Goal: Information Seeking & Learning: Find specific fact

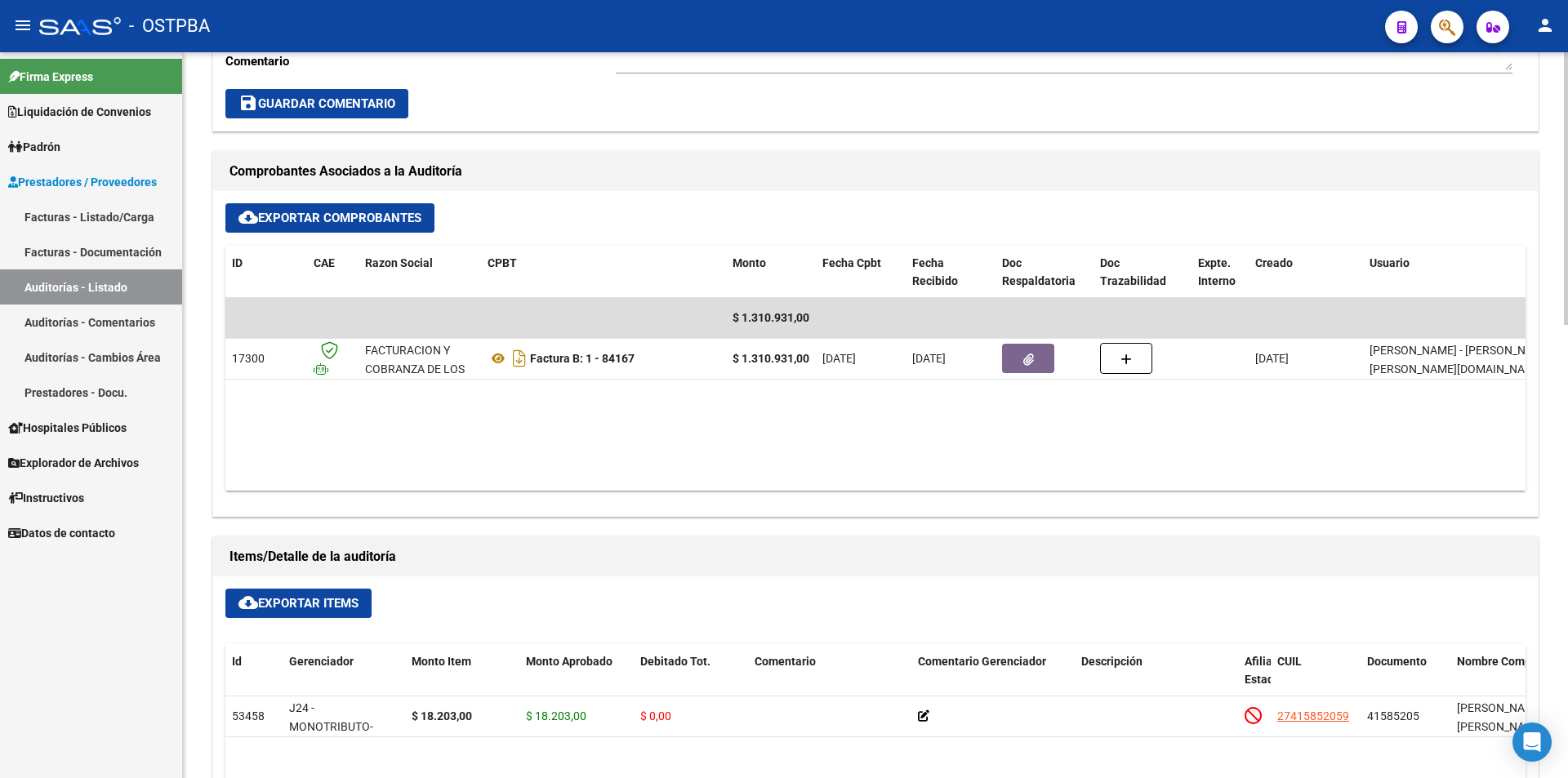
scroll to position [653, 0]
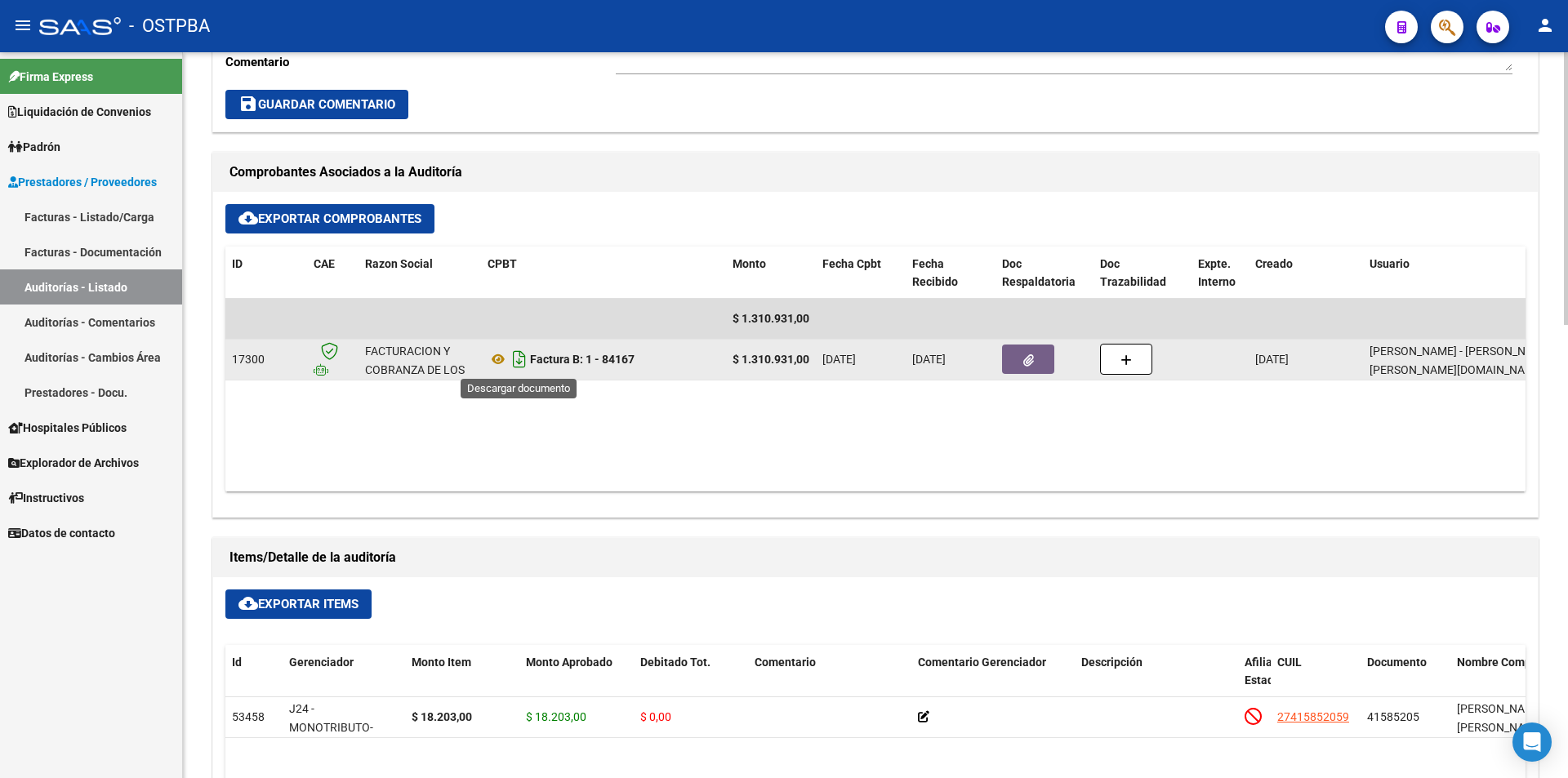
click at [522, 360] on icon "Descargar documento" at bounding box center [519, 359] width 21 height 26
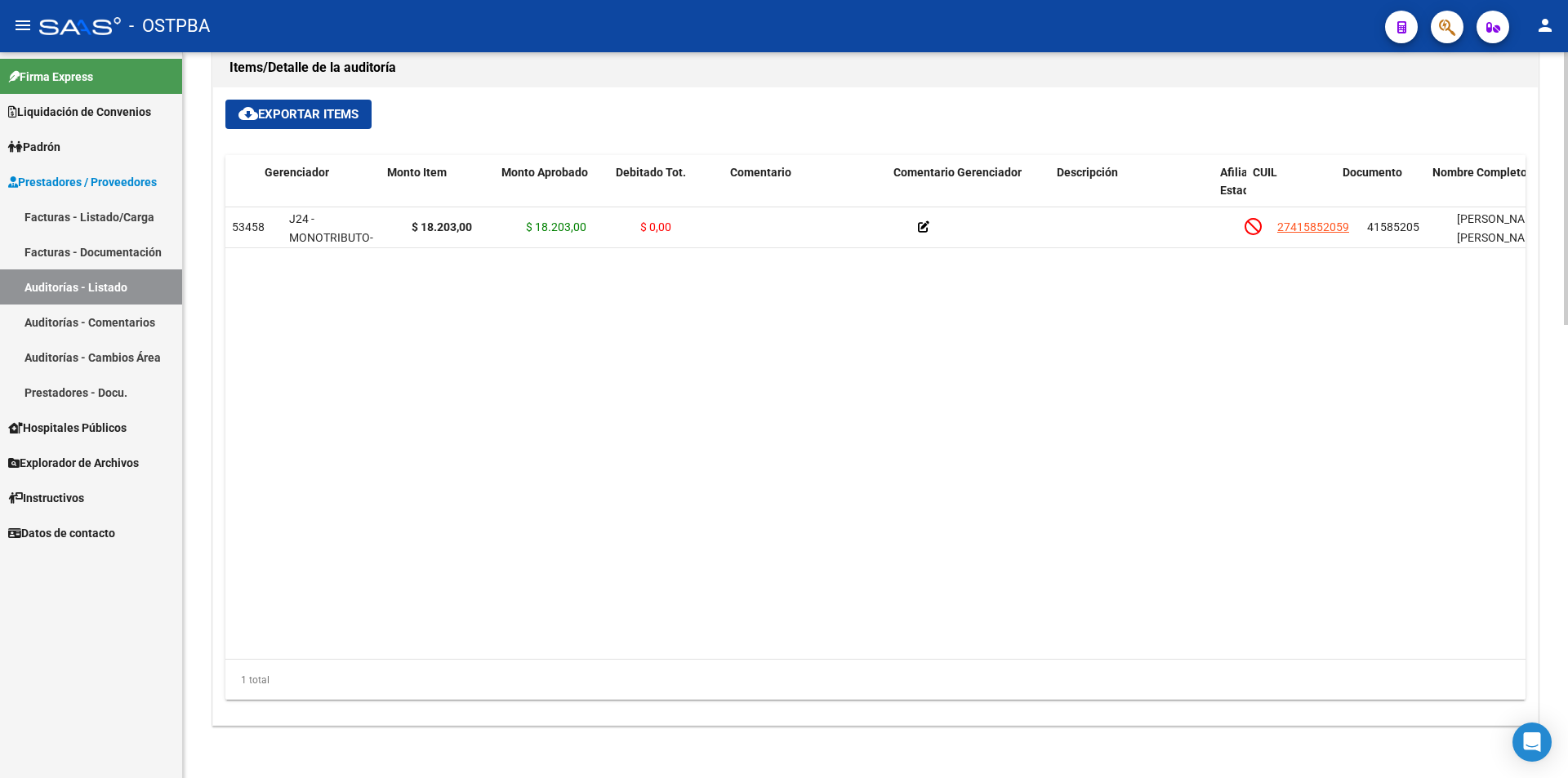
scroll to position [0, 0]
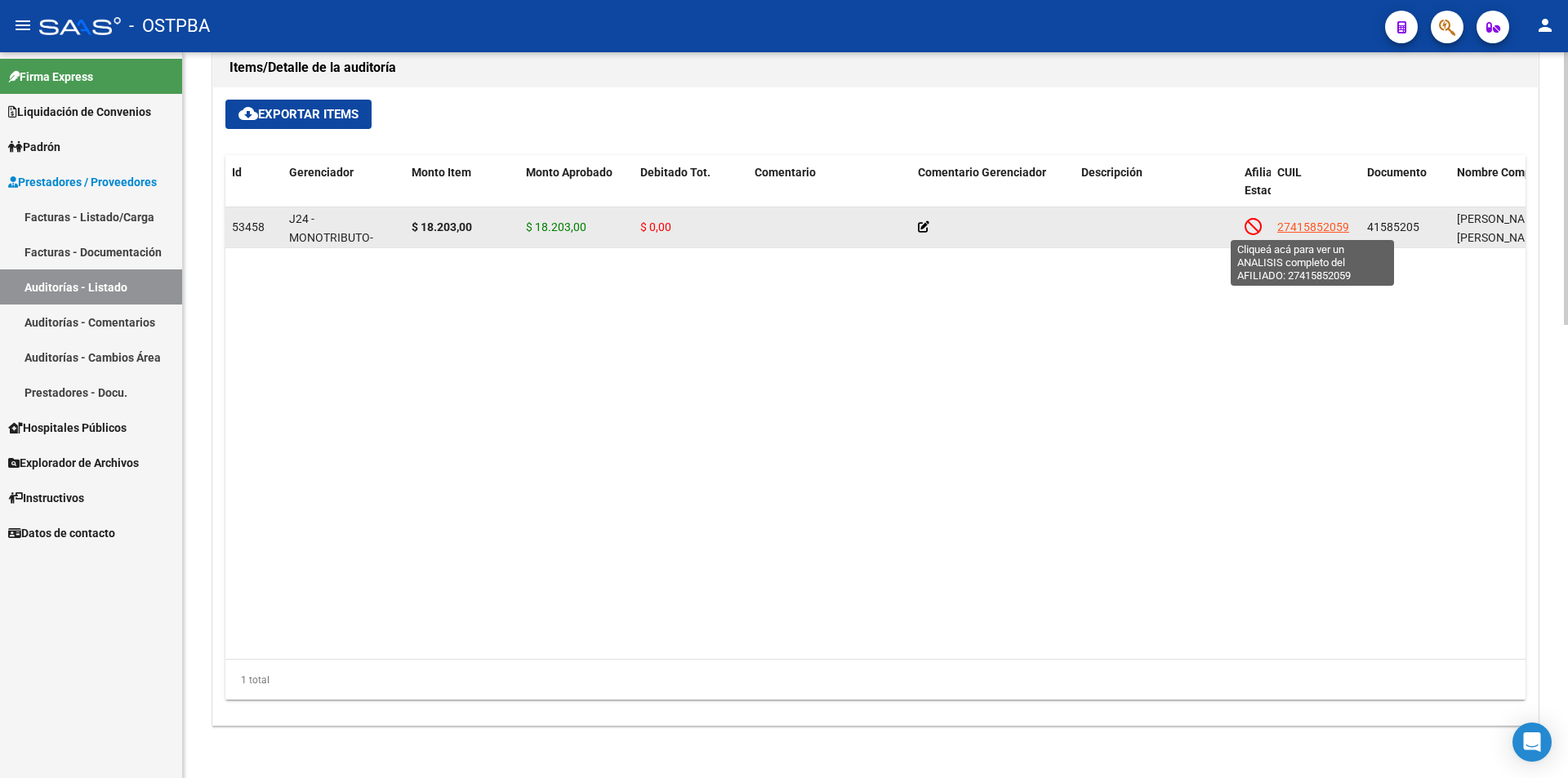
click at [1326, 220] on span "27415852059" at bounding box center [1313, 226] width 72 height 13
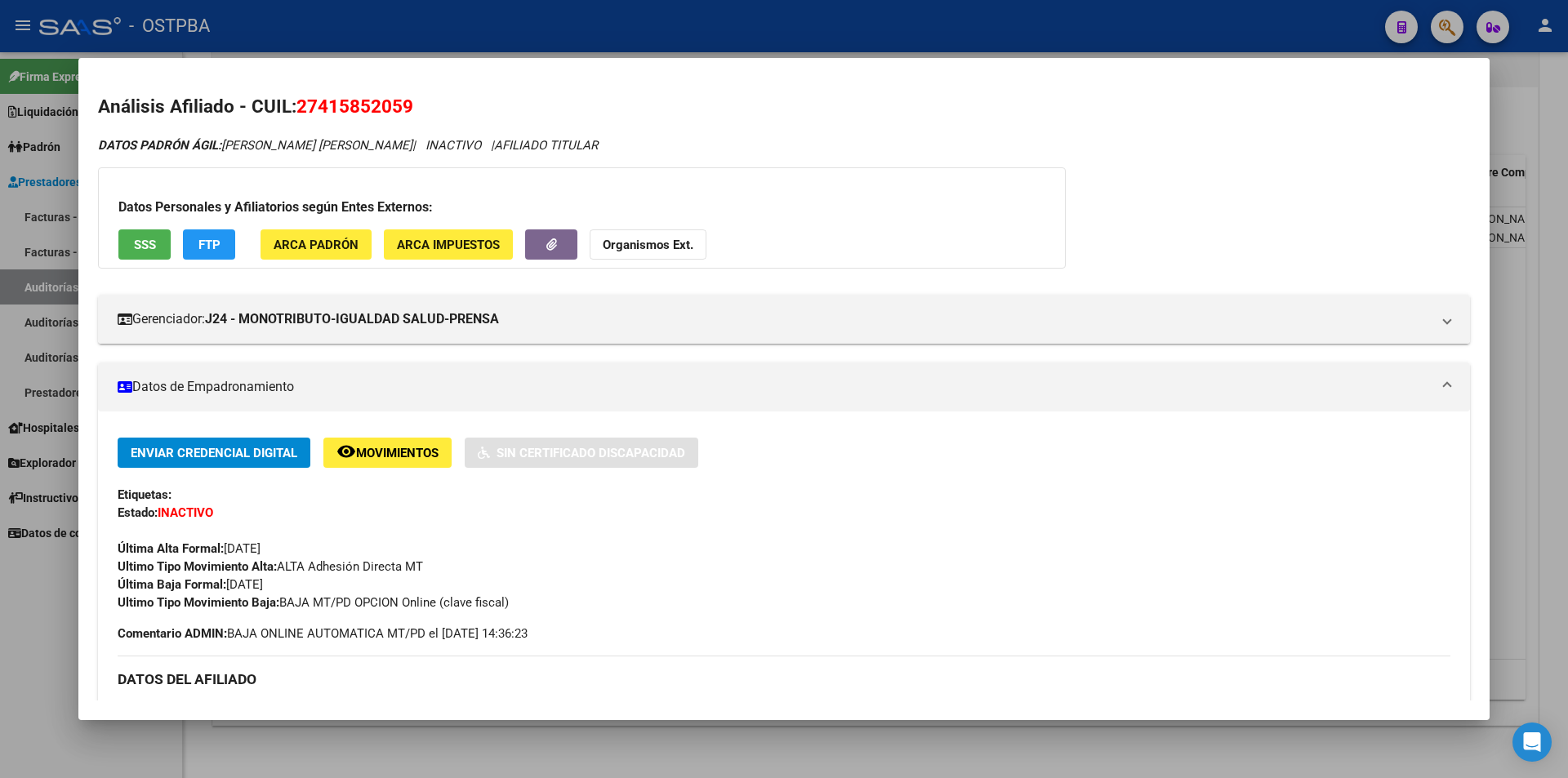
click at [1333, 157] on div "DATOS PADRÓN ÁGIL: [PERSON_NAME] [PERSON_NAME] | INACTIVO | AFILIADO TITULAR Da…" at bounding box center [783, 718] width 1372 height 1166
click at [1567, 109] on div at bounding box center [784, 389] width 1568 height 778
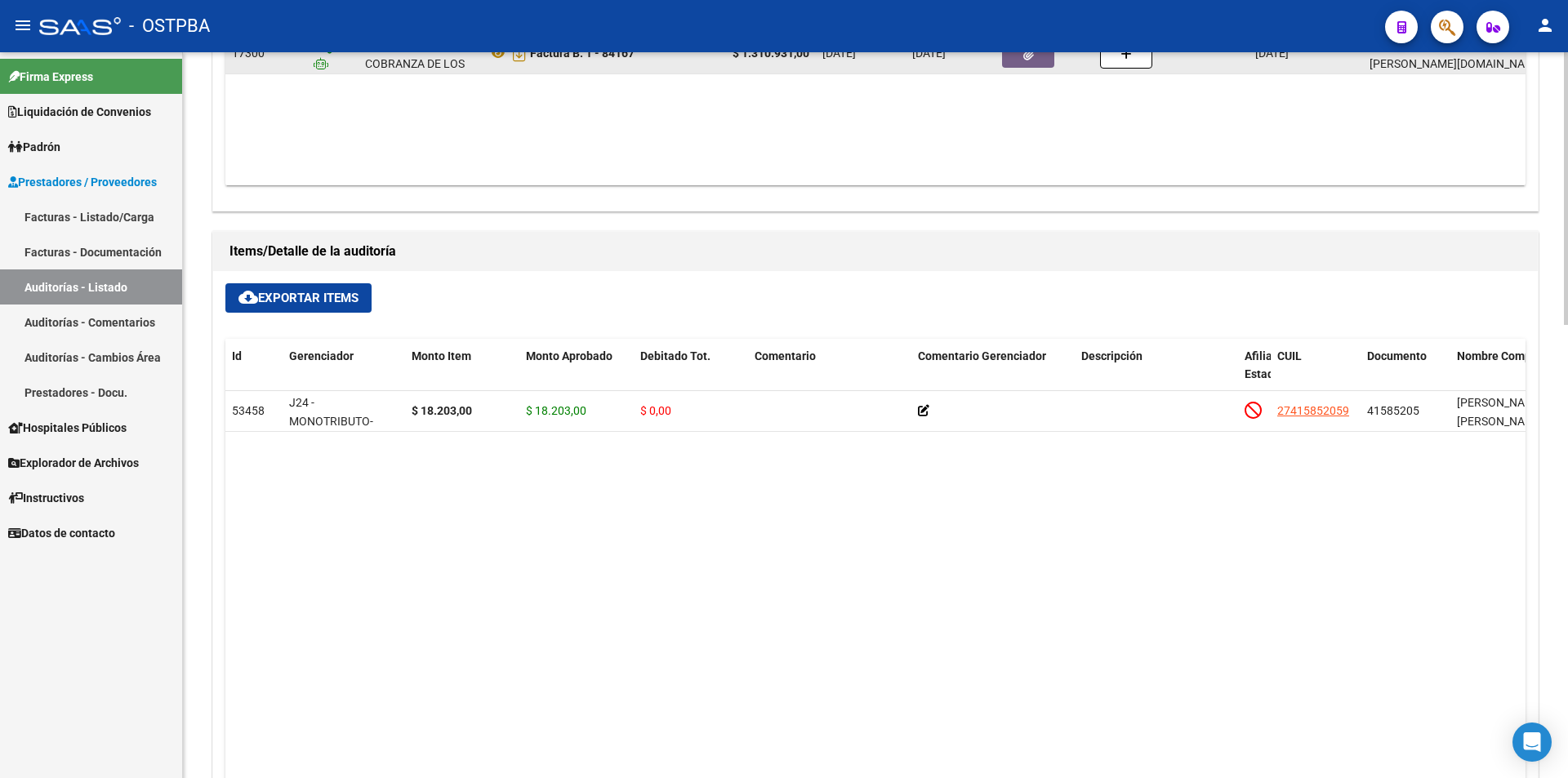
scroll to position [898, 0]
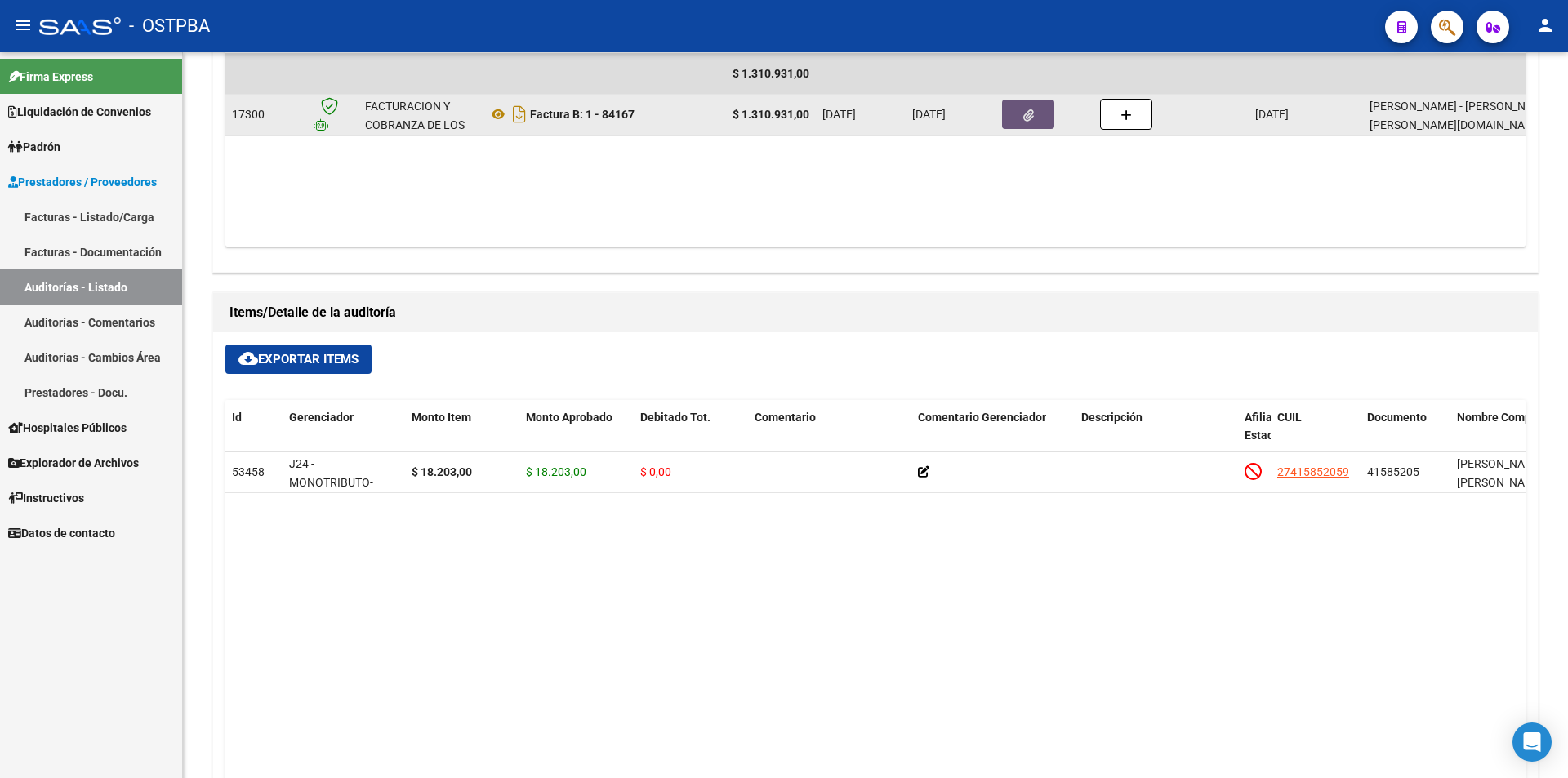
click at [1031, 118] on icon "button" at bounding box center [1028, 116] width 10 height 12
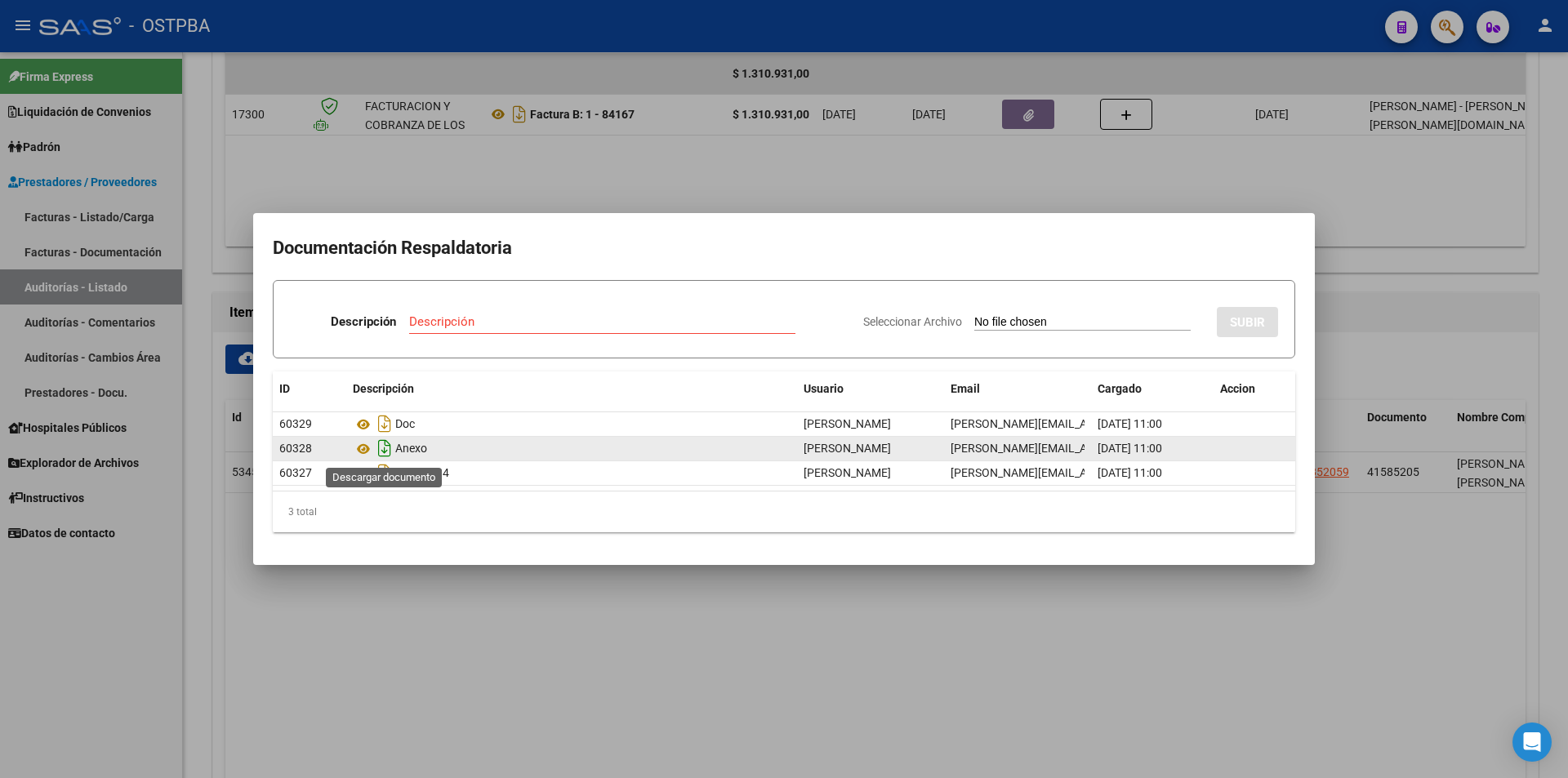
click at [389, 448] on icon "Descargar documento" at bounding box center [384, 448] width 21 height 26
click at [936, 629] on div at bounding box center [784, 389] width 1568 height 778
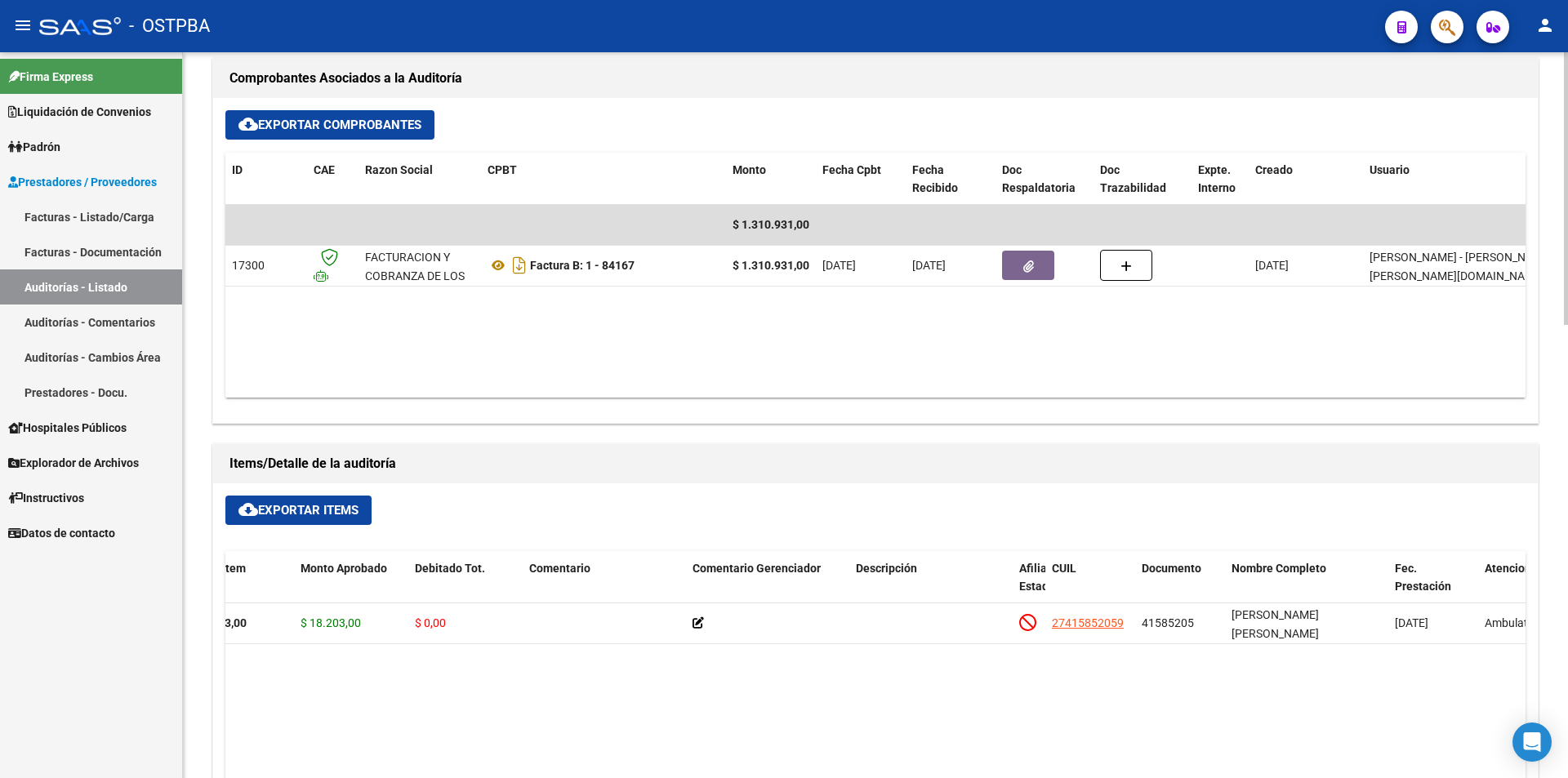
scroll to position [735, 0]
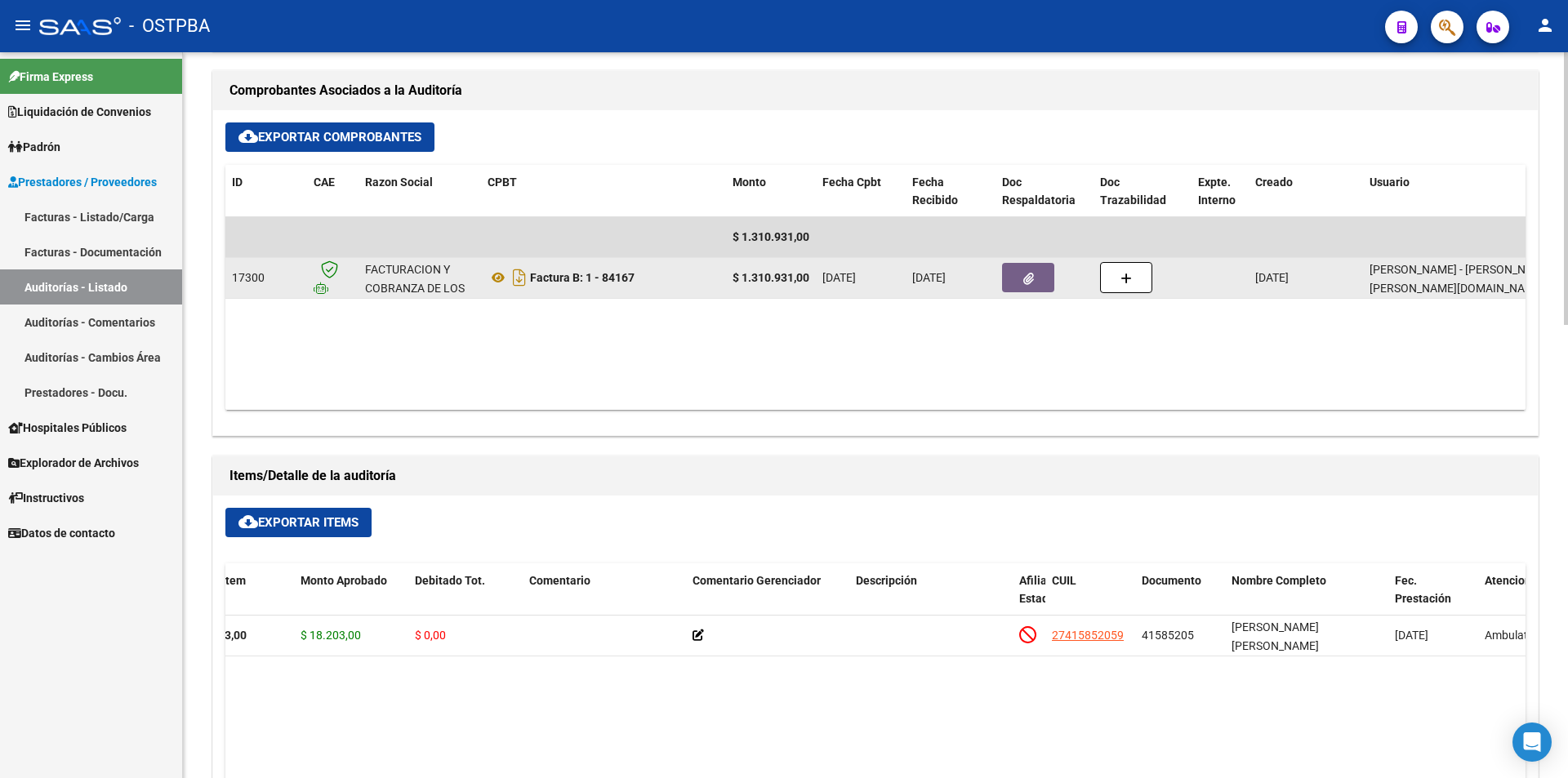
click at [1023, 277] on icon "button" at bounding box center [1028, 279] width 10 height 12
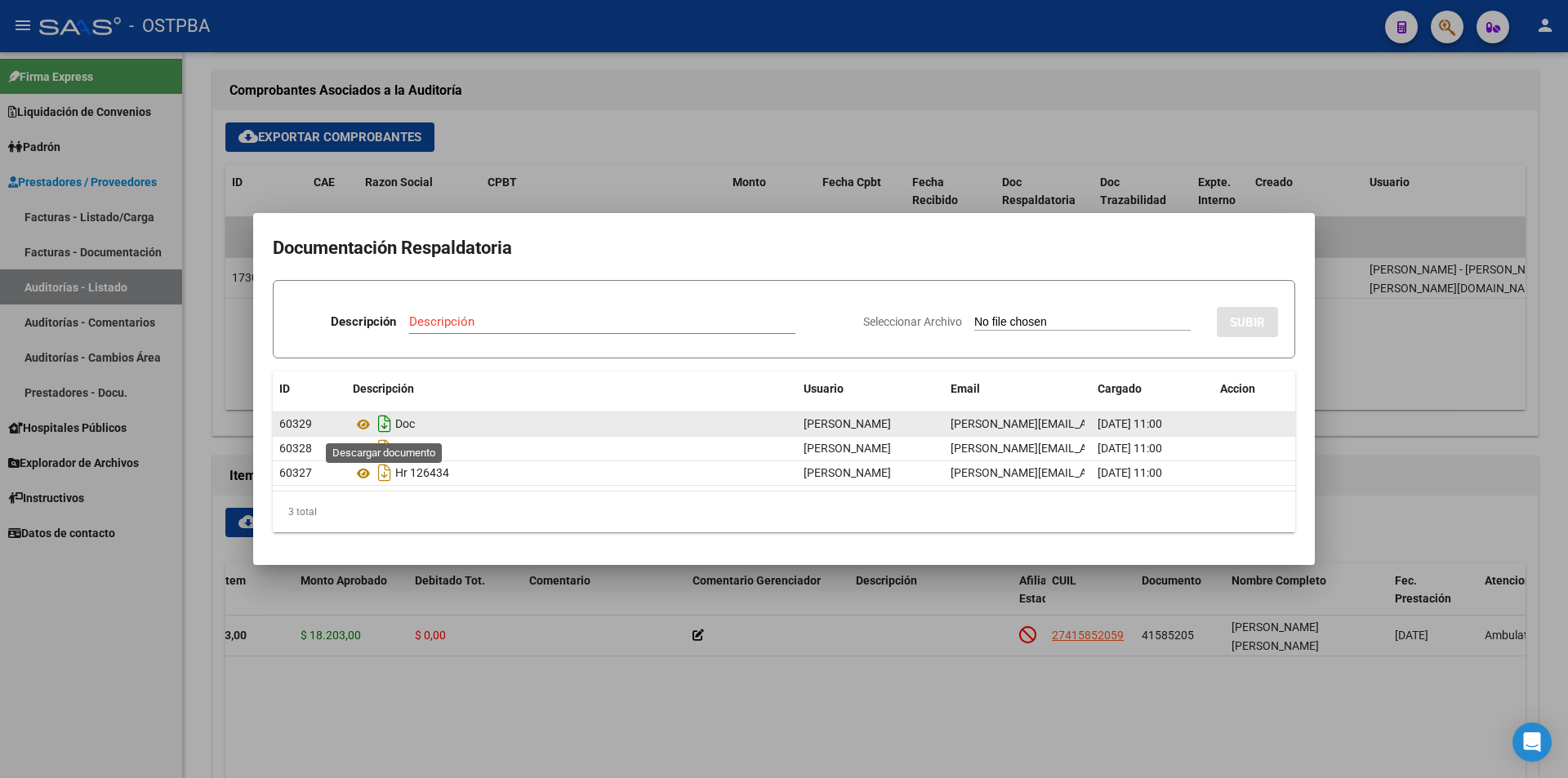
click at [380, 423] on icon "Descargar documento" at bounding box center [384, 423] width 21 height 26
click at [1460, 351] on div at bounding box center [784, 389] width 1568 height 778
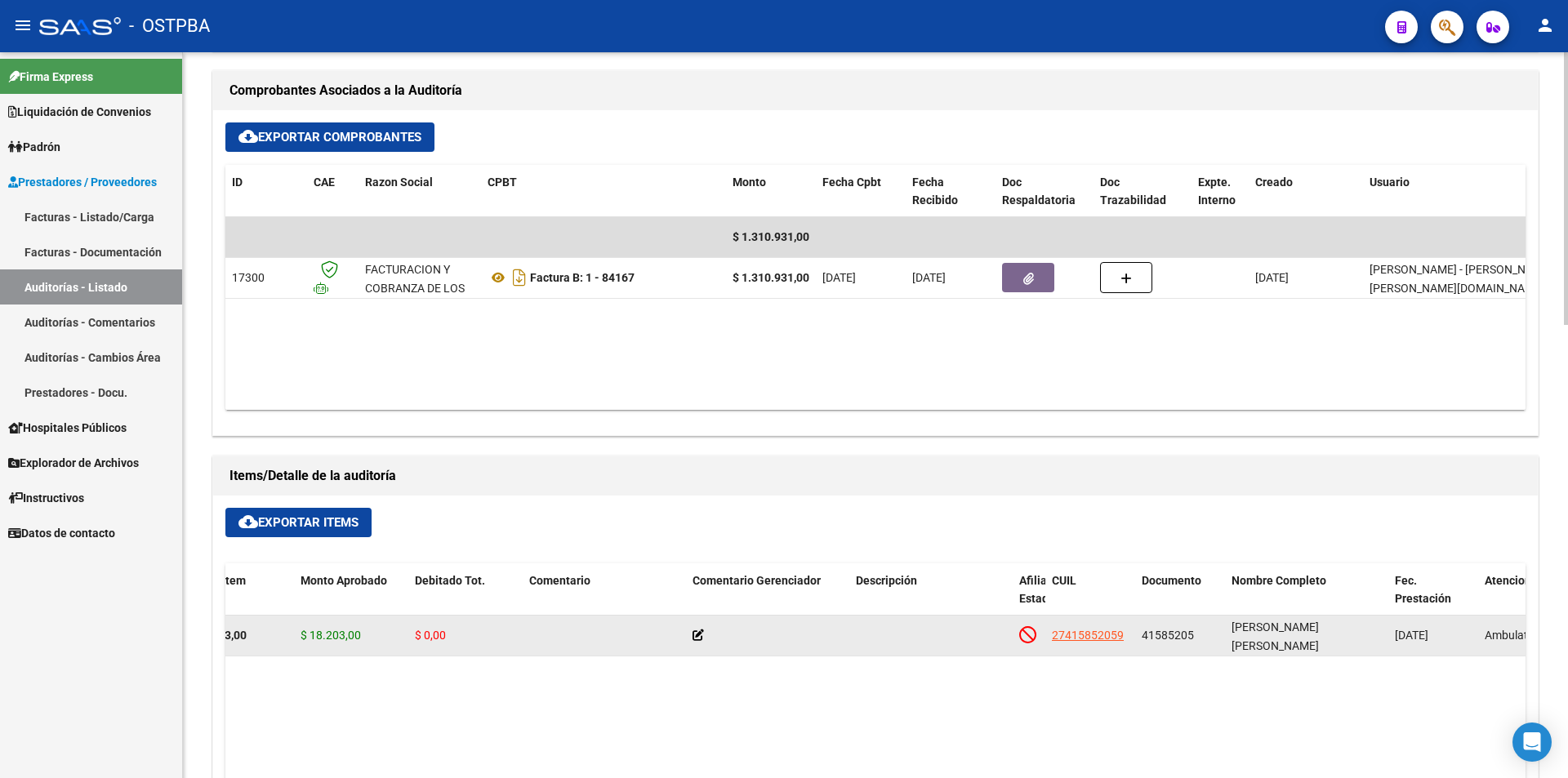
click at [700, 635] on icon at bounding box center [697, 634] width 11 height 11
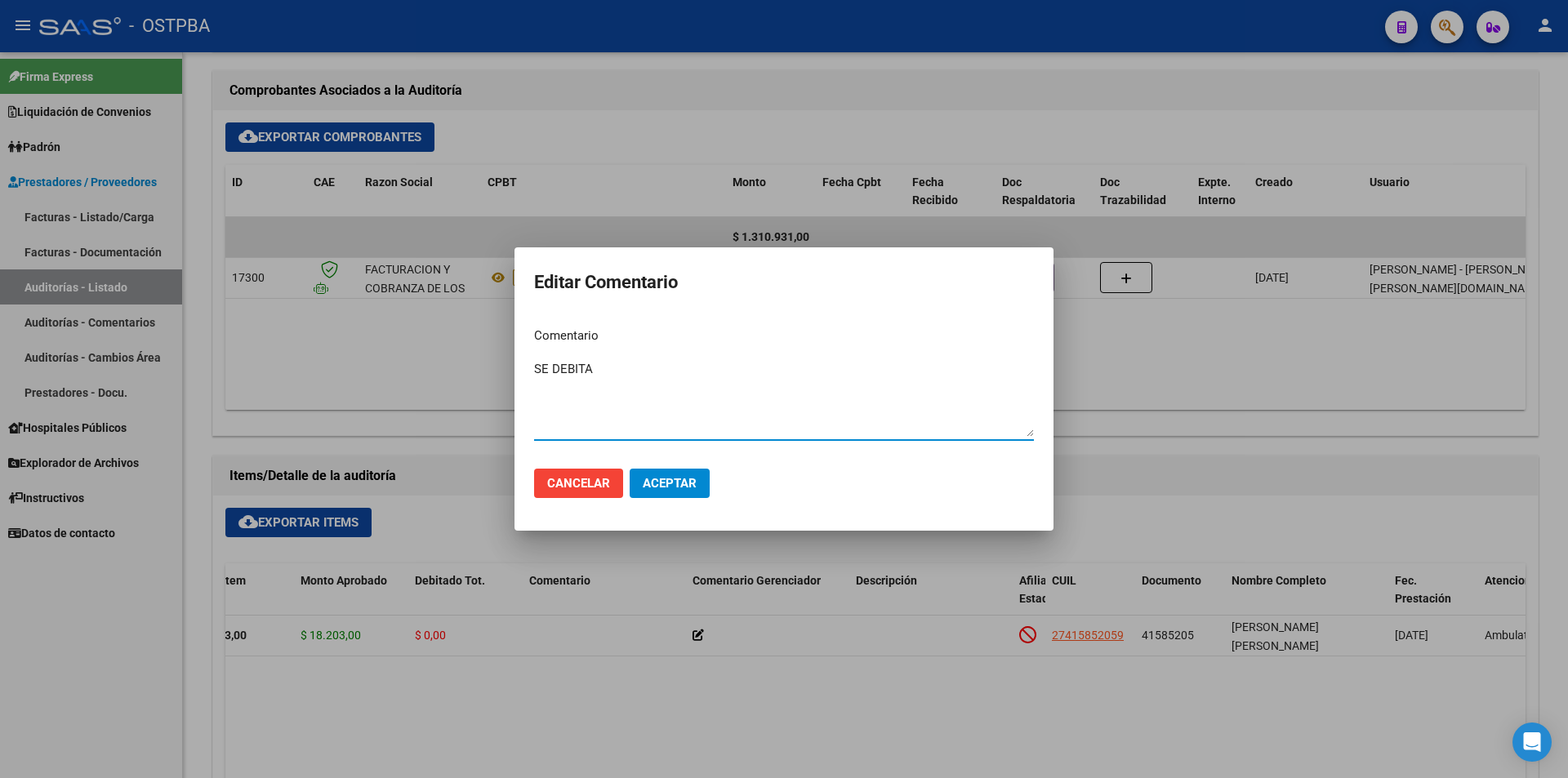
type textarea "SE DEBITA"
drag, startPoint x: 633, startPoint y: 370, endPoint x: 507, endPoint y: 369, distance: 126.0
click at [520, 369] on mat-dialog-content "Comentario SE DEBITA Ingresar el comentario" at bounding box center [784, 385] width 539 height 141
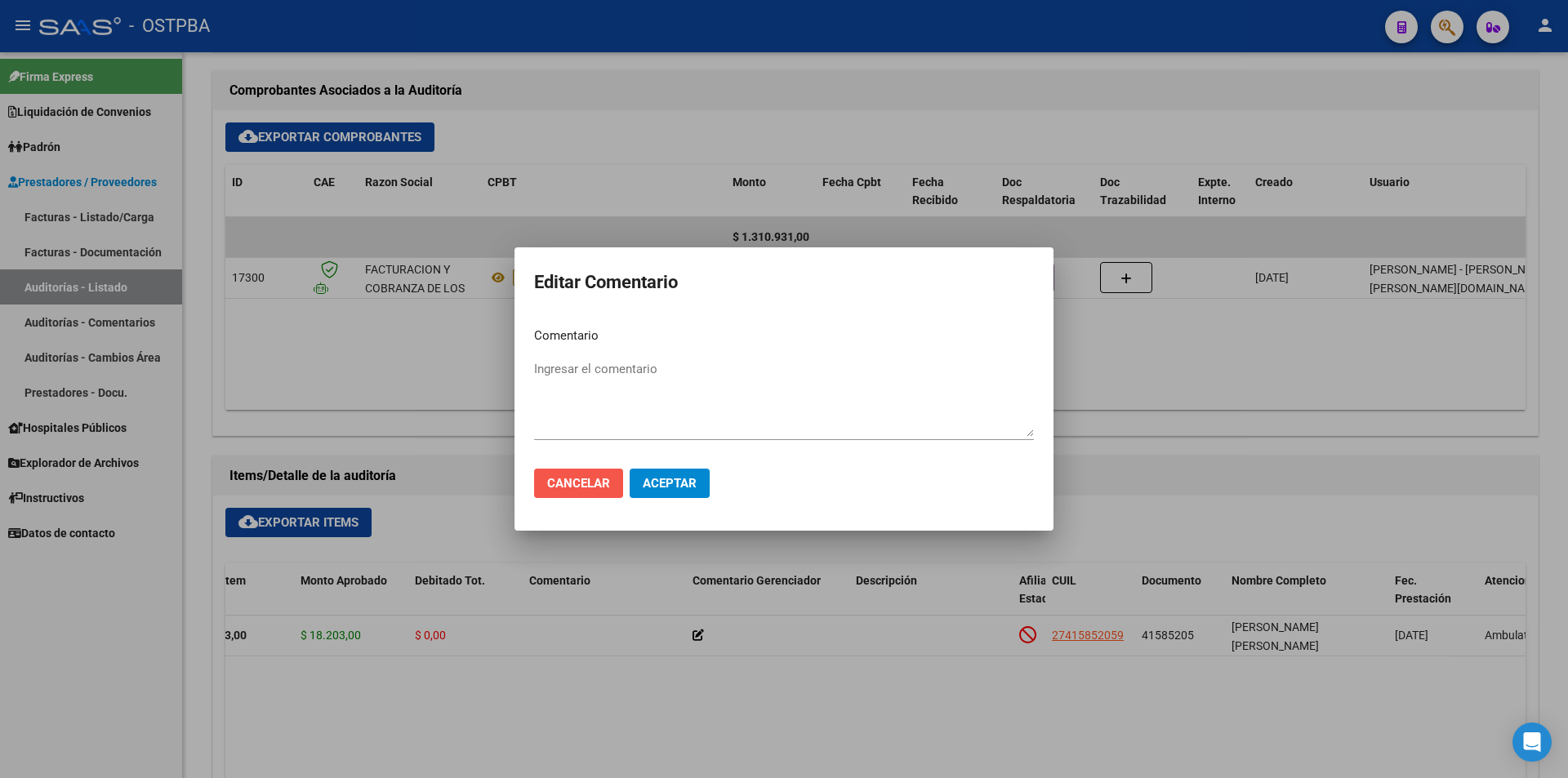
click at [611, 486] on button "Cancelar" at bounding box center [578, 483] width 89 height 30
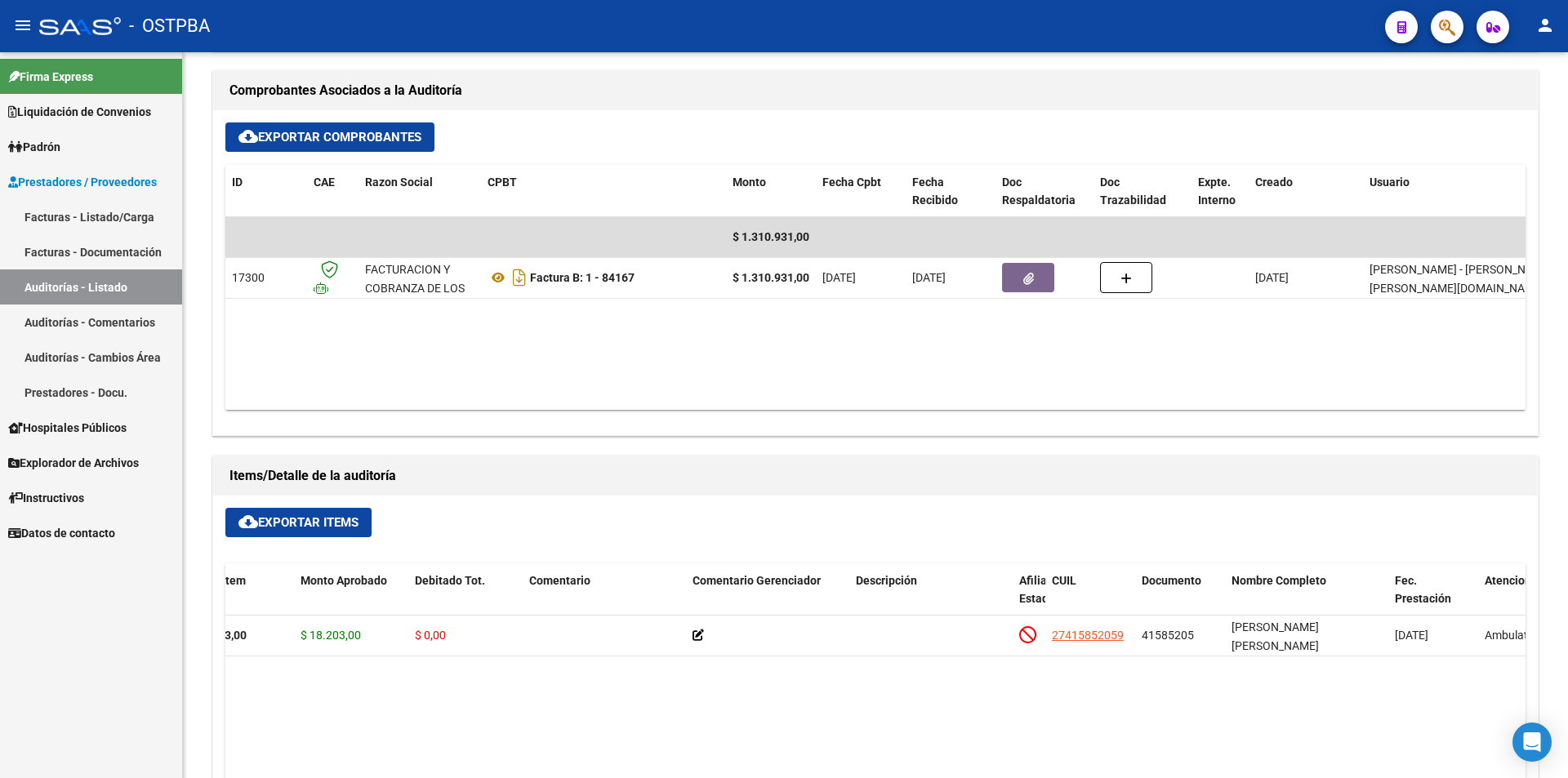
click at [138, 289] on link "Auditorías - Listado" at bounding box center [91, 287] width 182 height 35
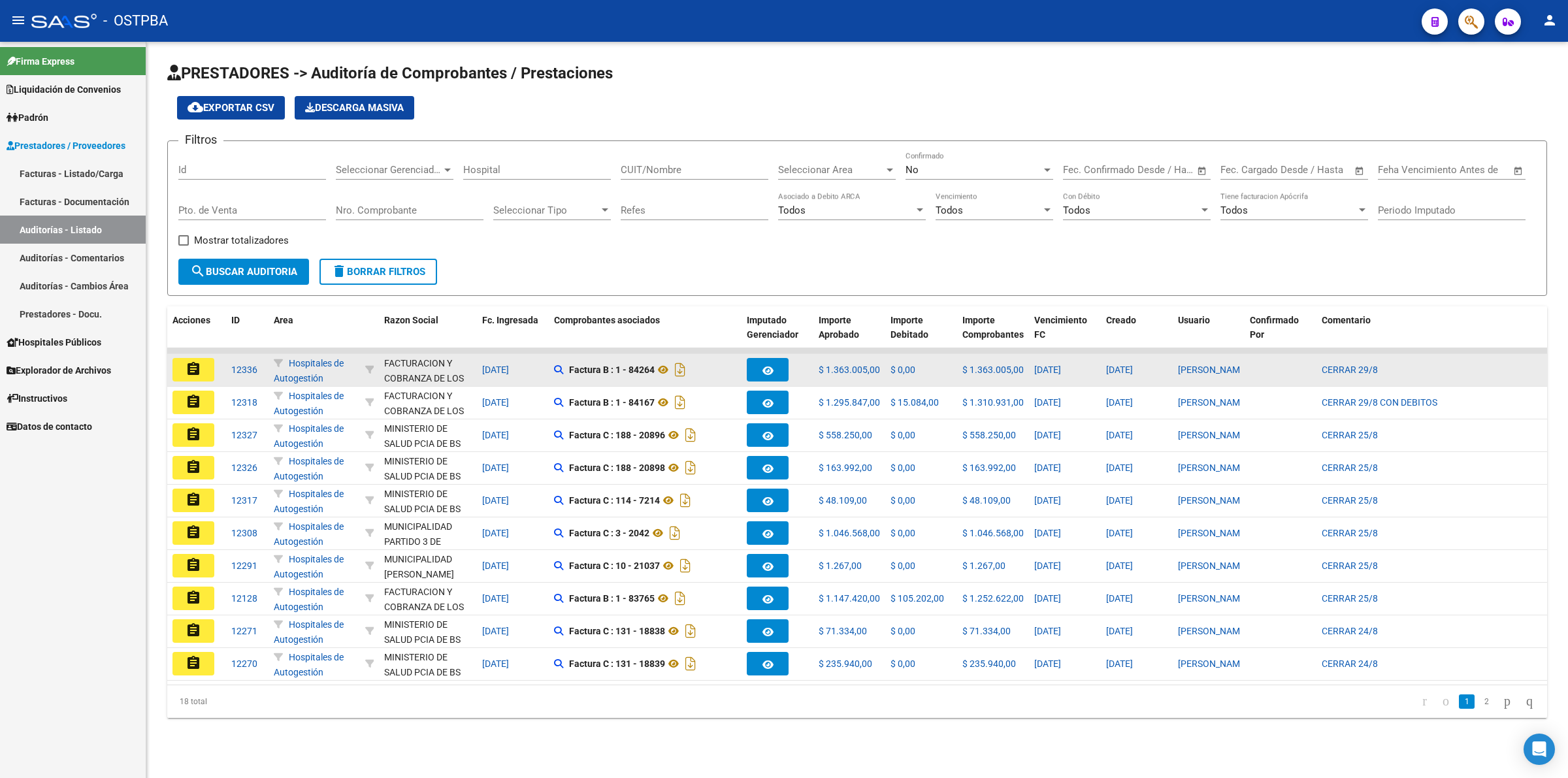
click at [193, 373] on mat-icon "assignment" at bounding box center [193, 369] width 16 height 16
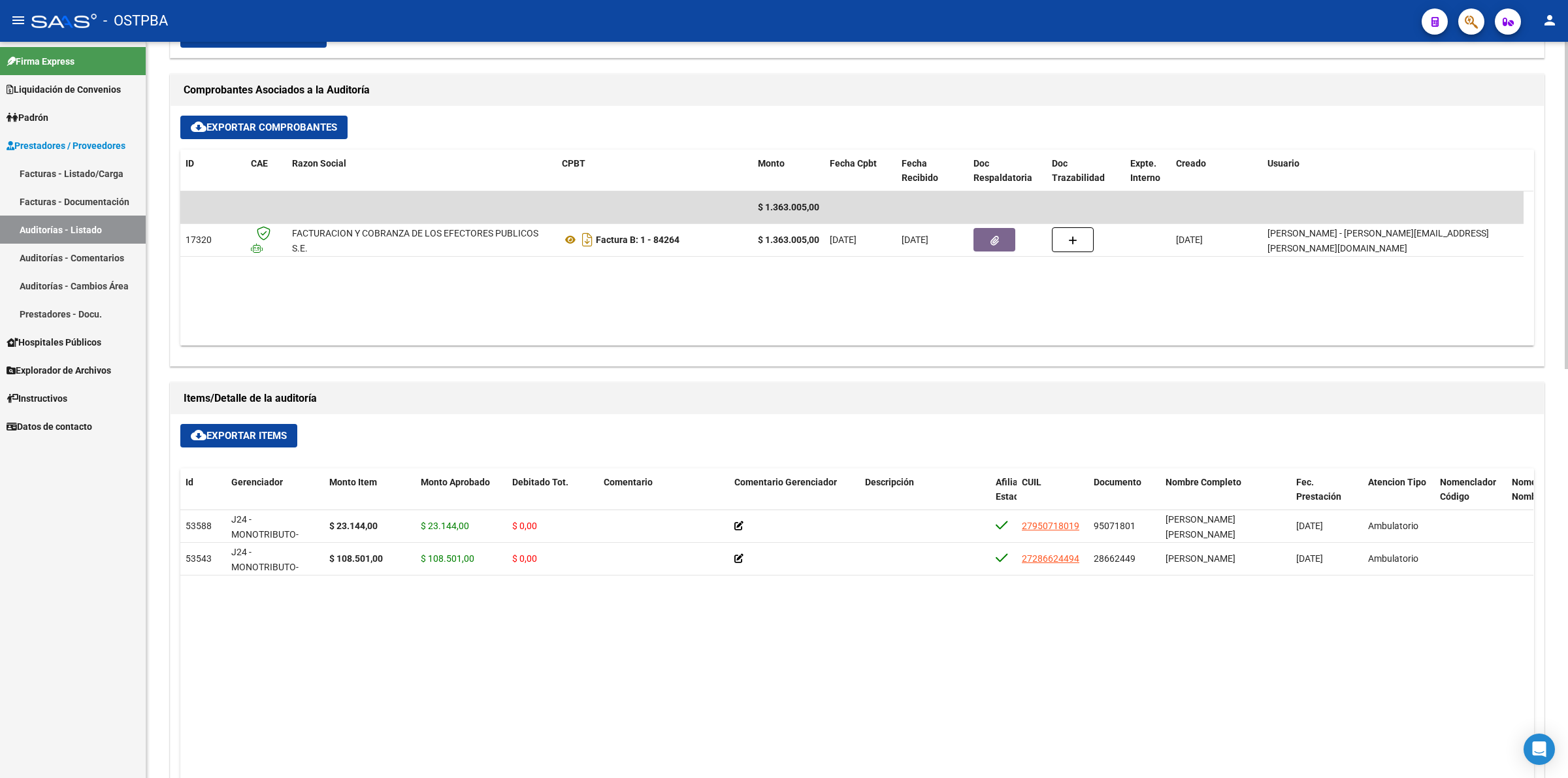
scroll to position [571, 0]
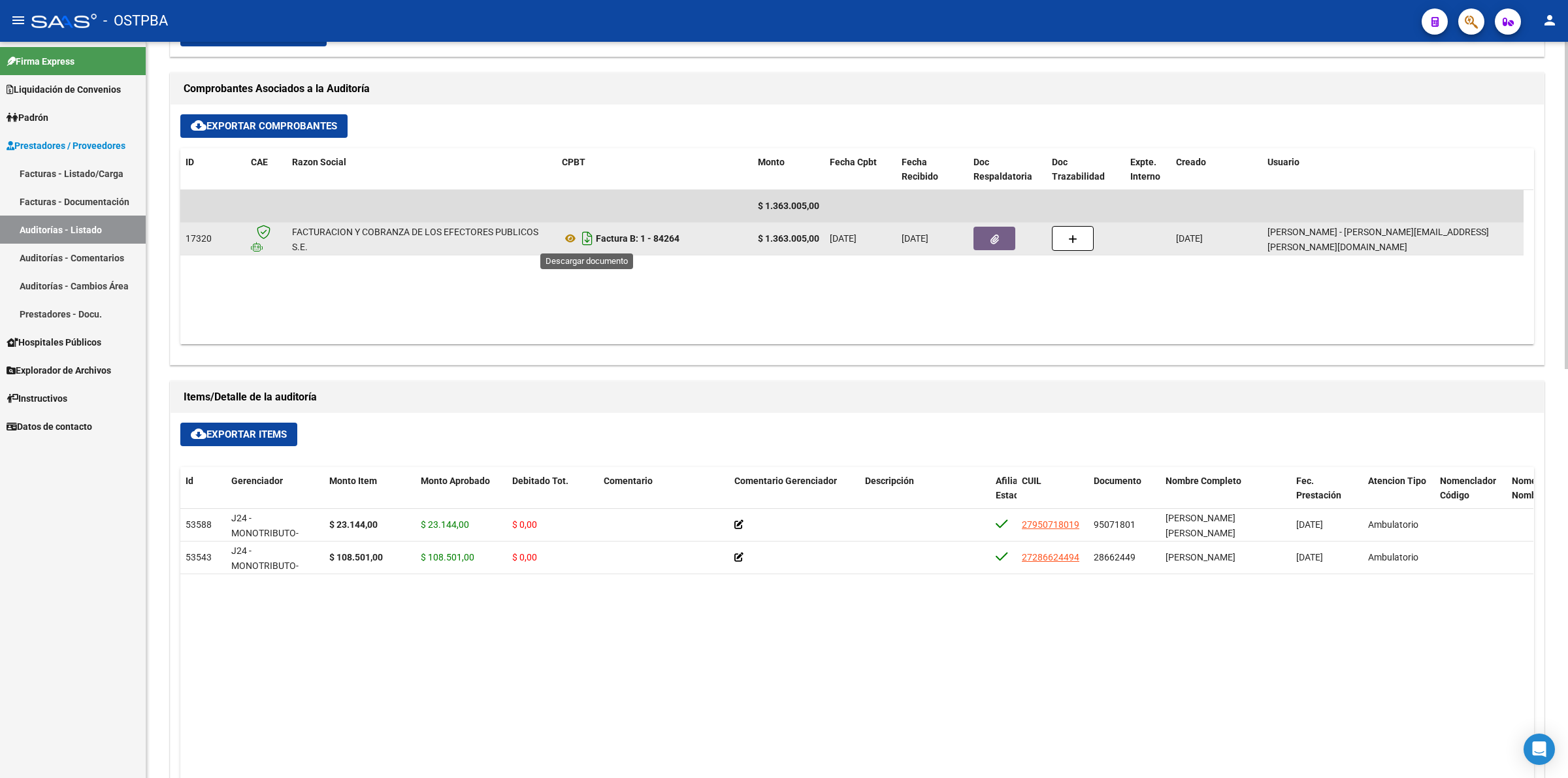
click at [584, 239] on icon "Descargar documento" at bounding box center [587, 238] width 17 height 21
click at [112, 231] on link "Auditorías - Listado" at bounding box center [73, 229] width 146 height 28
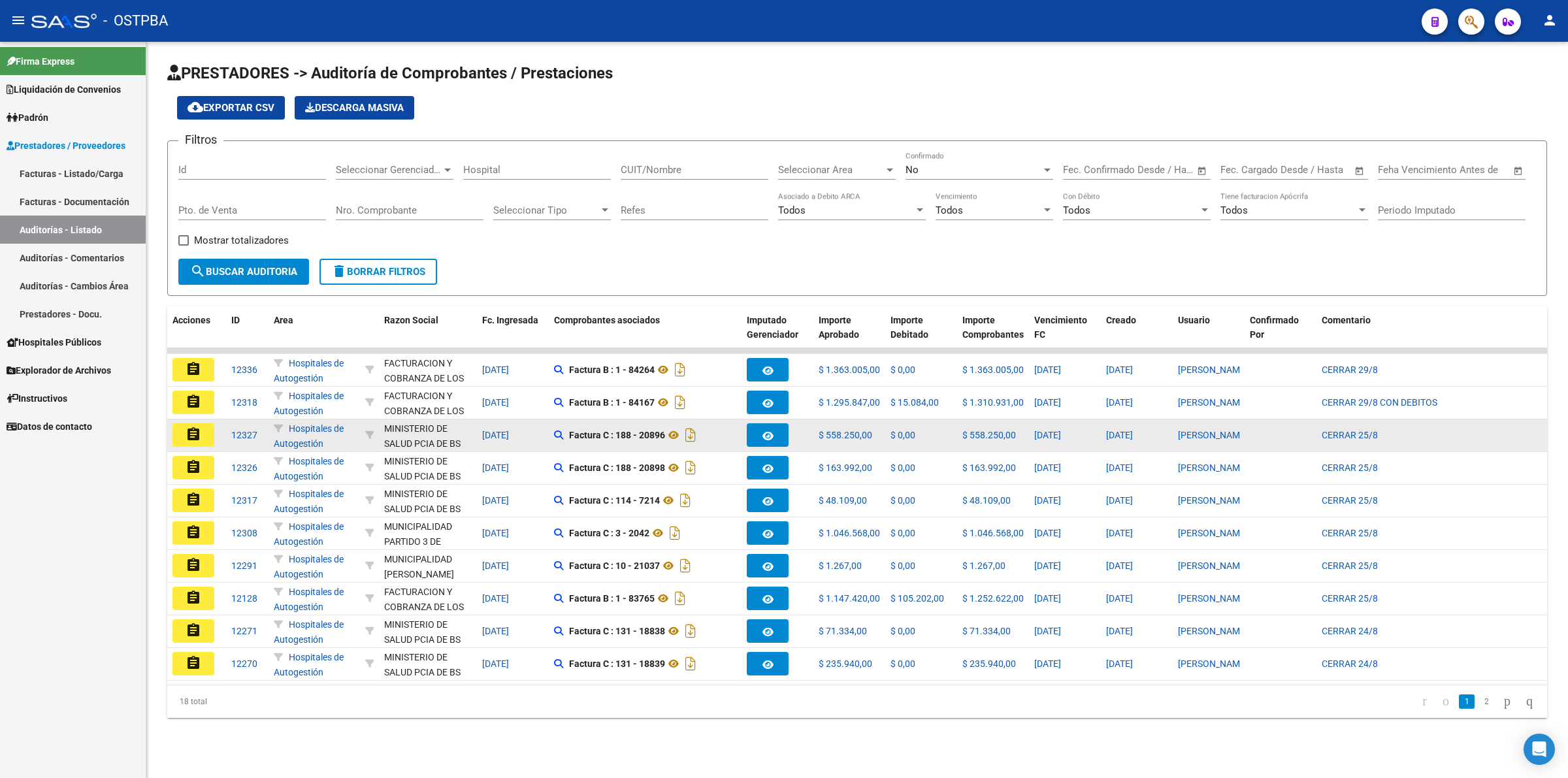
click at [199, 437] on mat-icon "assignment" at bounding box center [193, 434] width 16 height 16
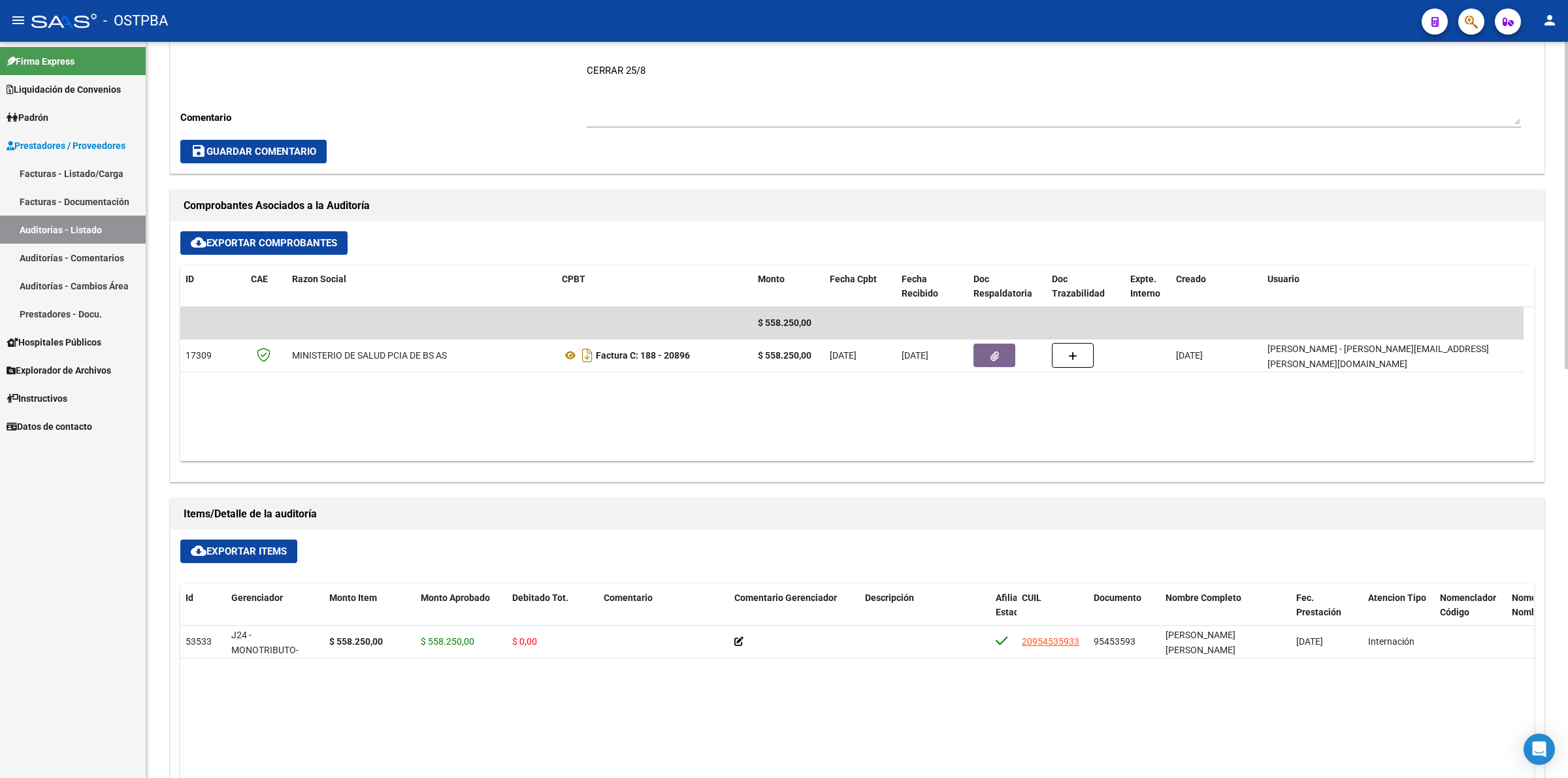
scroll to position [490, 0]
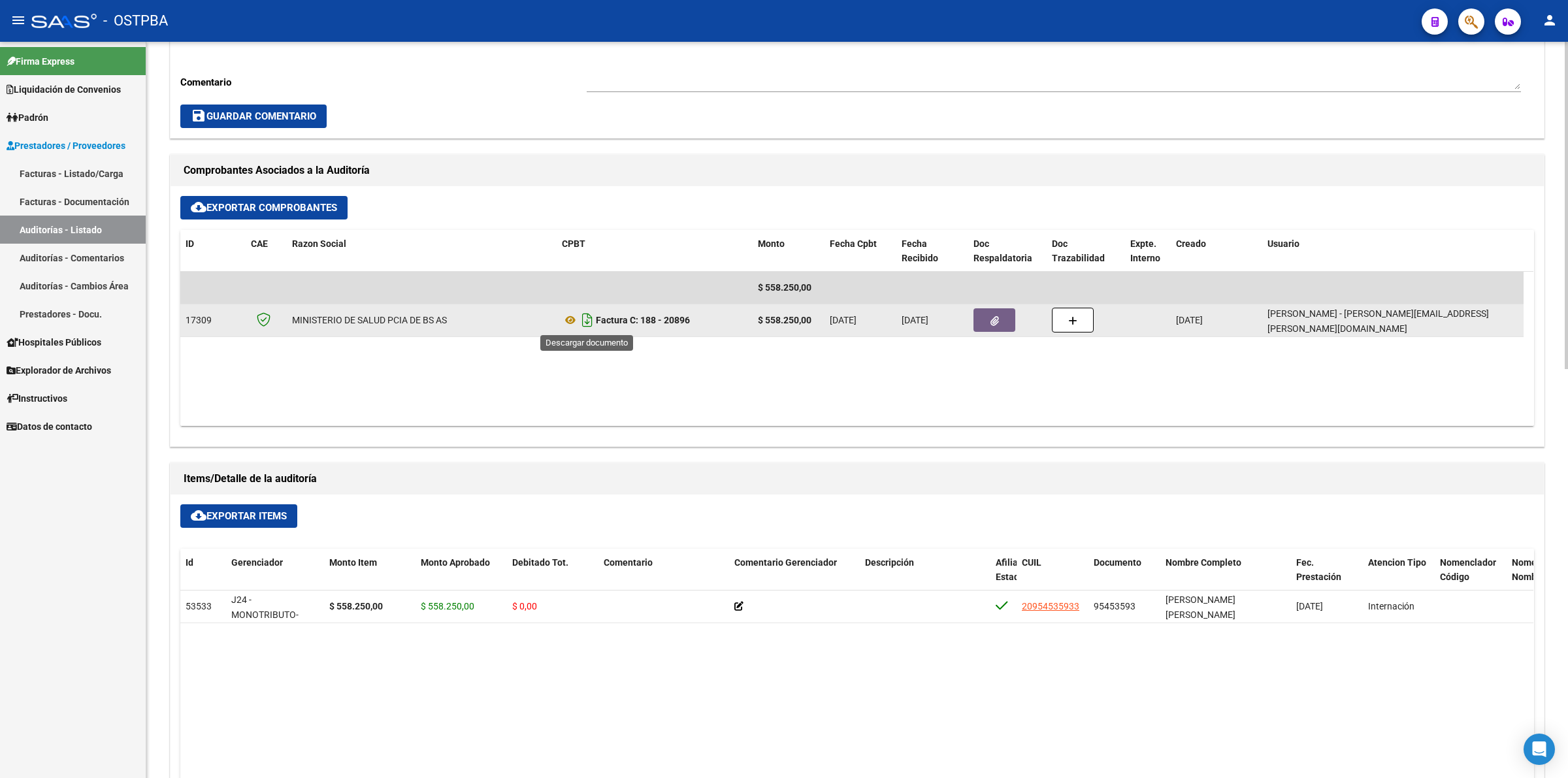
click at [589, 318] on icon "Descargar documento" at bounding box center [587, 320] width 17 height 21
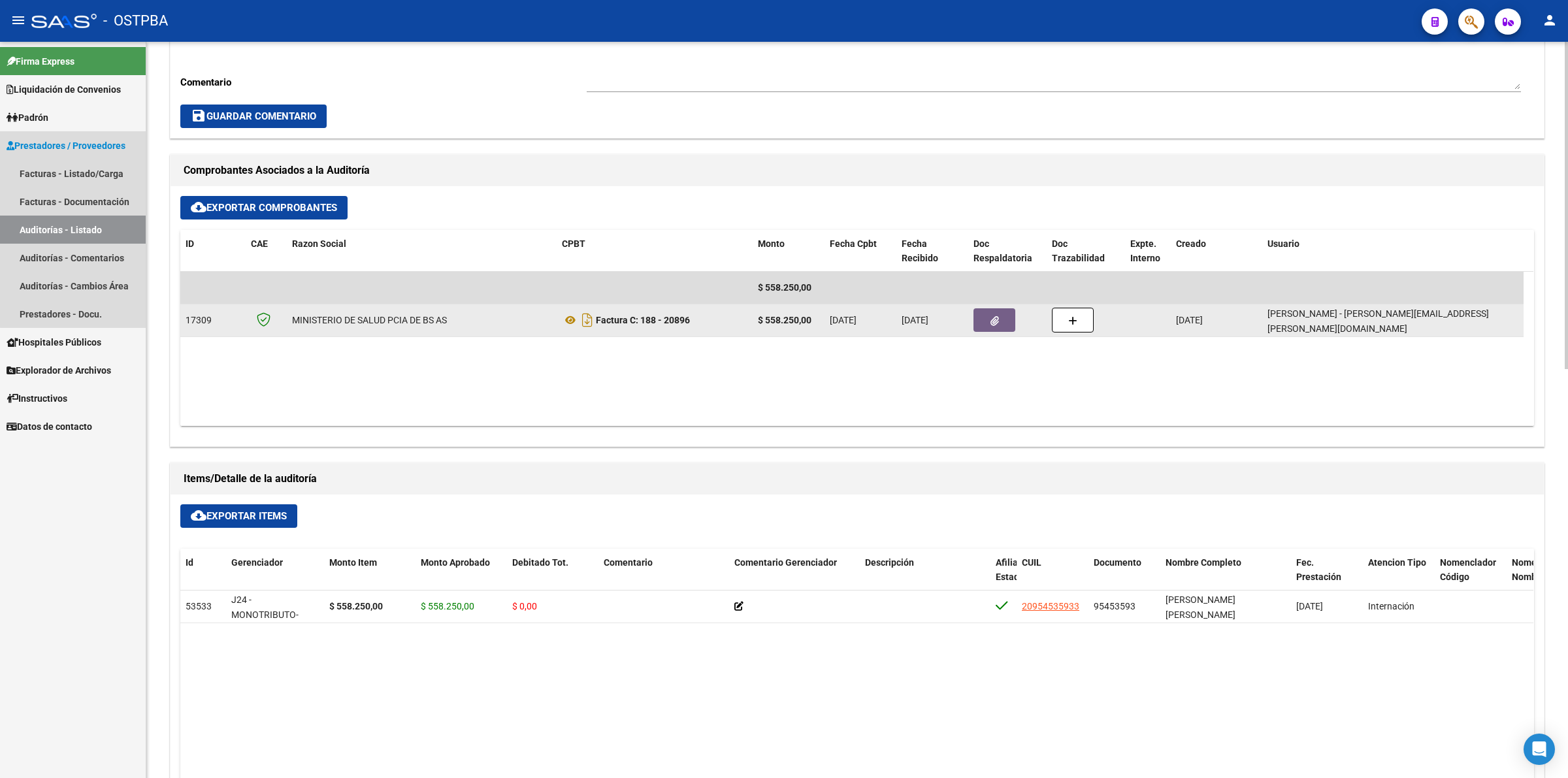
click at [92, 226] on link "Auditorías - Listado" at bounding box center [73, 229] width 146 height 28
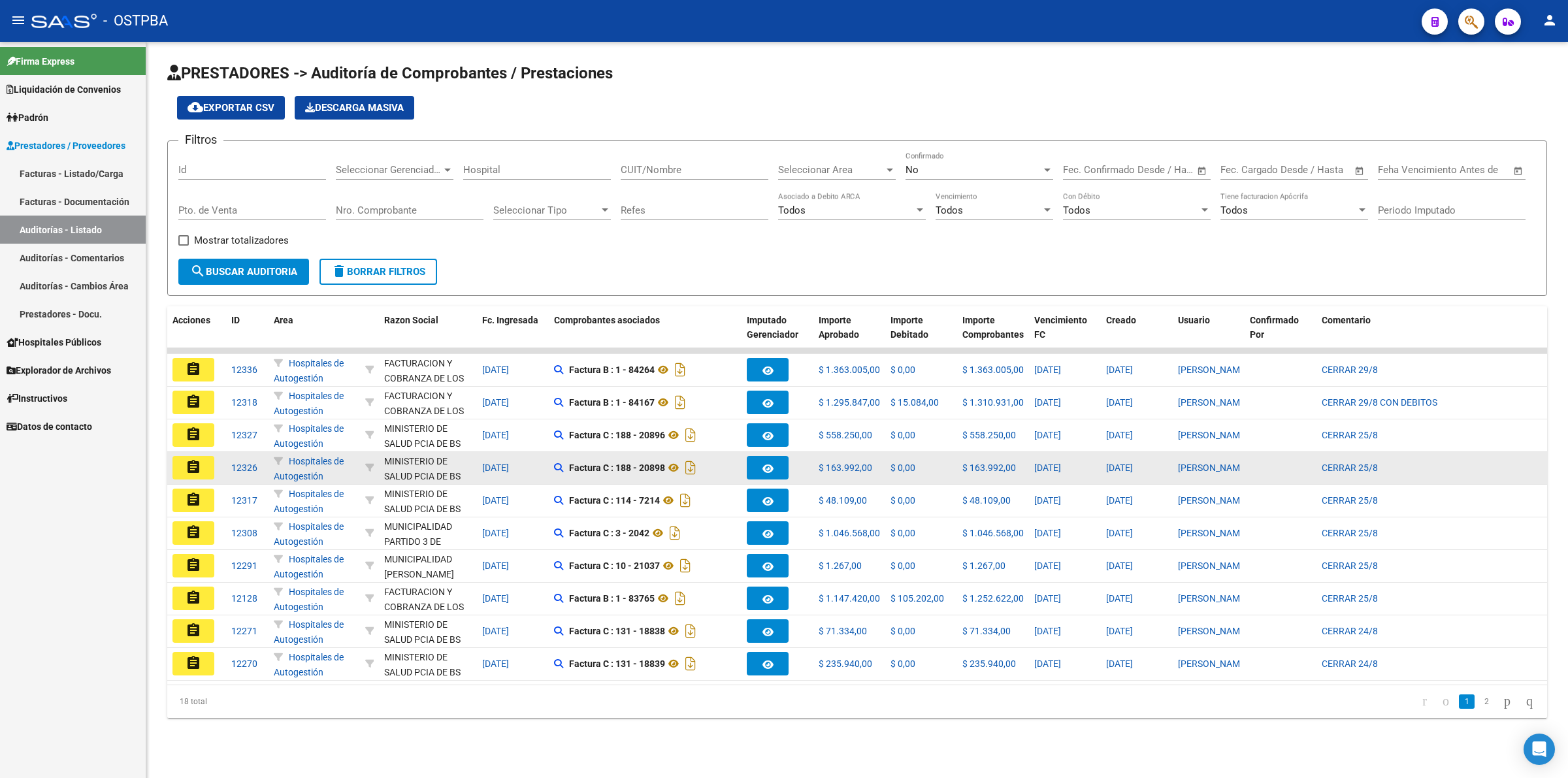
click at [190, 464] on mat-icon "assignment" at bounding box center [193, 467] width 16 height 16
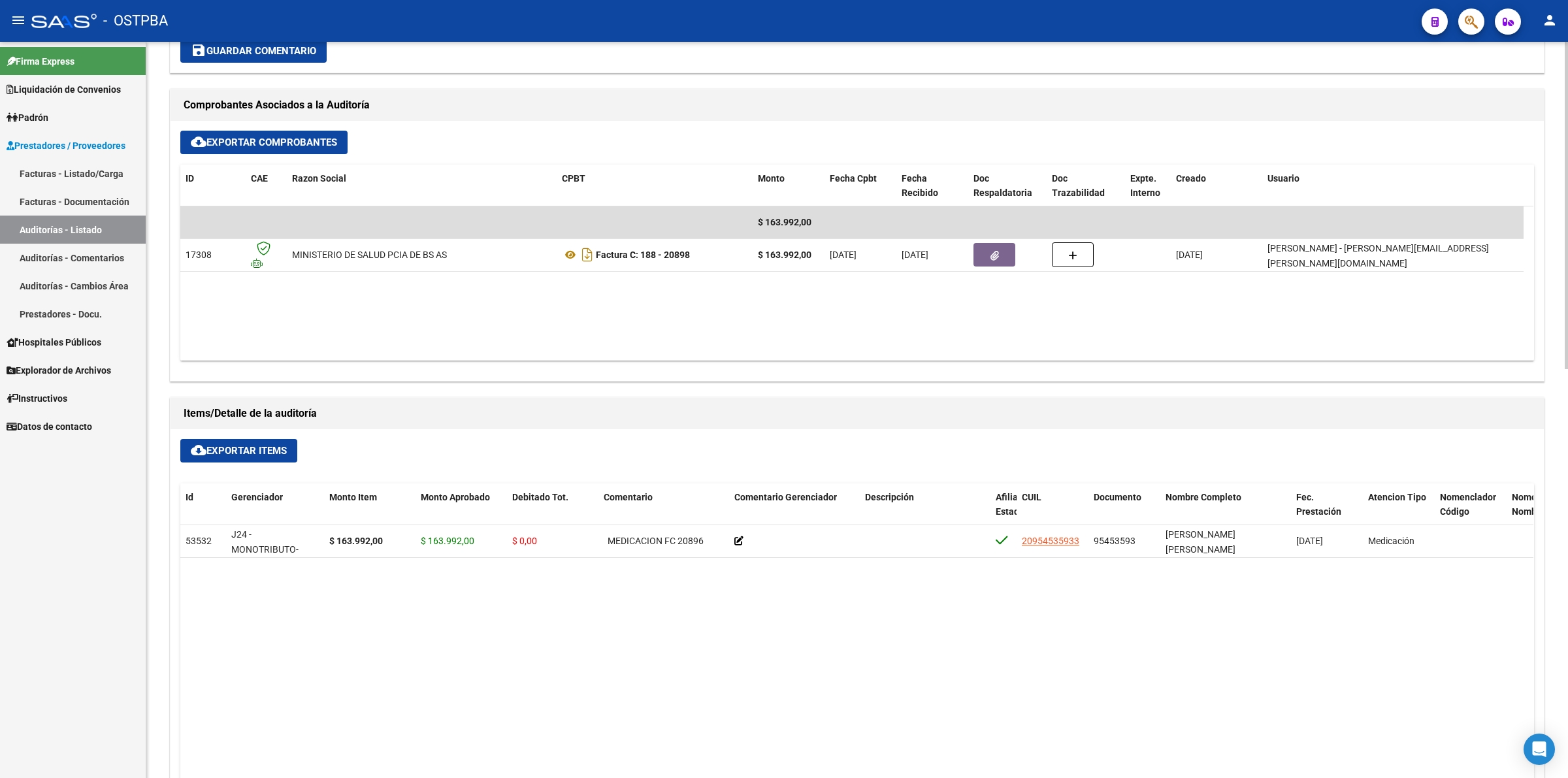
scroll to position [571, 0]
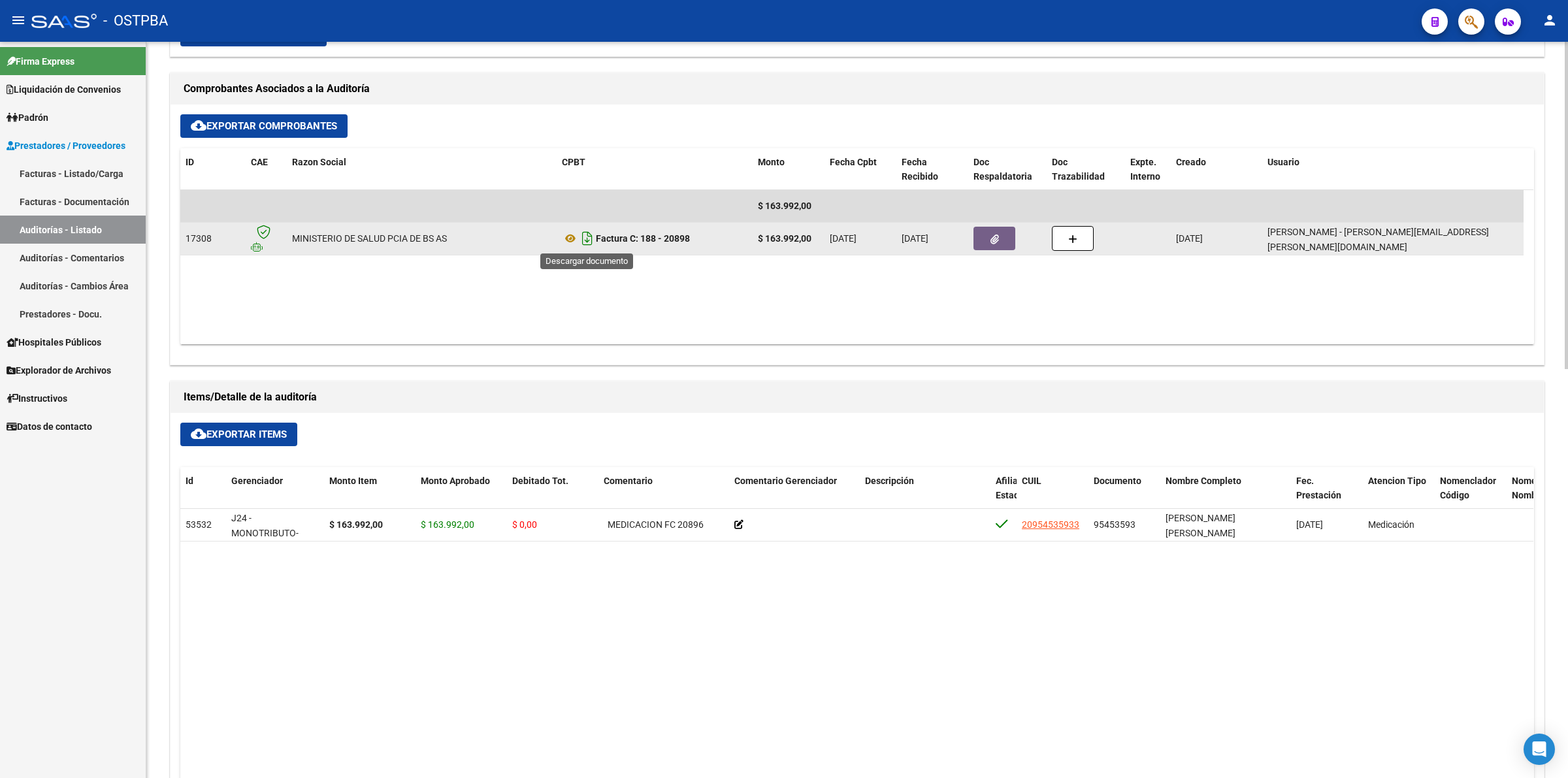
click at [589, 241] on icon "Descargar documento" at bounding box center [587, 238] width 17 height 21
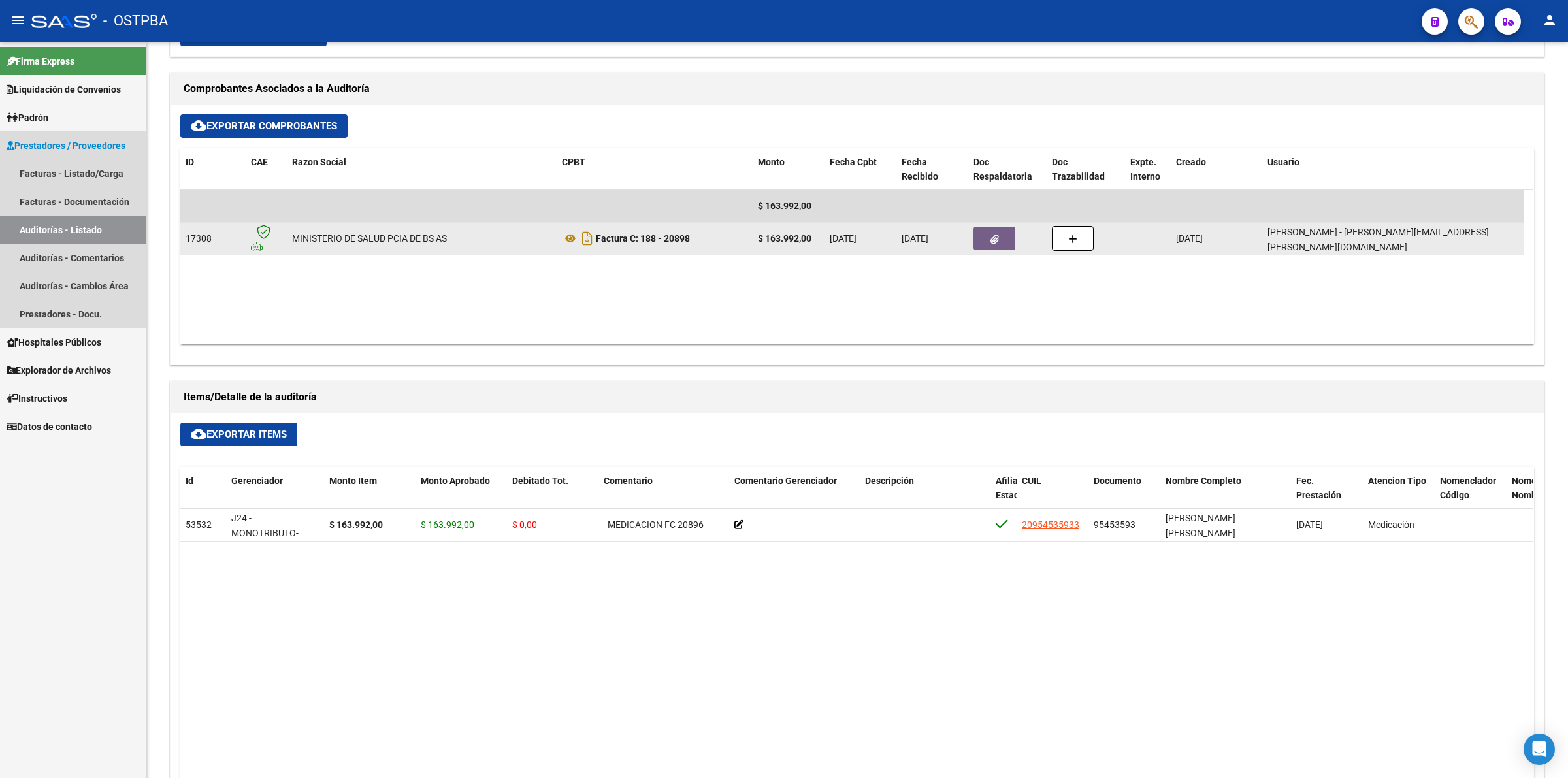
click at [73, 225] on link "Auditorías - Listado" at bounding box center [73, 229] width 146 height 28
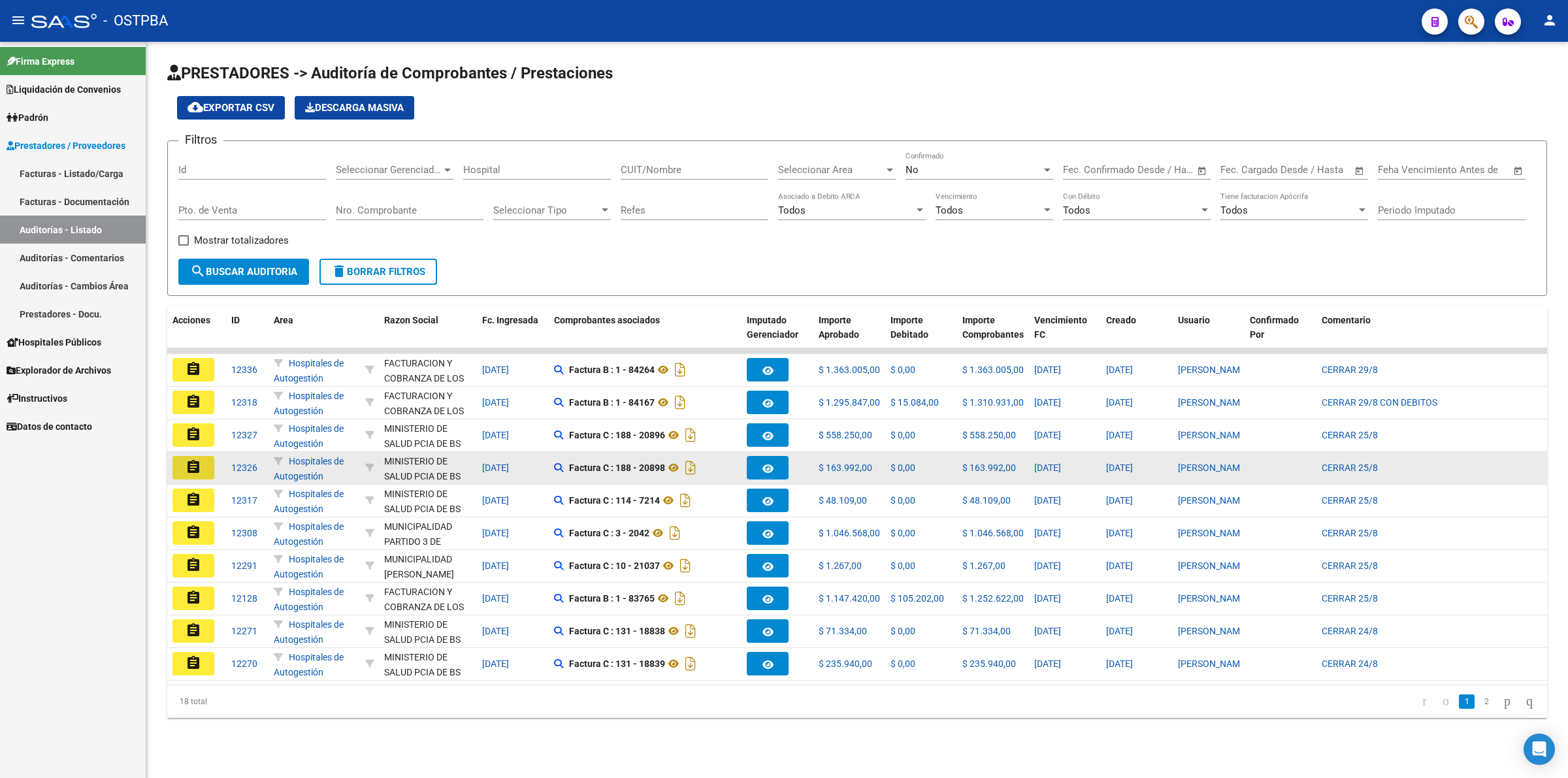
click at [203, 471] on button "assignment" at bounding box center [193, 467] width 41 height 24
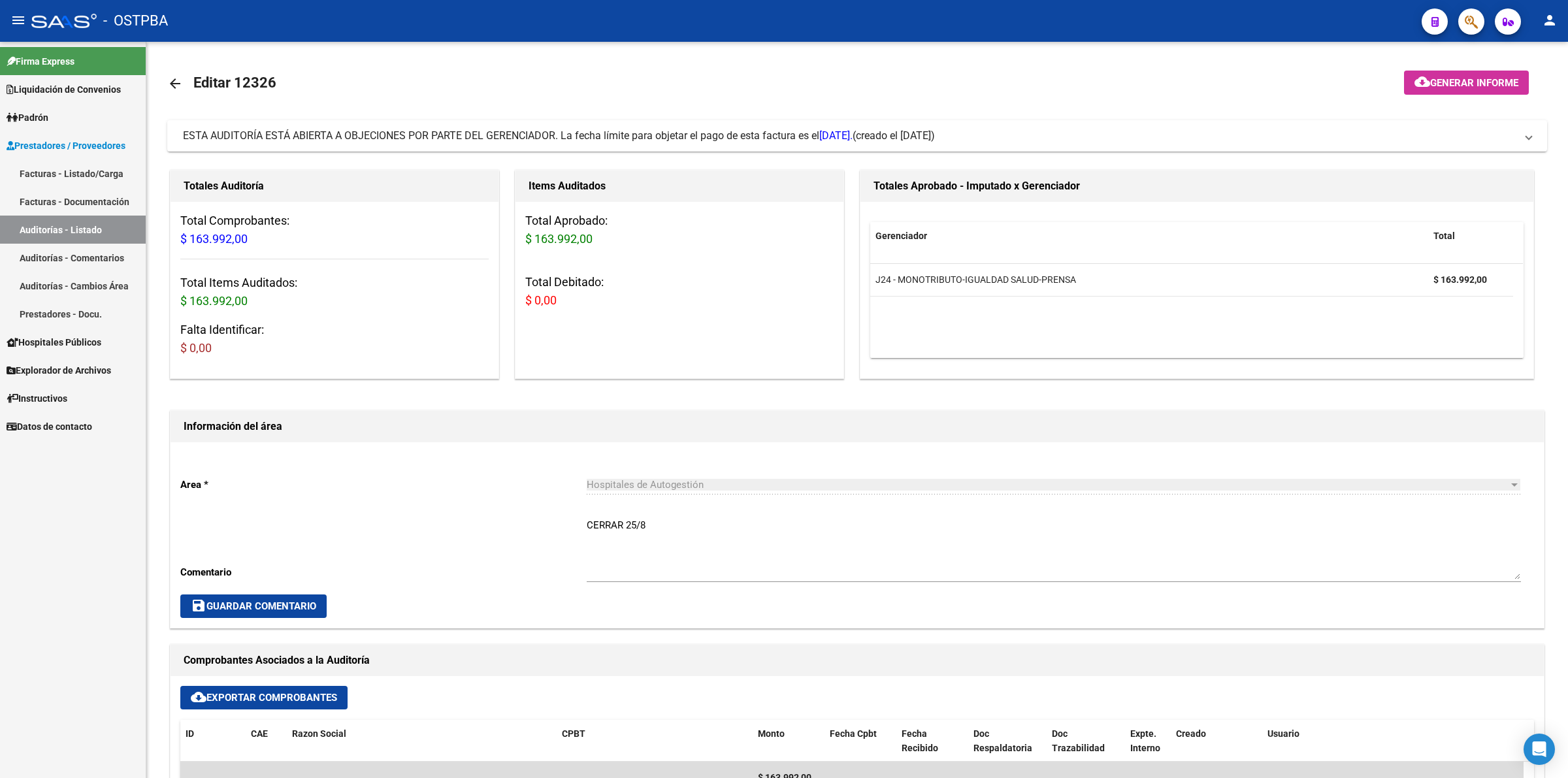
click at [82, 229] on link "Auditorías - Listado" at bounding box center [73, 229] width 146 height 28
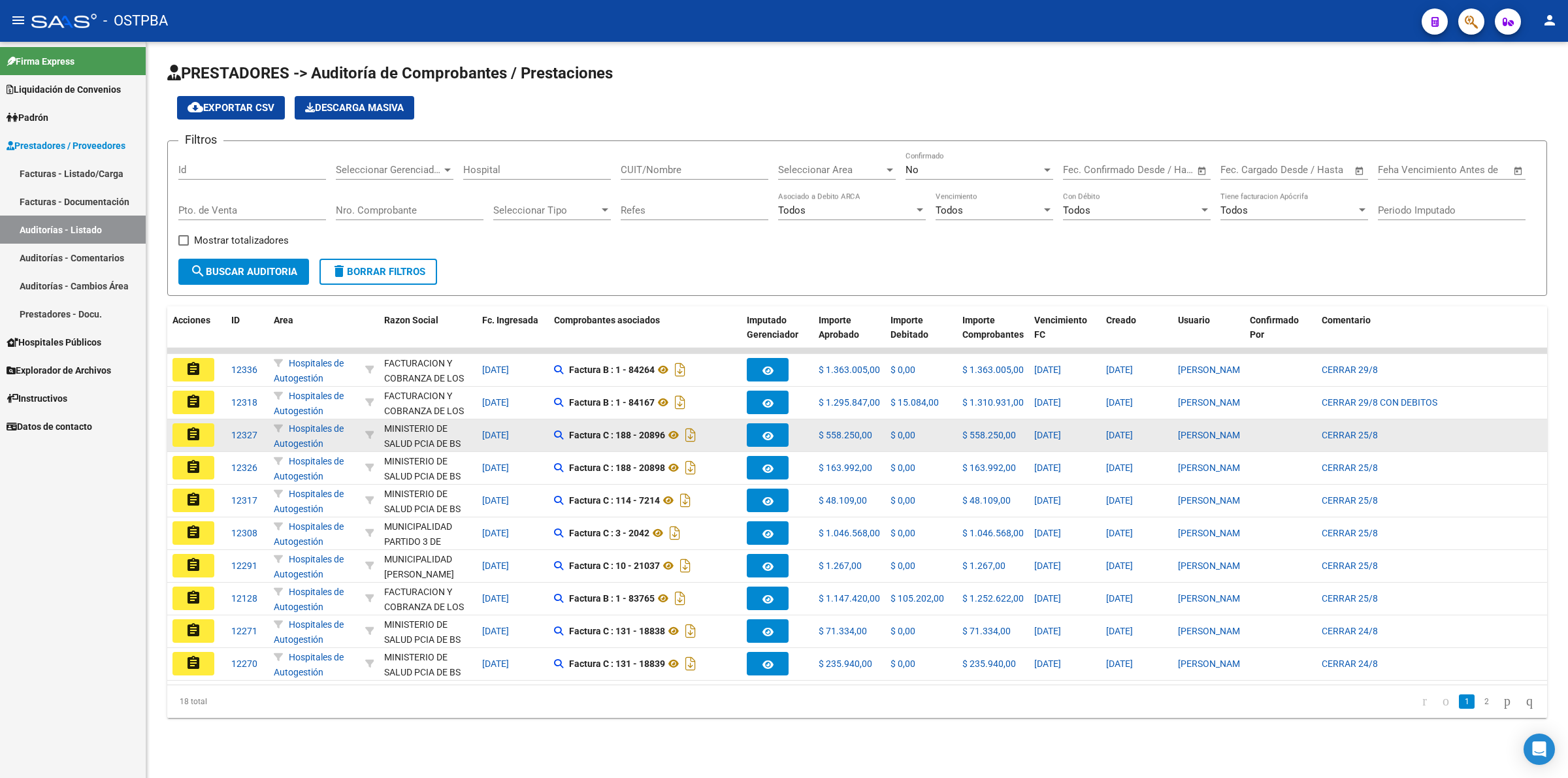
click at [190, 437] on mat-icon "assignment" at bounding box center [193, 434] width 16 height 16
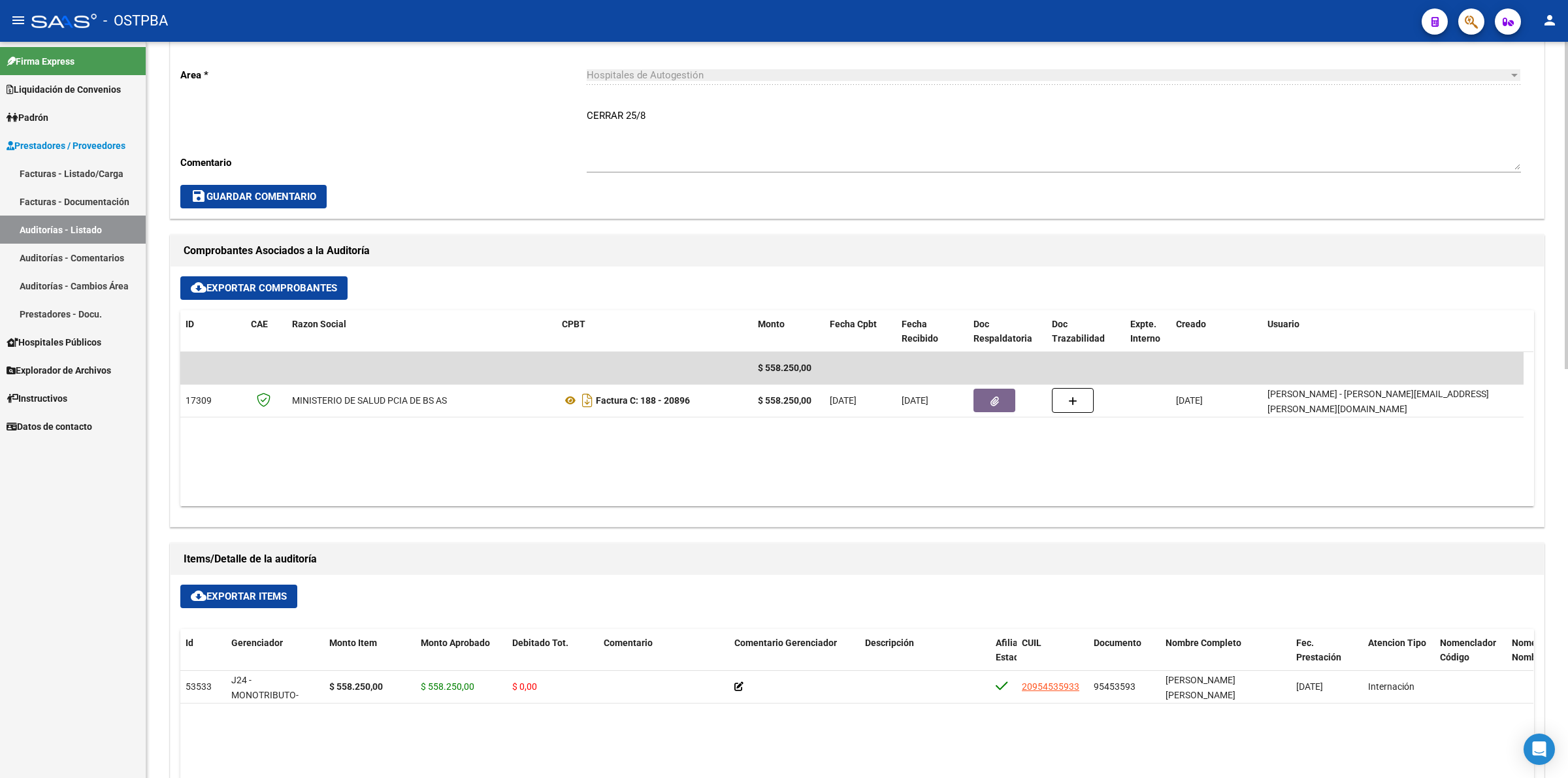
scroll to position [571, 0]
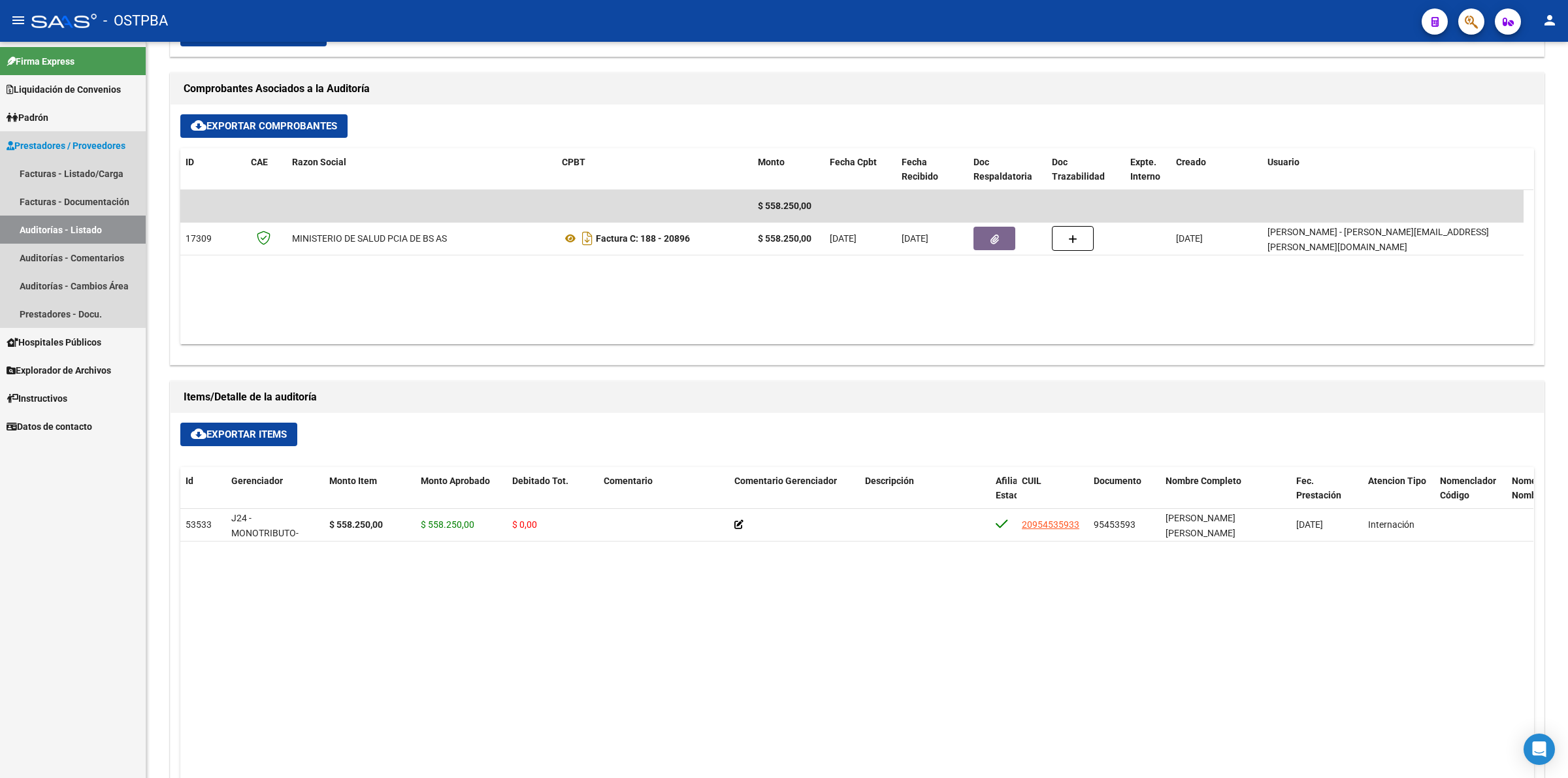
click at [70, 229] on link "Auditorías - Listado" at bounding box center [73, 229] width 146 height 28
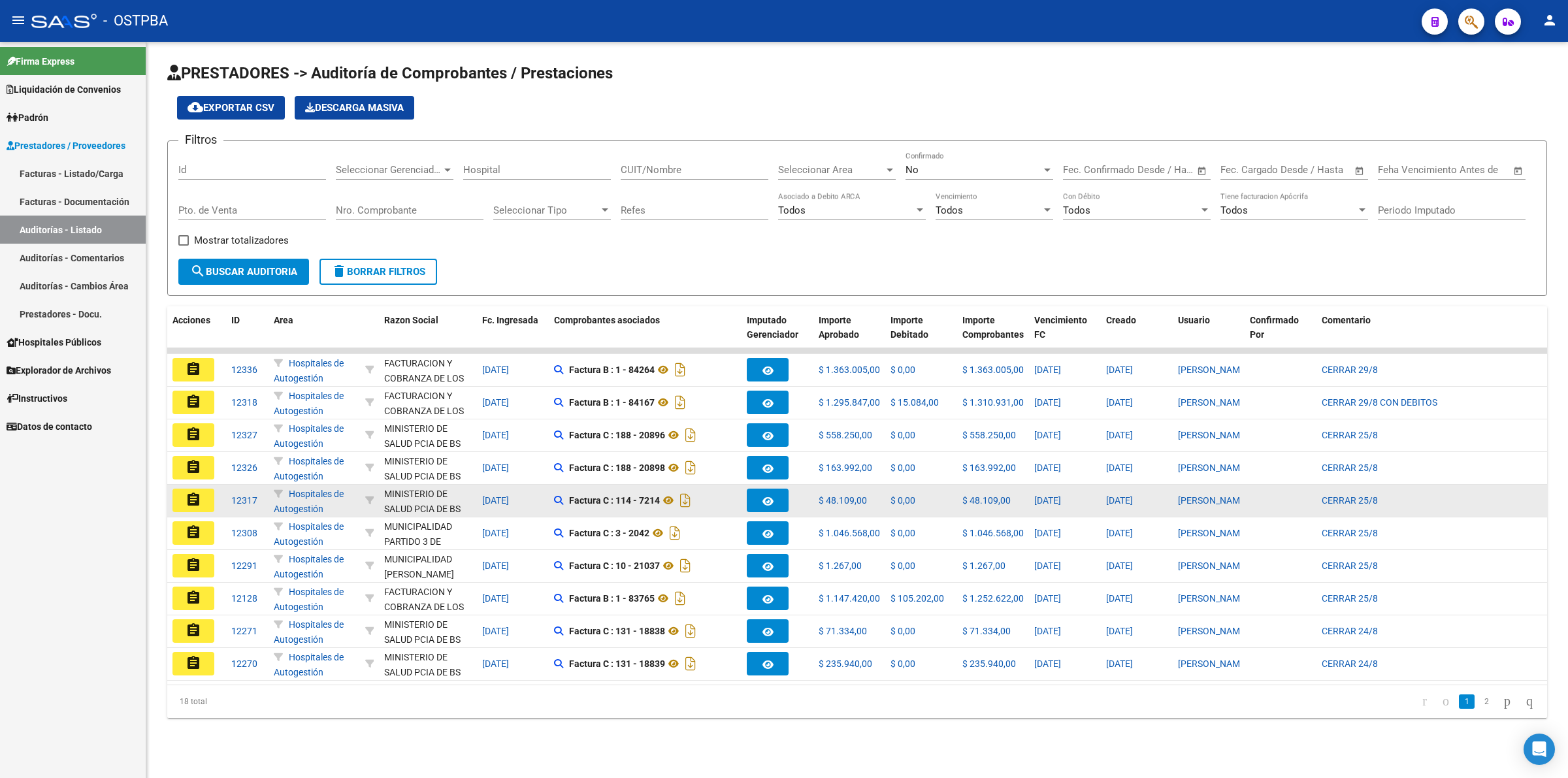
click at [193, 498] on mat-icon "assignment" at bounding box center [193, 499] width 16 height 16
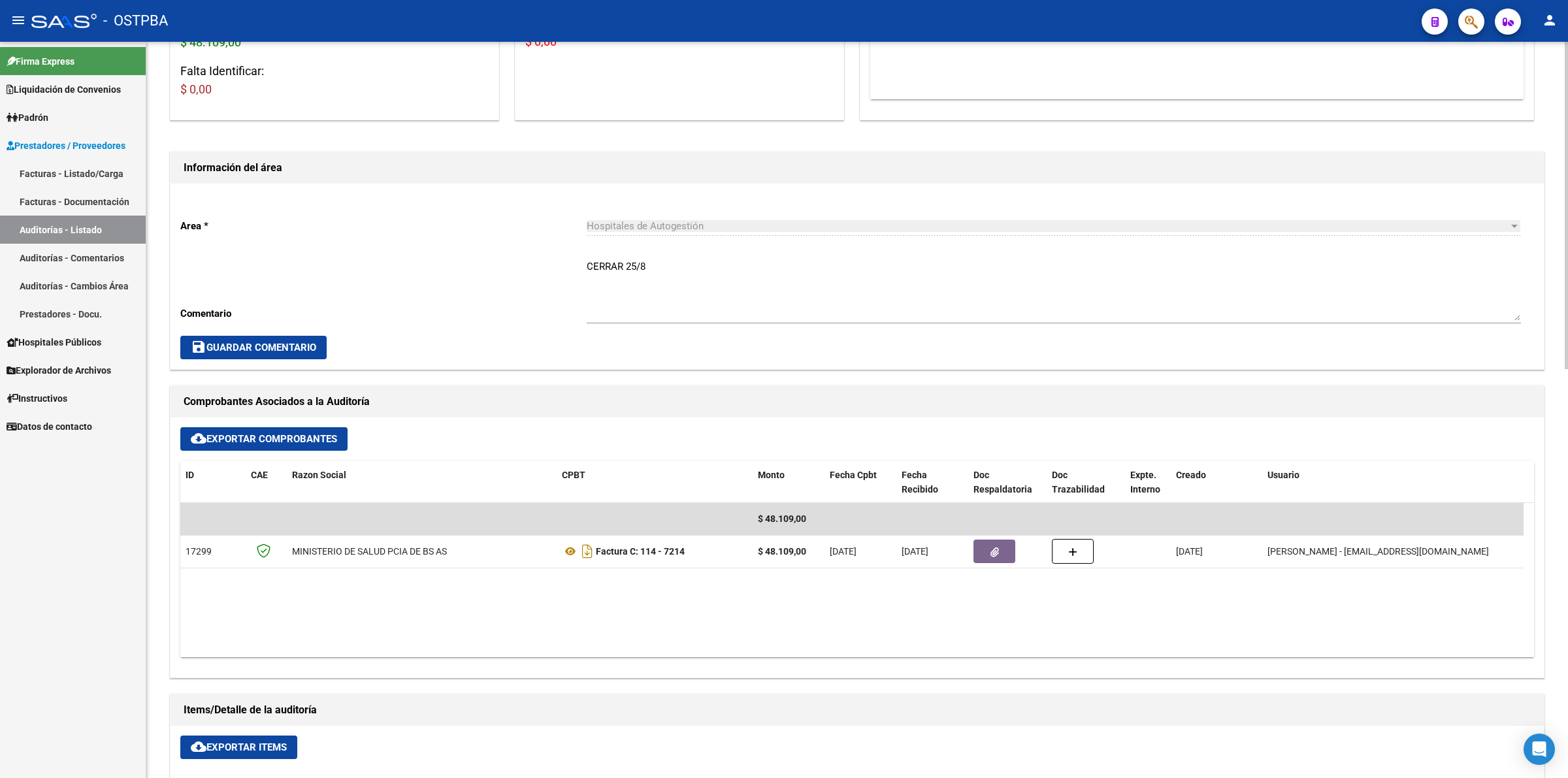
scroll to position [326, 0]
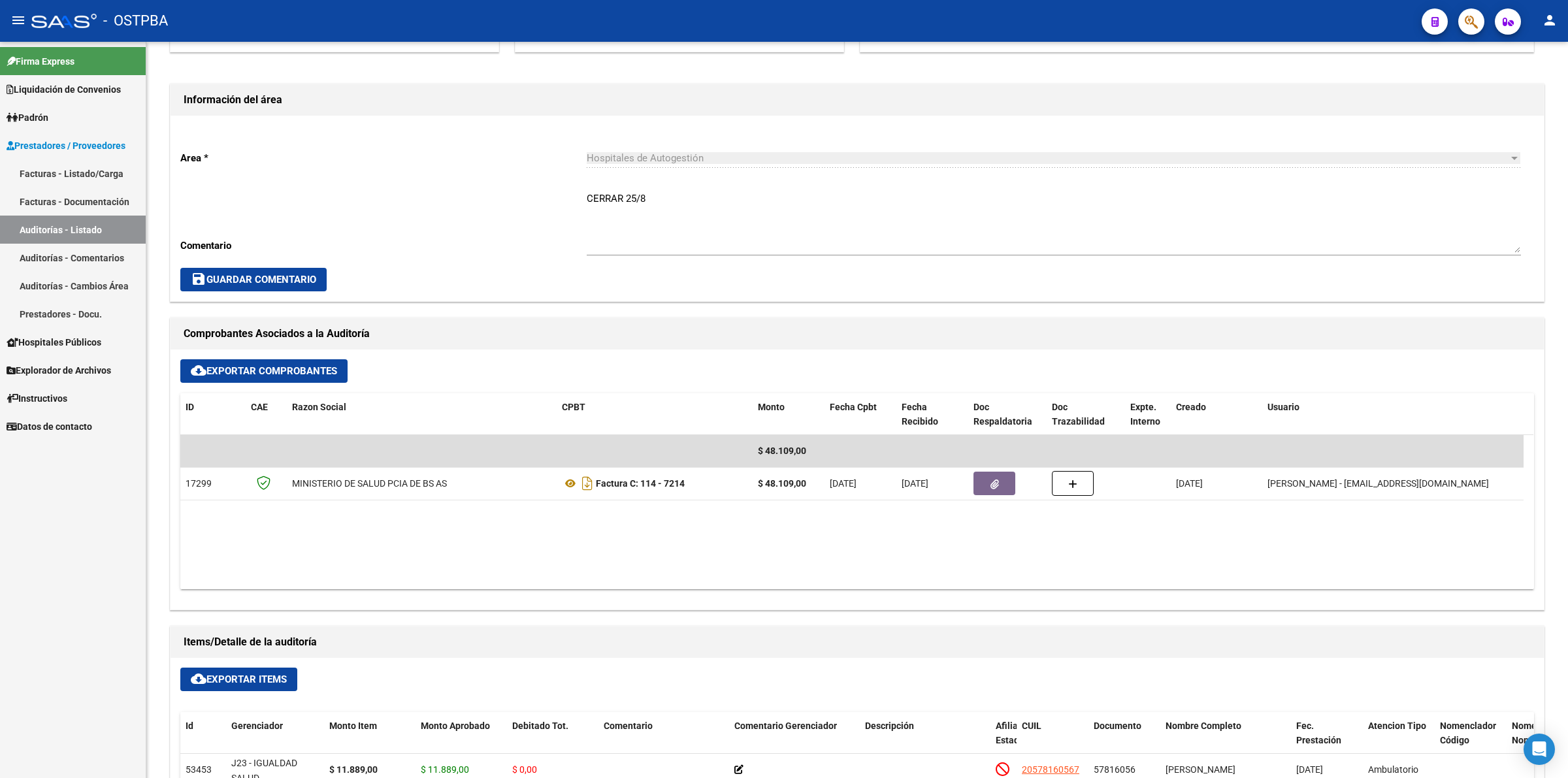
click at [129, 231] on link "Auditorías - Listado" at bounding box center [73, 229] width 146 height 28
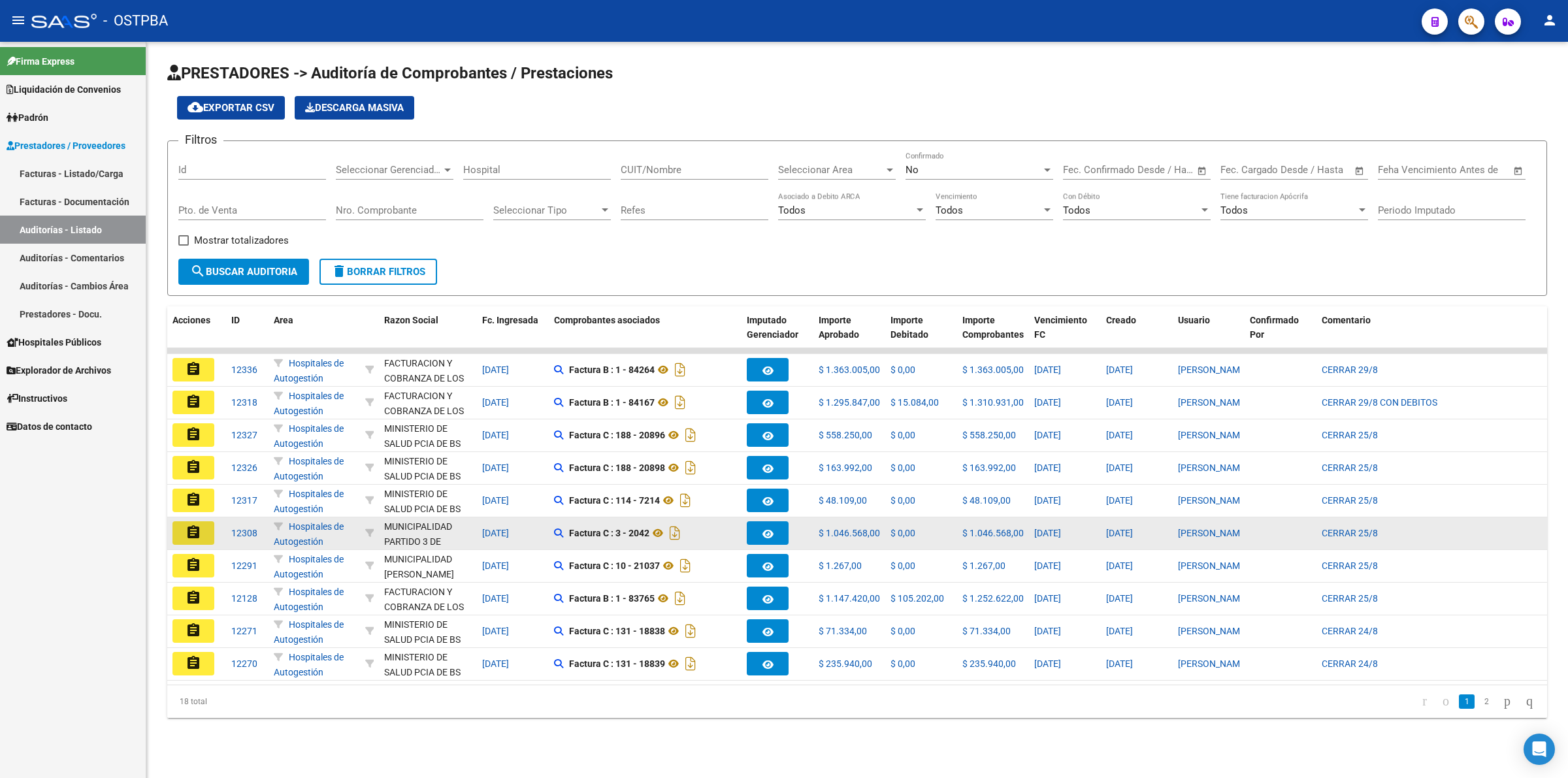
click at [193, 531] on mat-icon "assignment" at bounding box center [193, 532] width 16 height 16
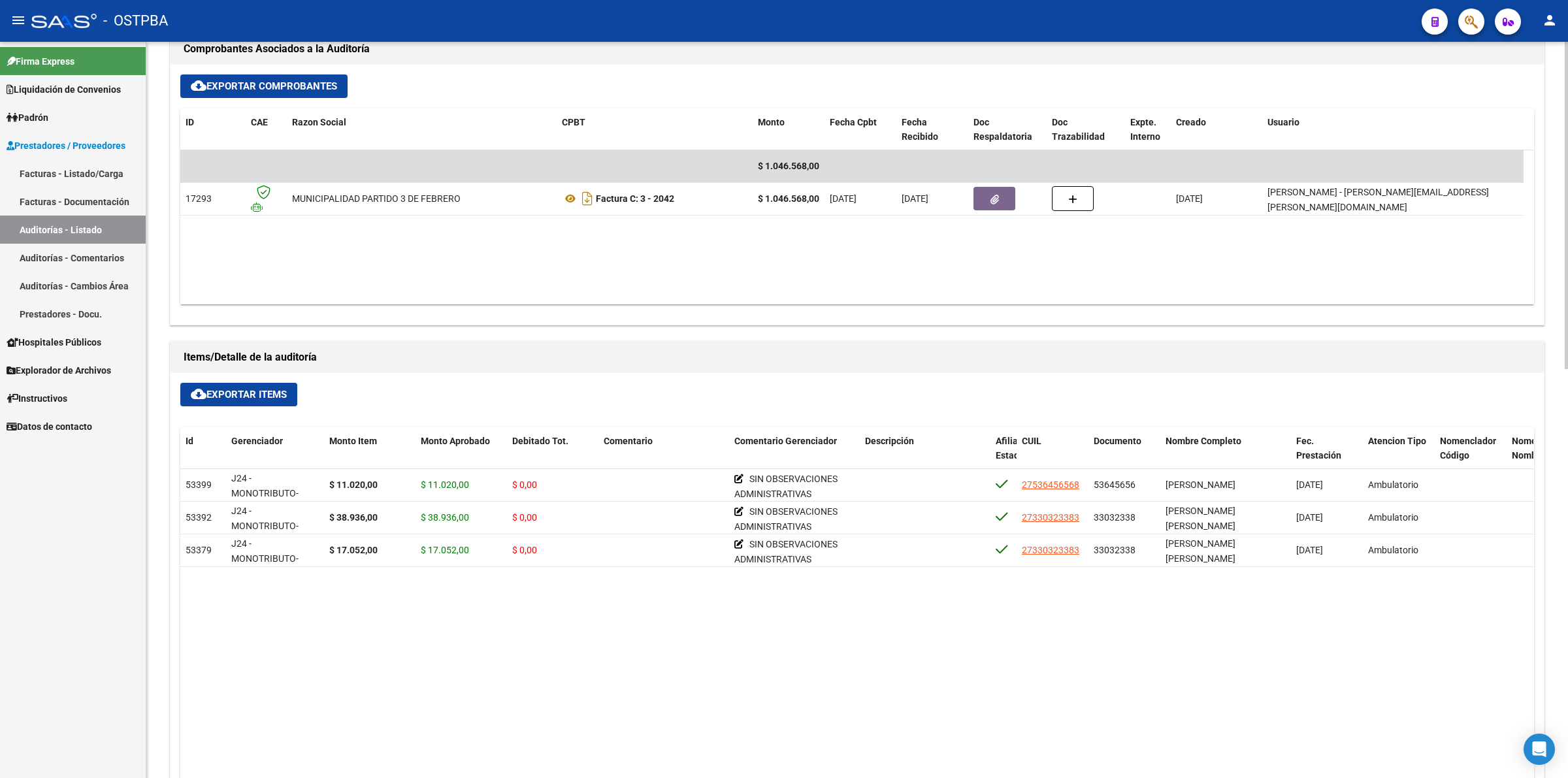
scroll to position [653, 0]
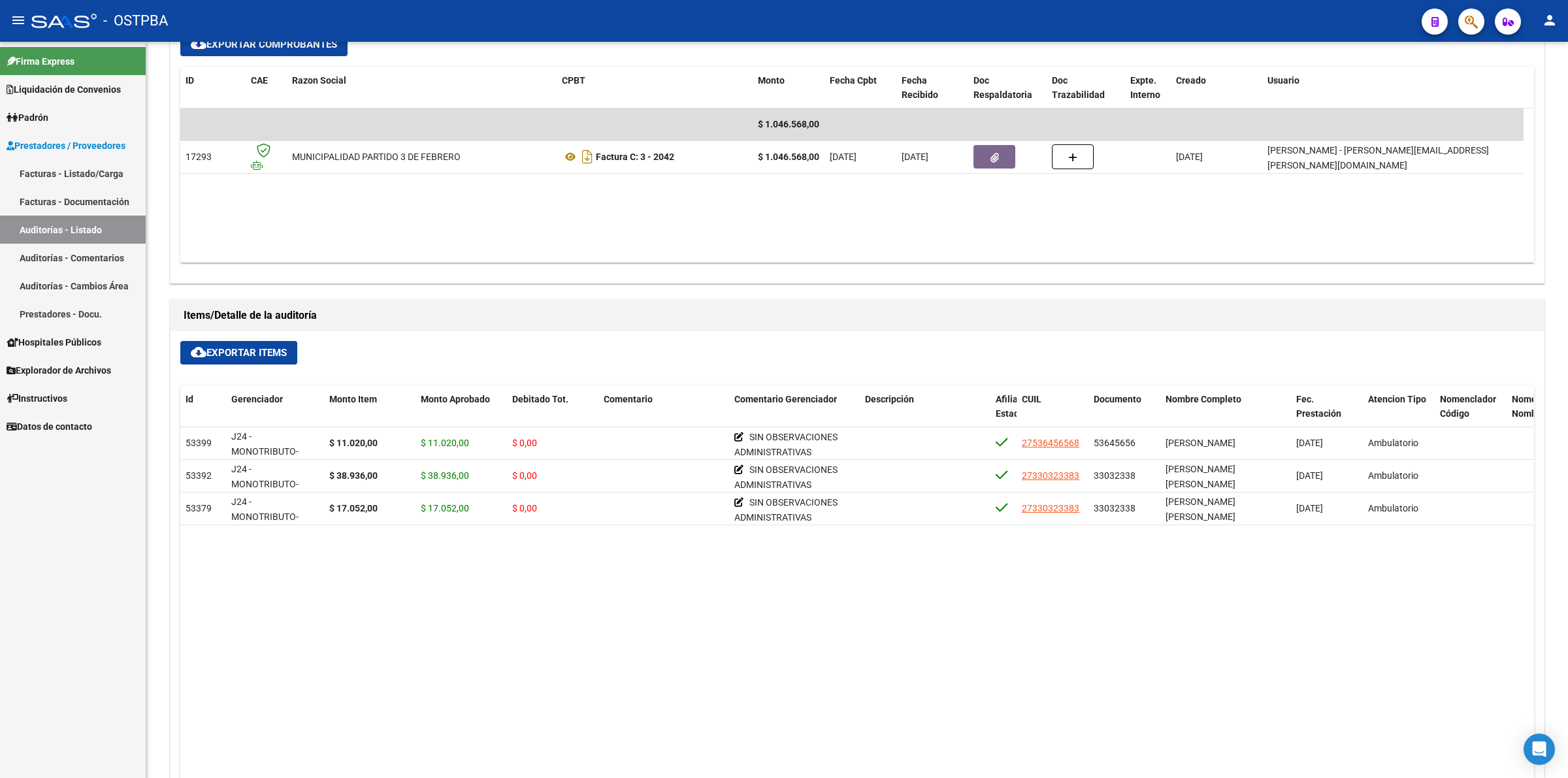
click at [101, 226] on link "Auditorías - Listado" at bounding box center [73, 229] width 146 height 28
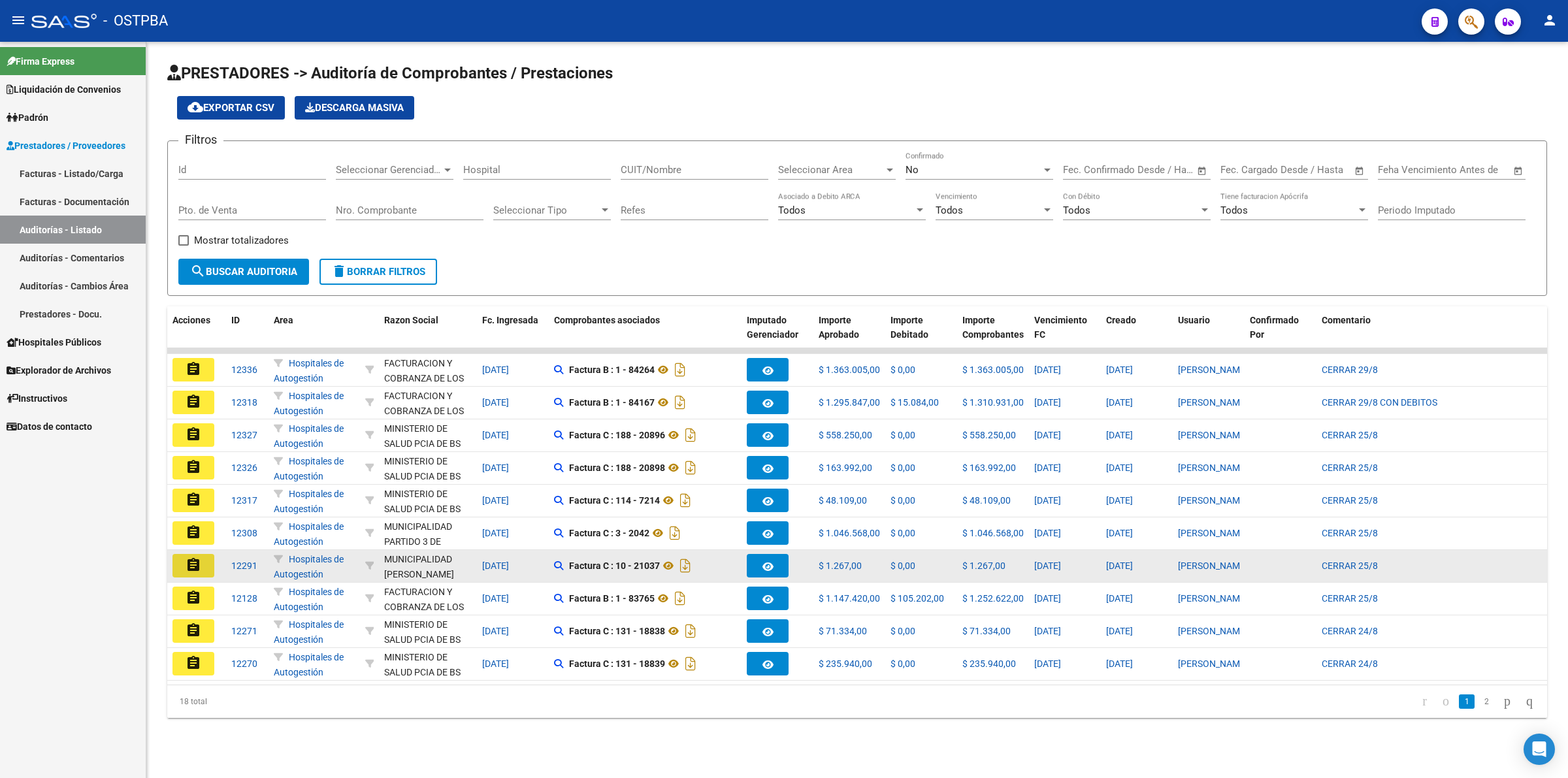
click at [193, 563] on mat-icon "assignment" at bounding box center [193, 564] width 16 height 16
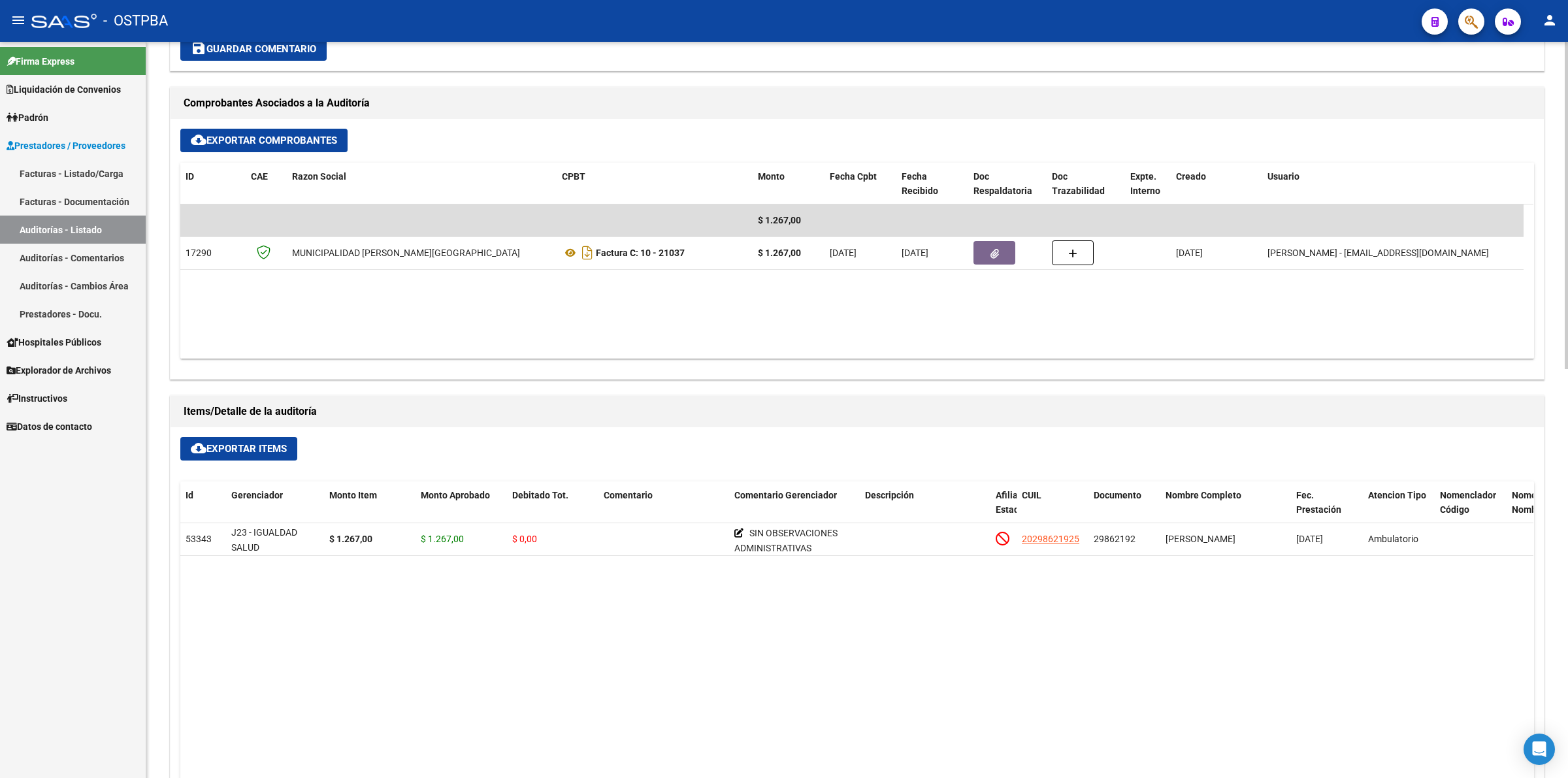
scroll to position [653, 0]
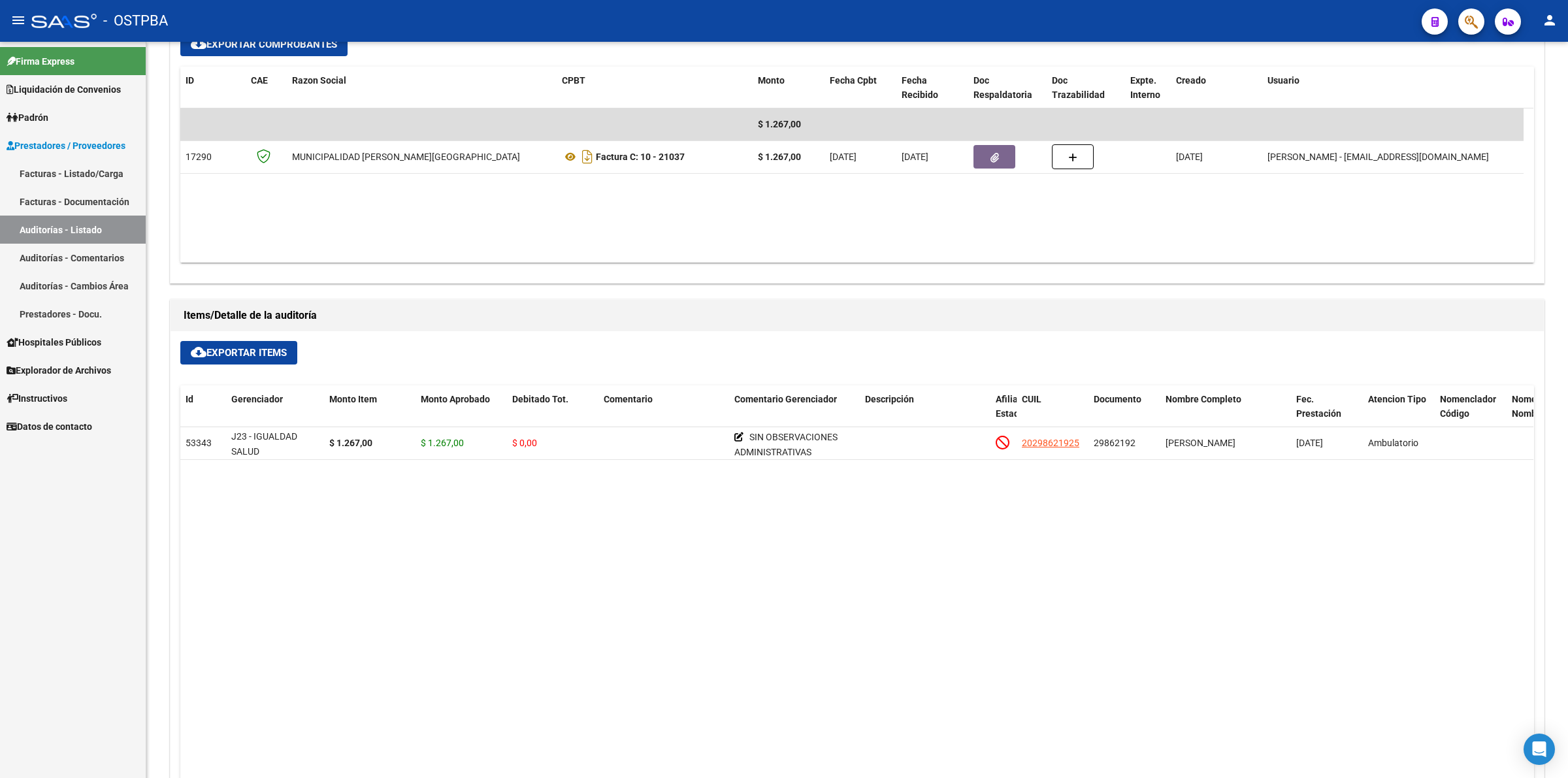
click at [100, 229] on link "Auditorías - Listado" at bounding box center [73, 229] width 146 height 28
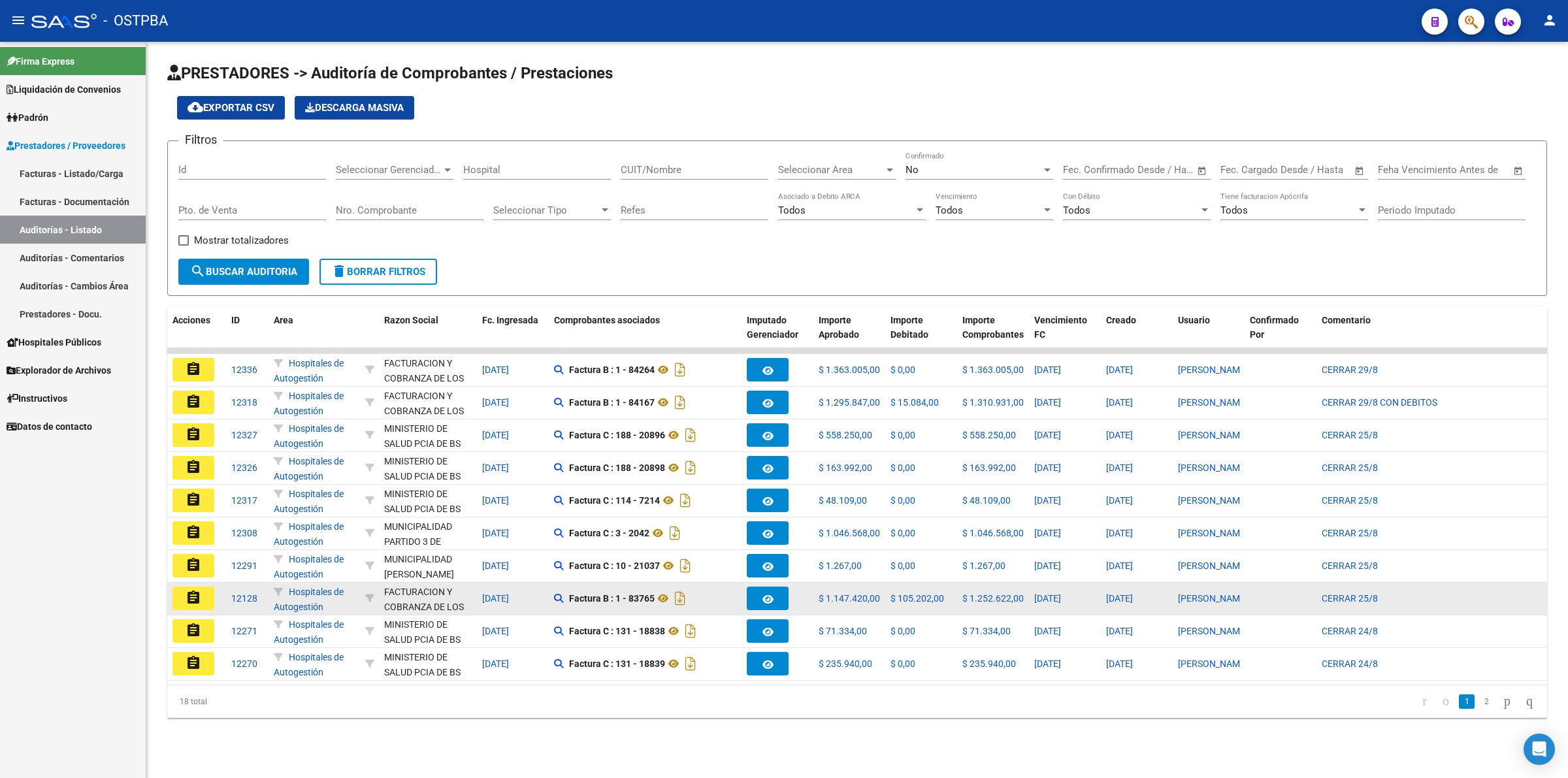
click at [207, 595] on button "assignment" at bounding box center [193, 598] width 41 height 24
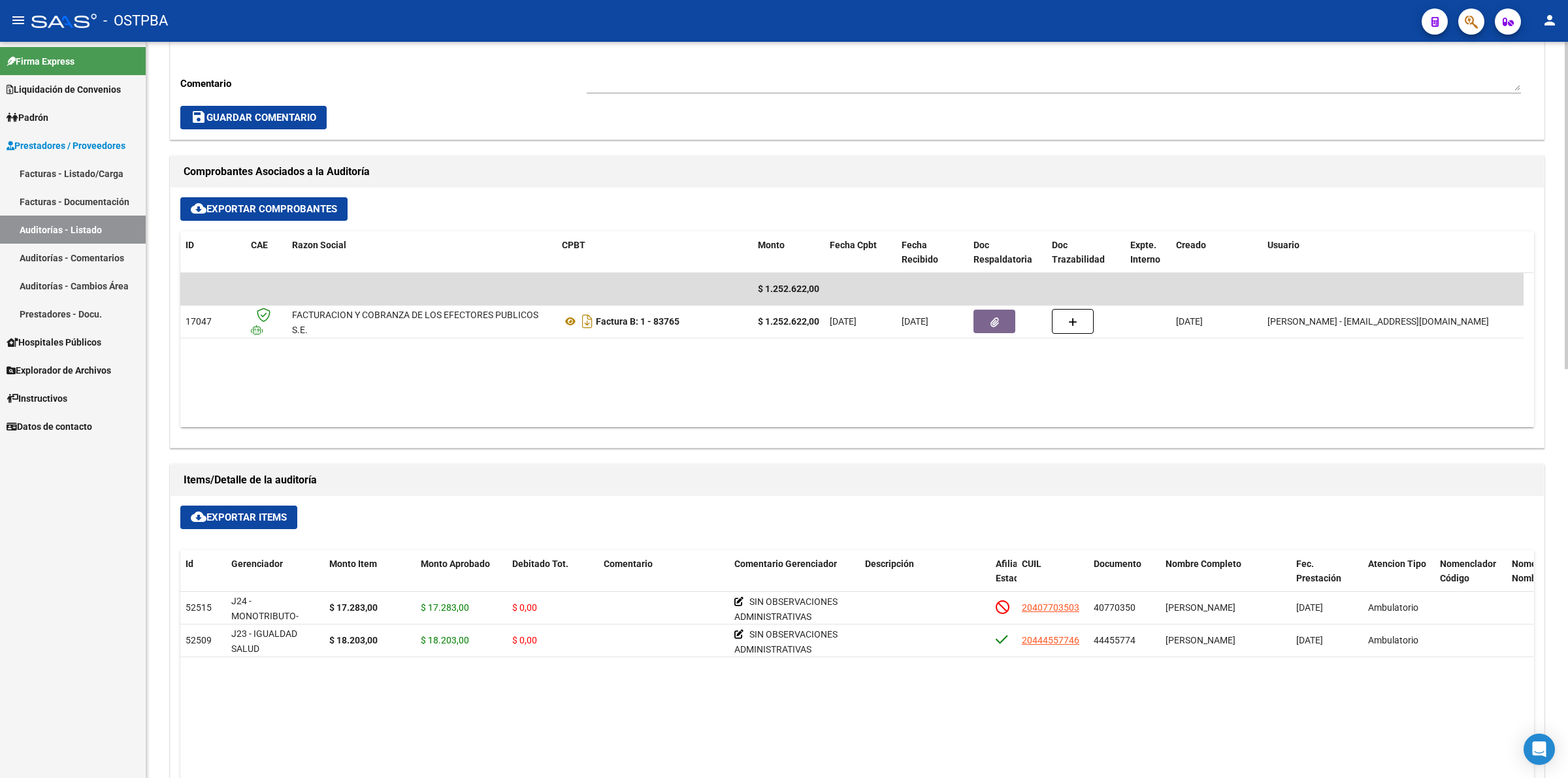
scroll to position [490, 0]
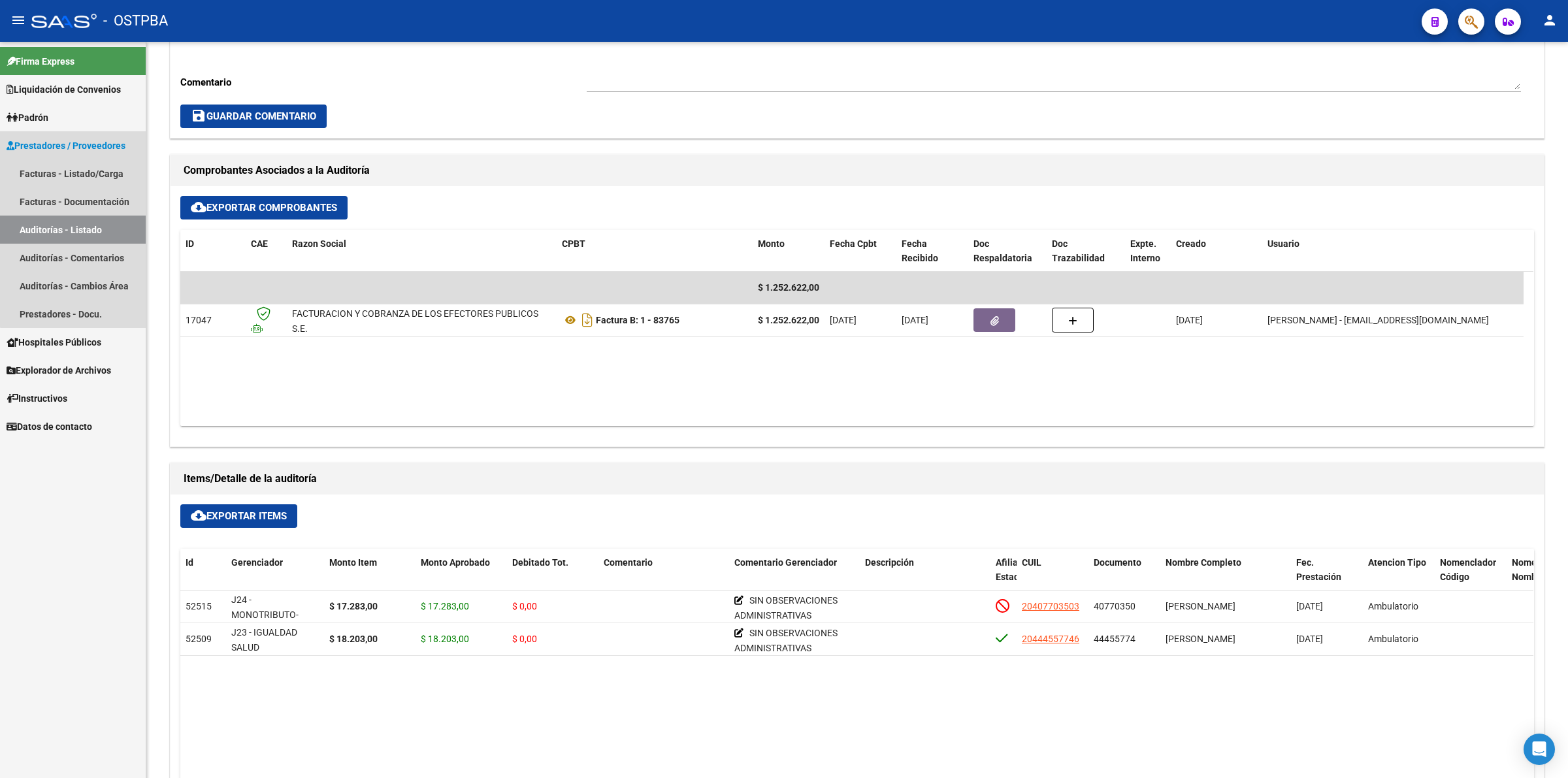
click at [93, 227] on link "Auditorías - Listado" at bounding box center [73, 229] width 146 height 28
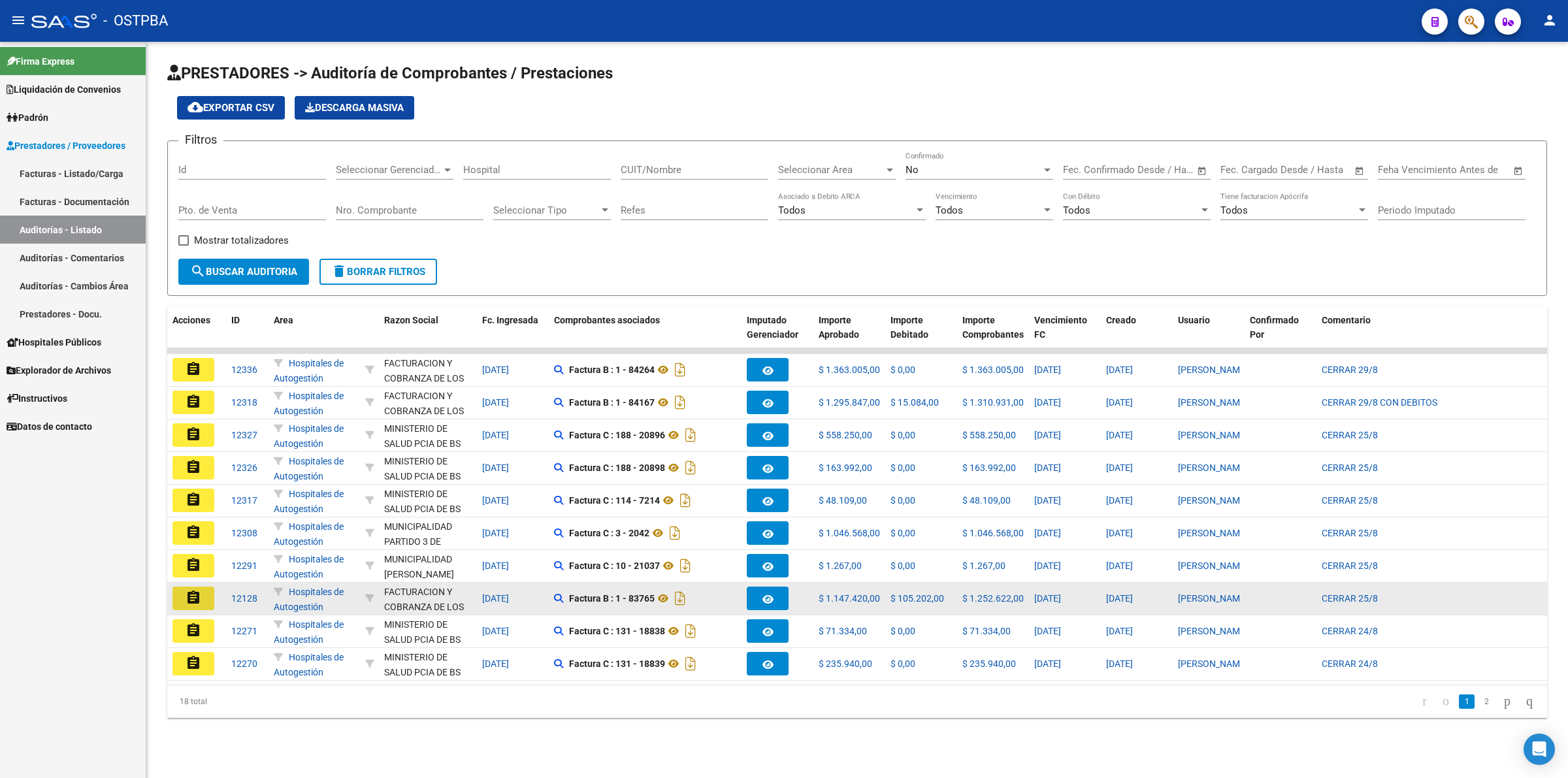
click at [196, 600] on mat-icon "assignment" at bounding box center [193, 597] width 16 height 16
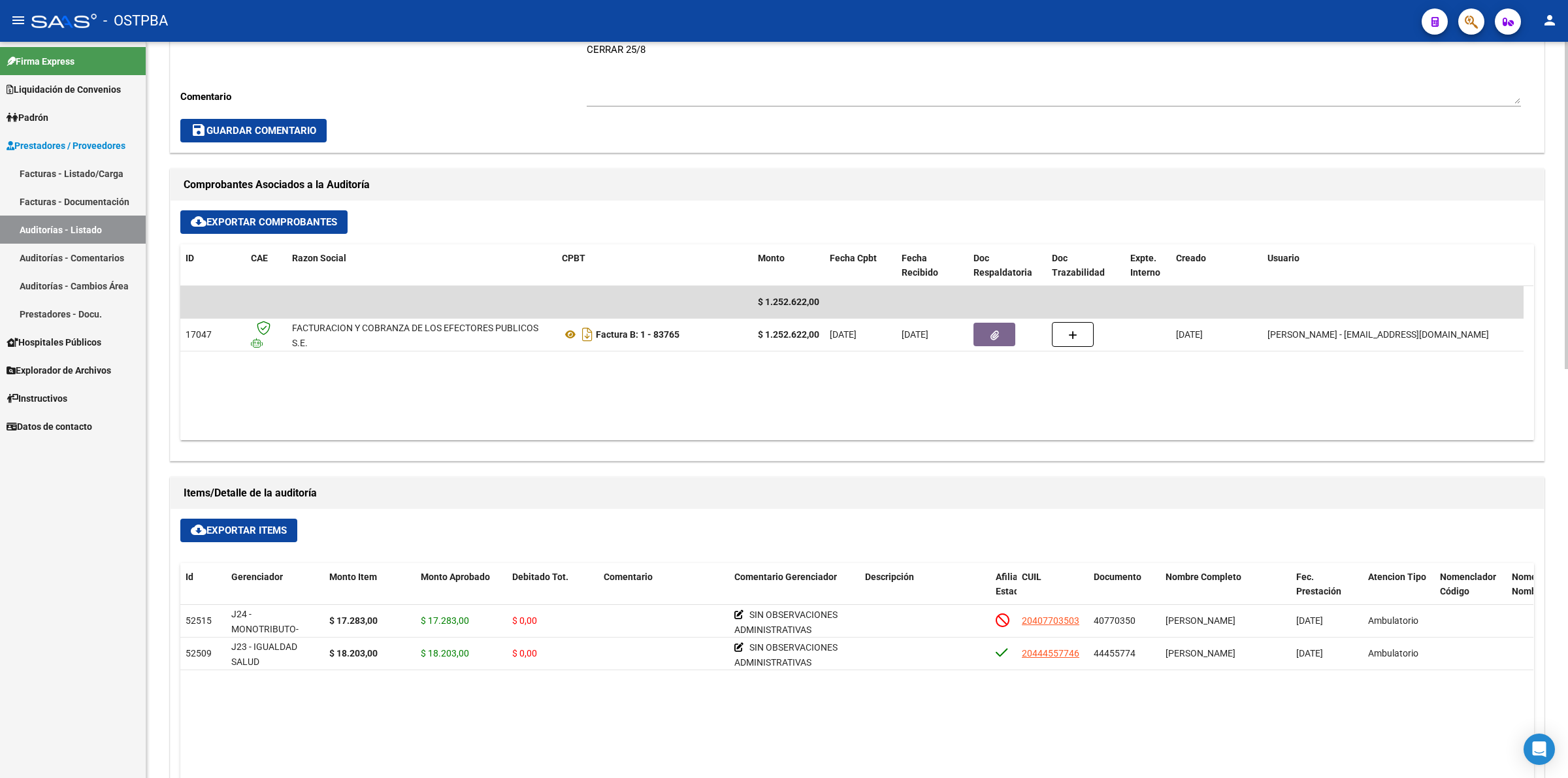
scroll to position [490, 0]
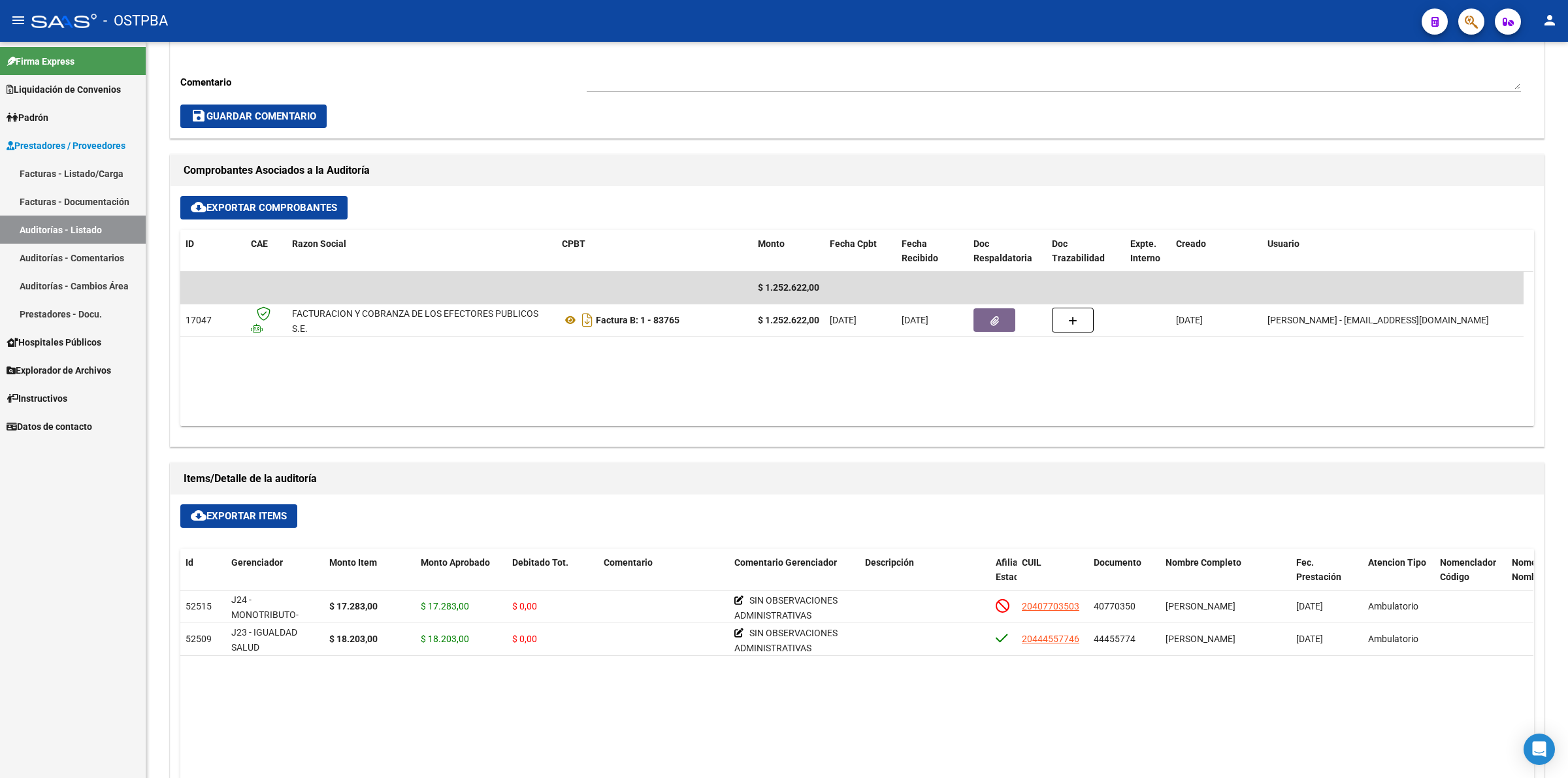
click at [119, 229] on link "Auditorías - Listado" at bounding box center [73, 229] width 146 height 28
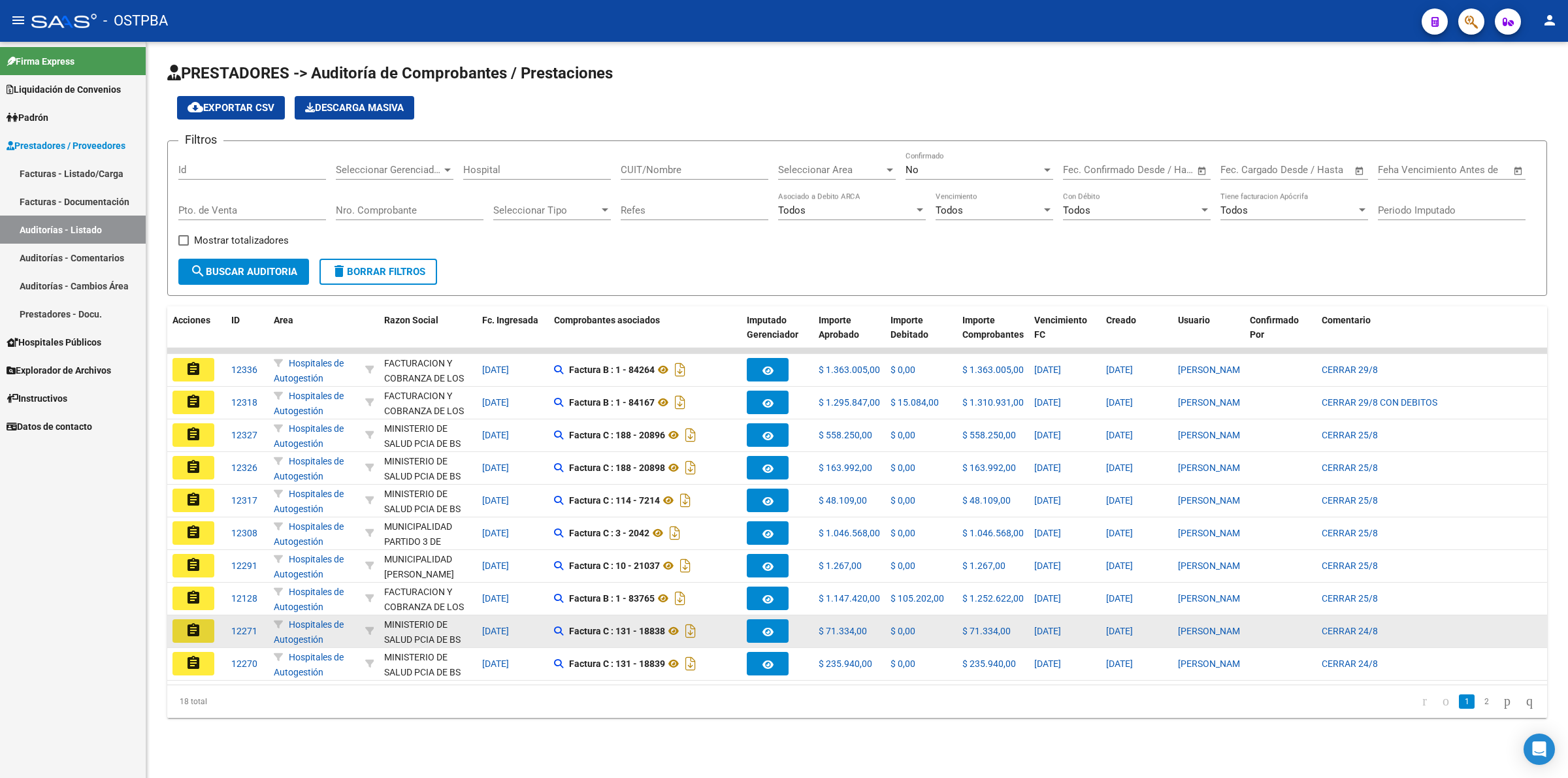
click at [203, 622] on button "assignment" at bounding box center [193, 630] width 41 height 24
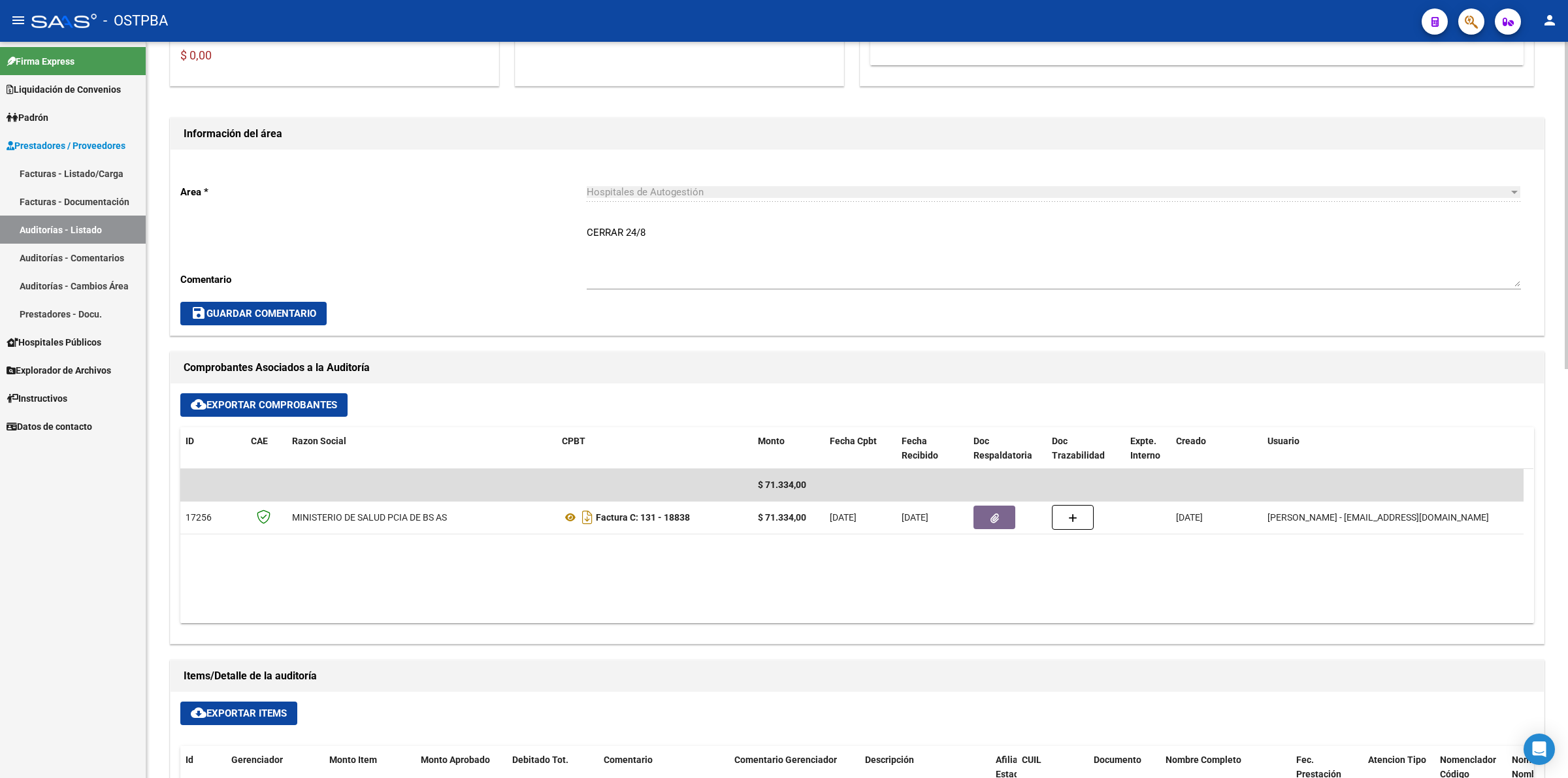
scroll to position [490, 0]
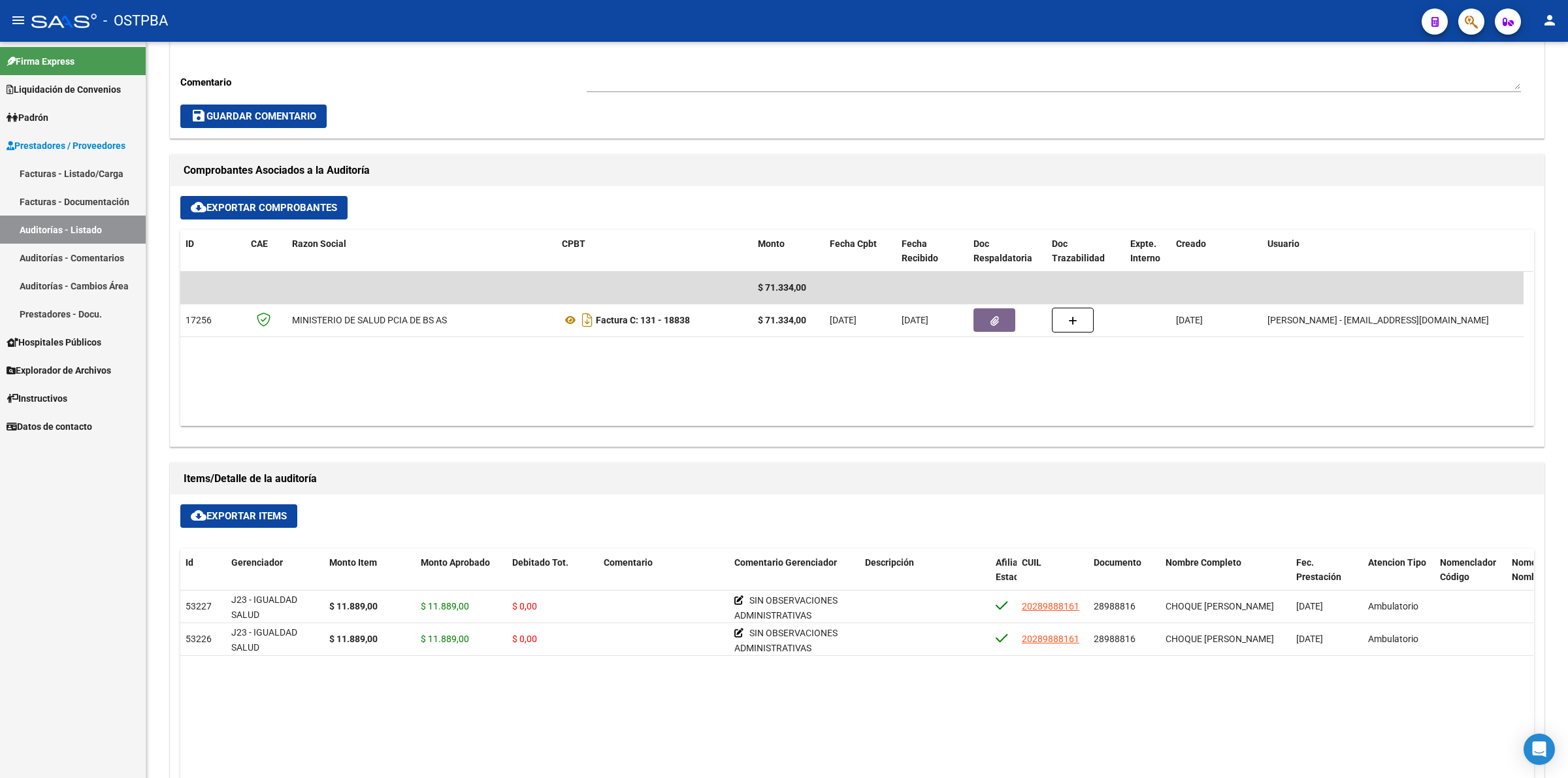
click at [116, 232] on link "Auditorías - Listado" at bounding box center [73, 229] width 146 height 28
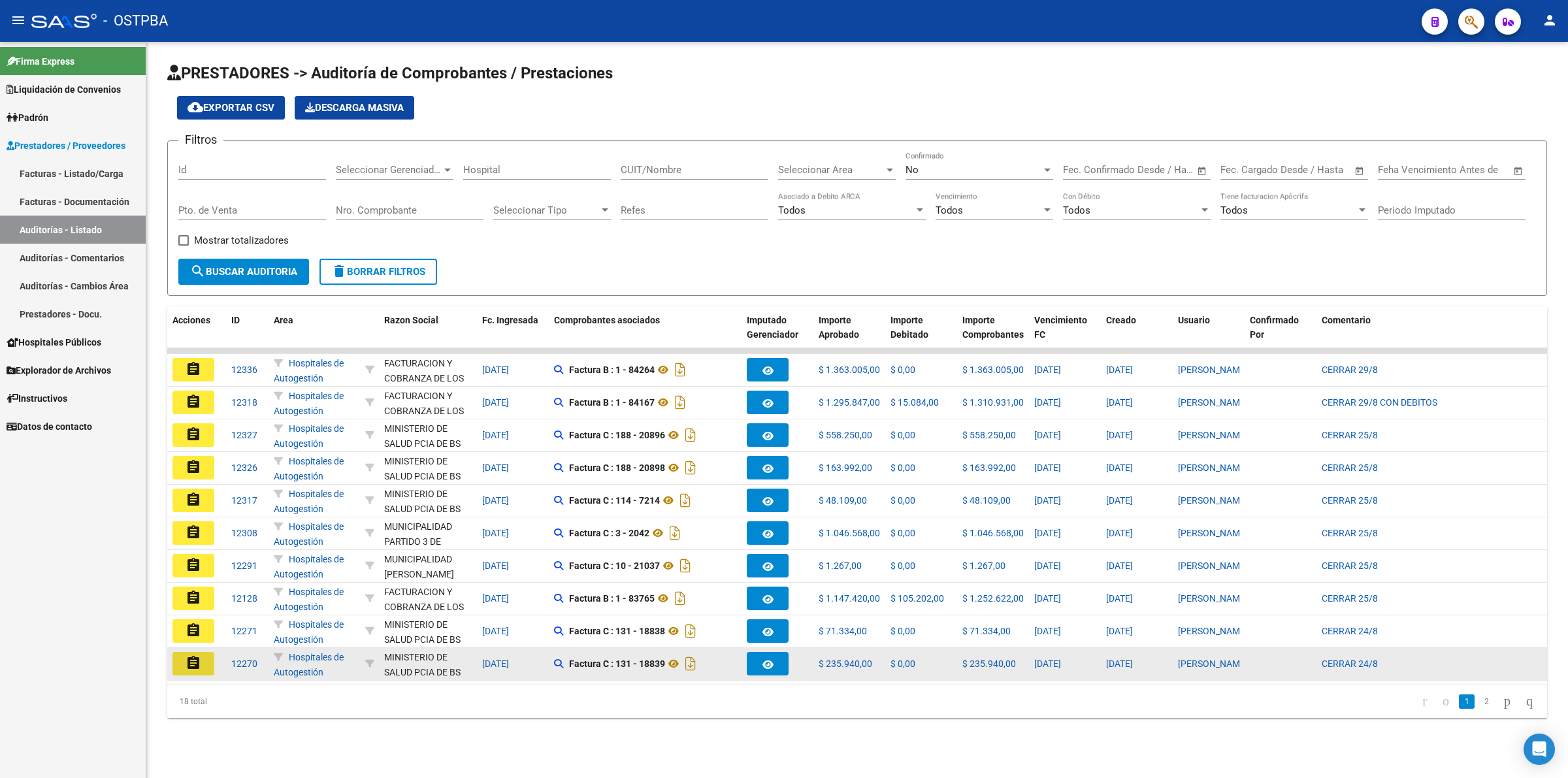
click at [201, 622] on button "assignment" at bounding box center [193, 663] width 41 height 24
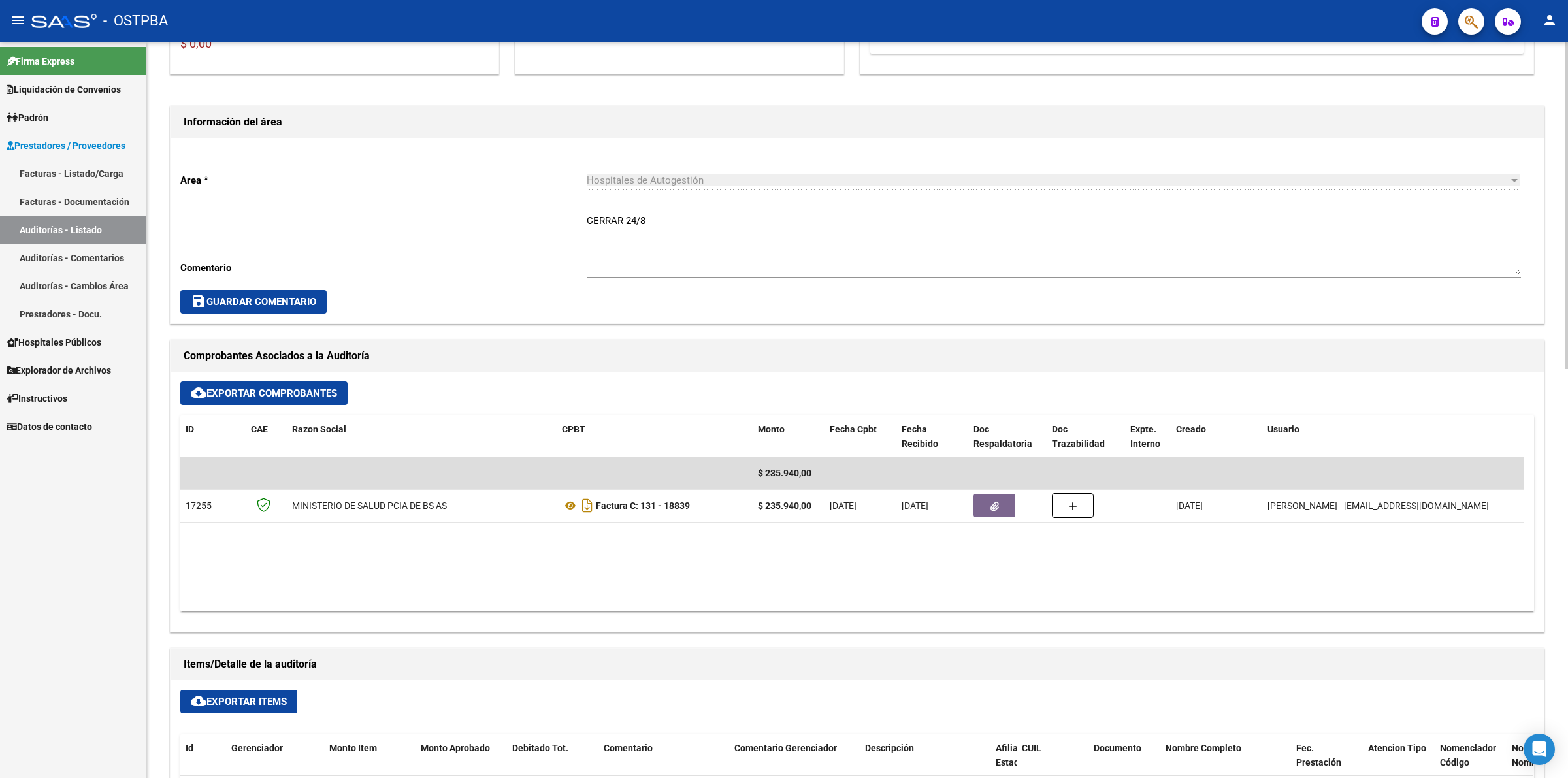
scroll to position [490, 0]
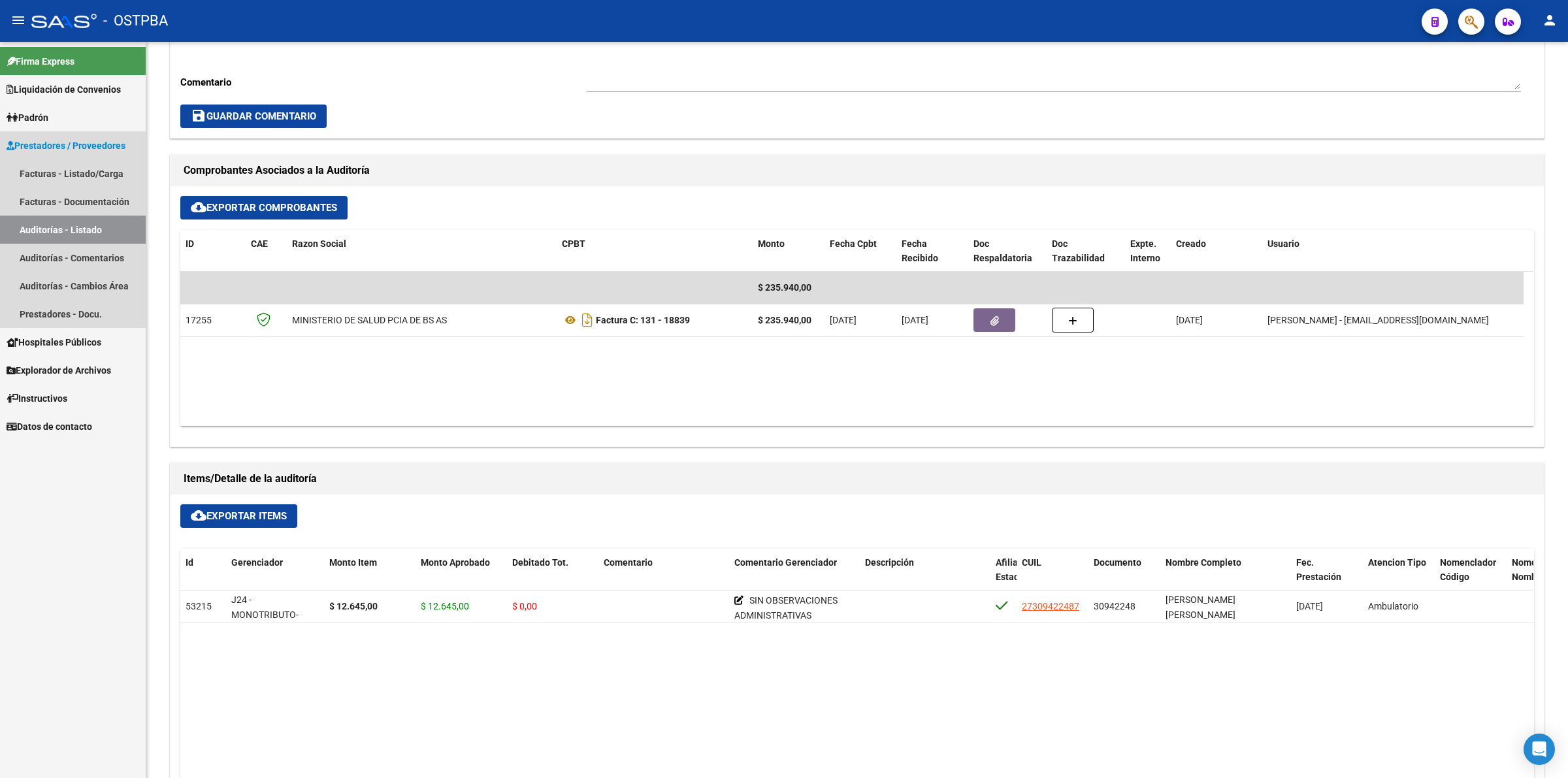
click at [100, 222] on link "Auditorías - Listado" at bounding box center [73, 229] width 146 height 28
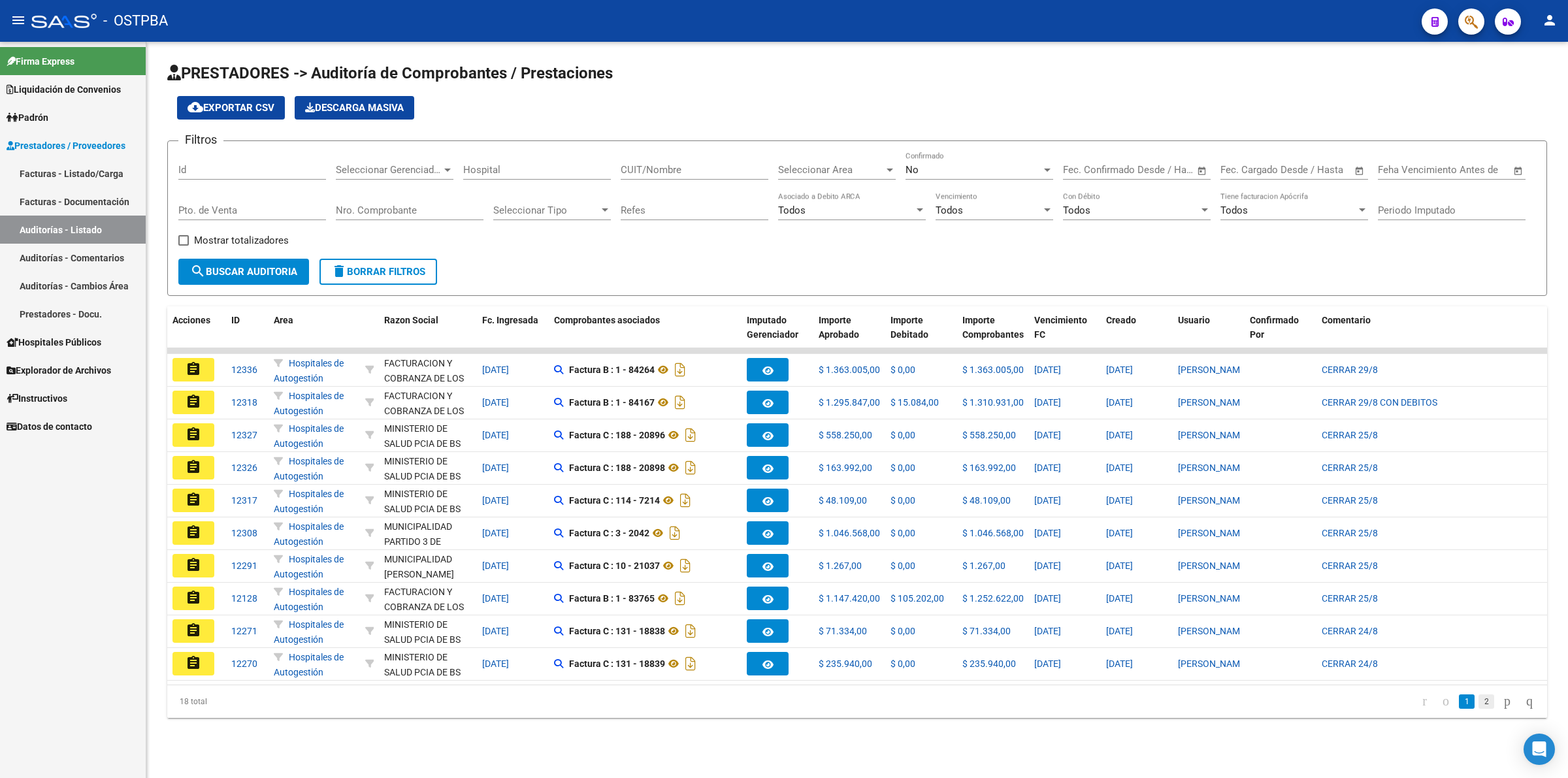
click at [1254, 622] on link "2" at bounding box center [1486, 701] width 16 height 14
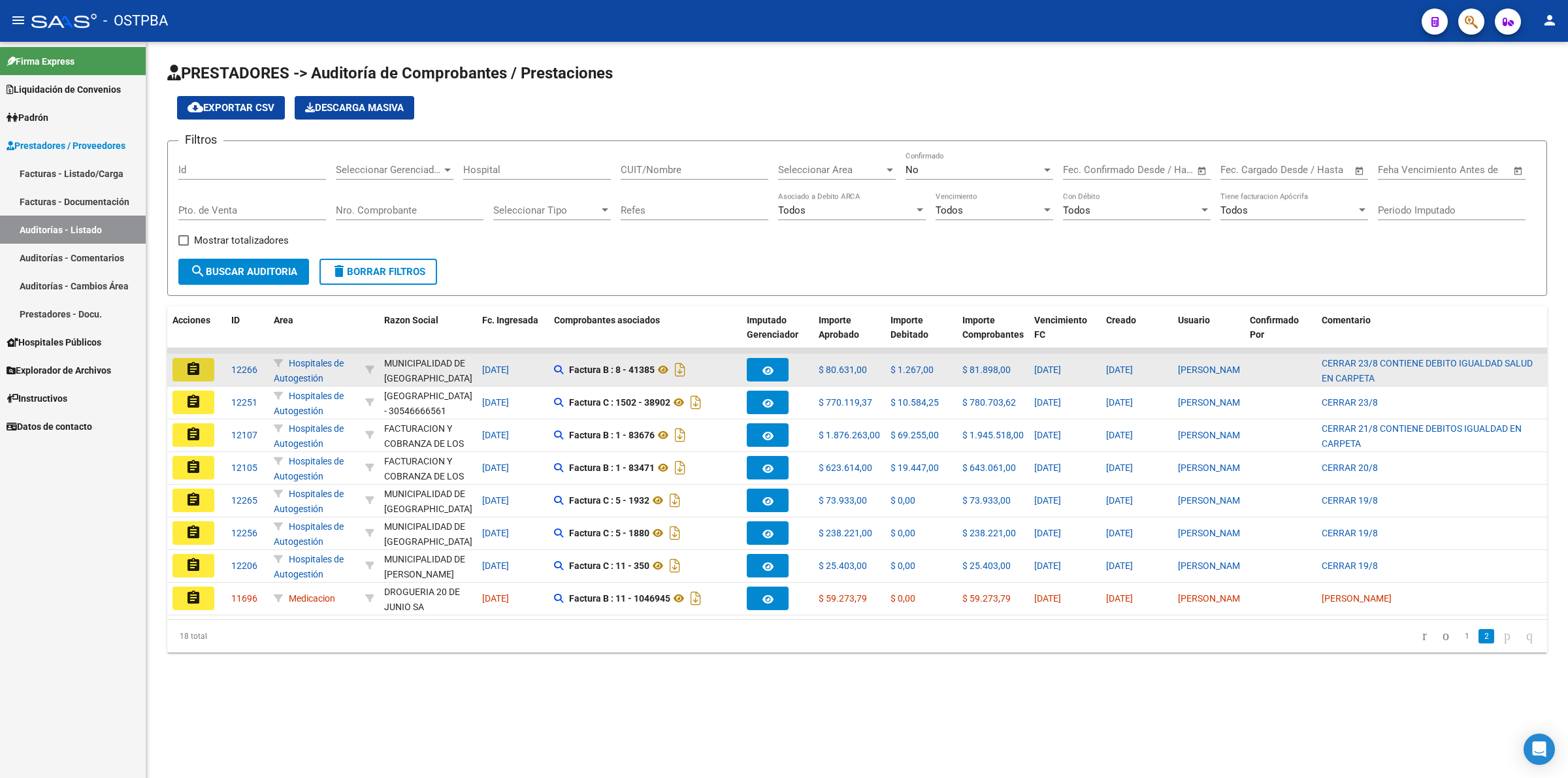
click at [197, 363] on mat-icon "assignment" at bounding box center [193, 369] width 16 height 16
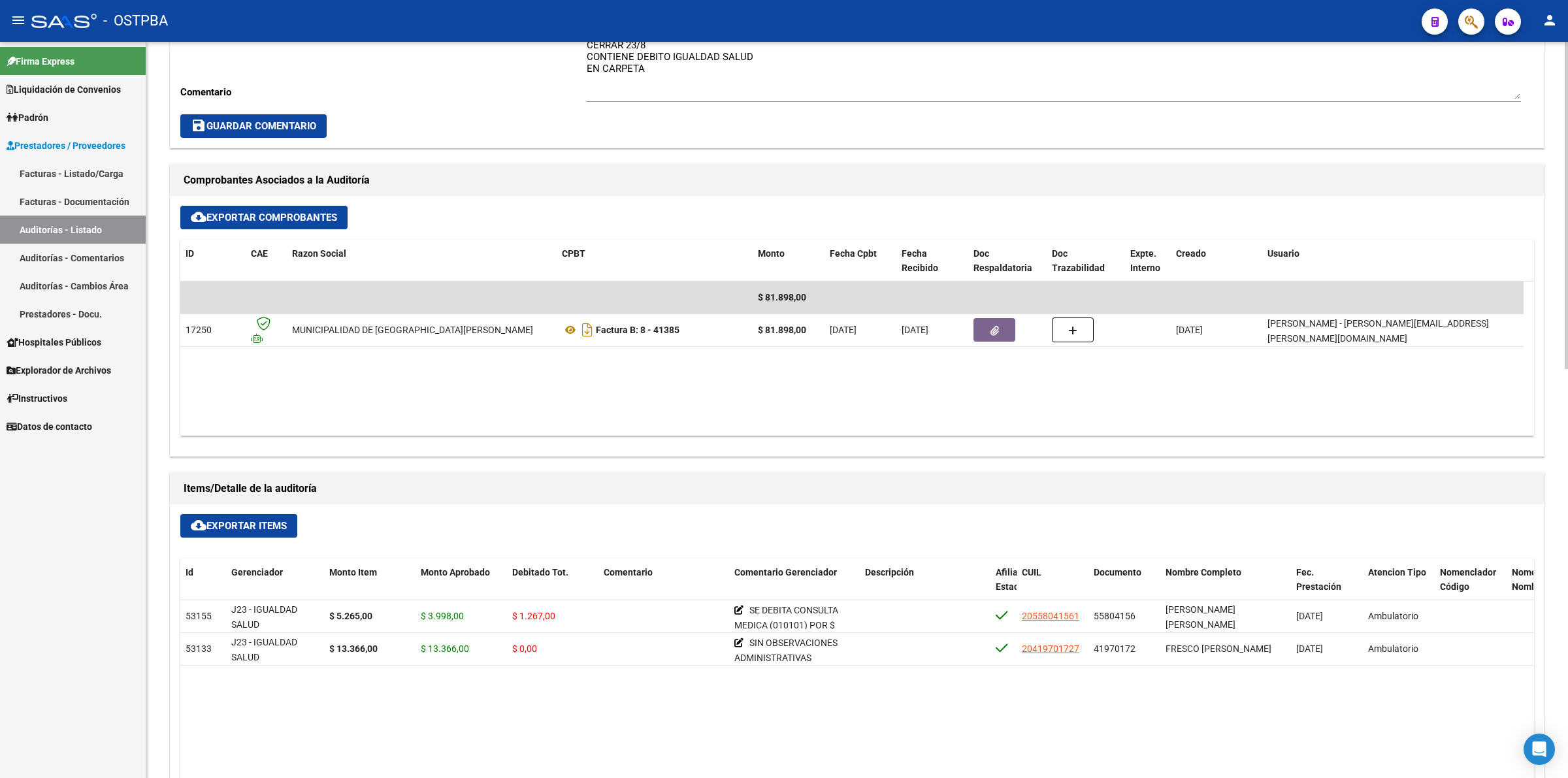
scroll to position [490, 0]
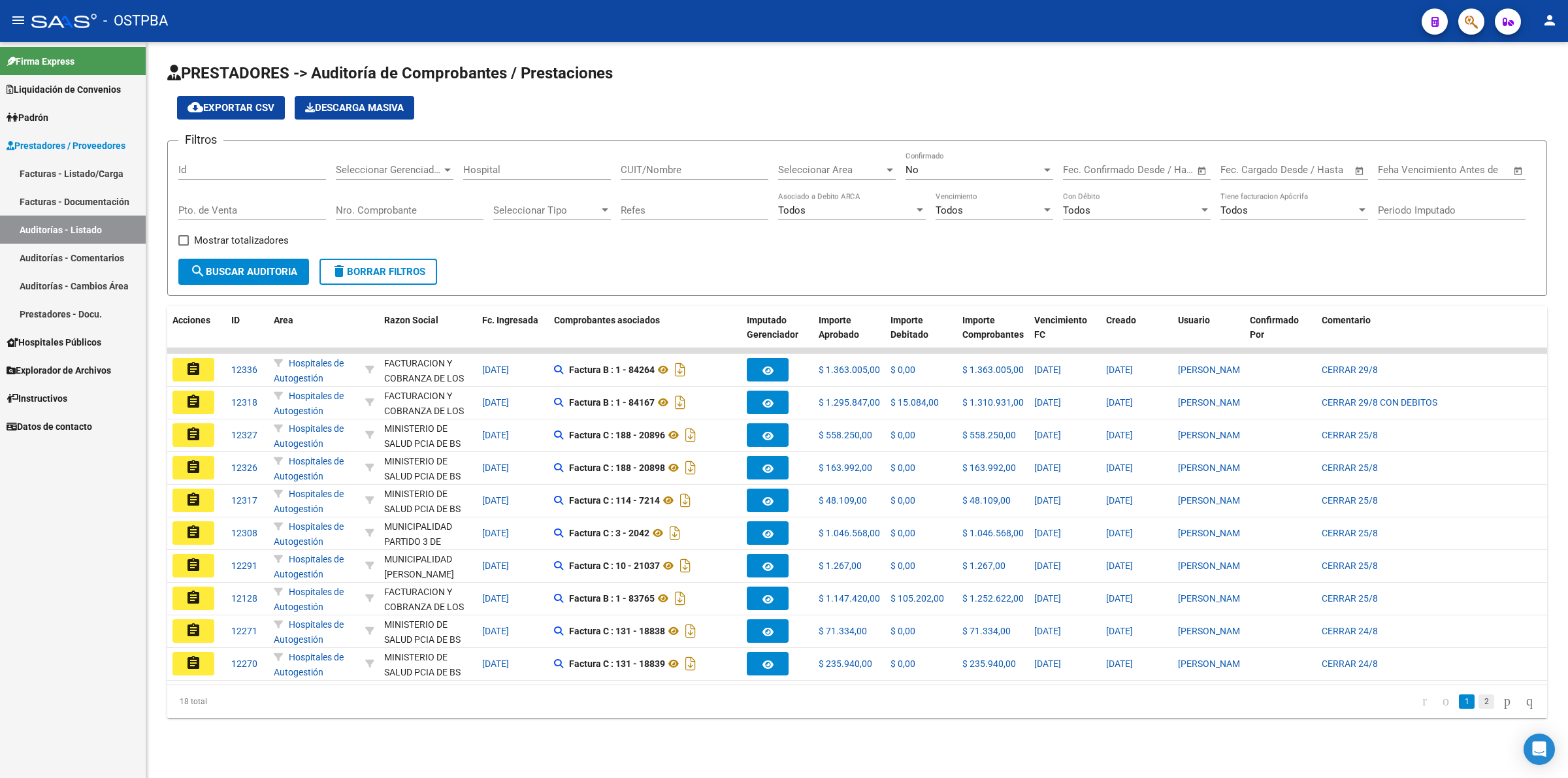
click at [1254, 622] on link "2" at bounding box center [1486, 701] width 16 height 14
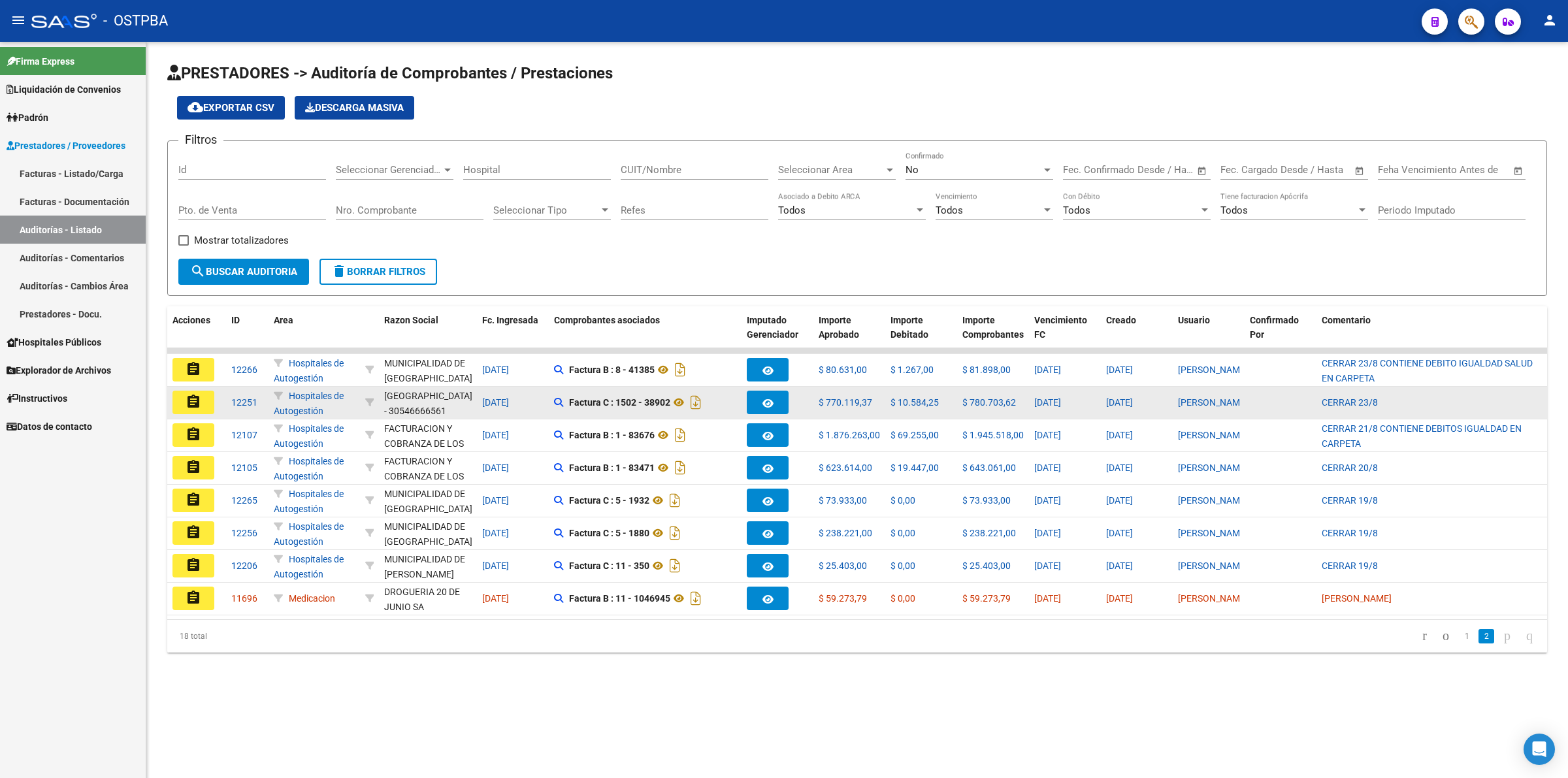
click at [193, 399] on mat-icon "assignment" at bounding box center [193, 401] width 16 height 16
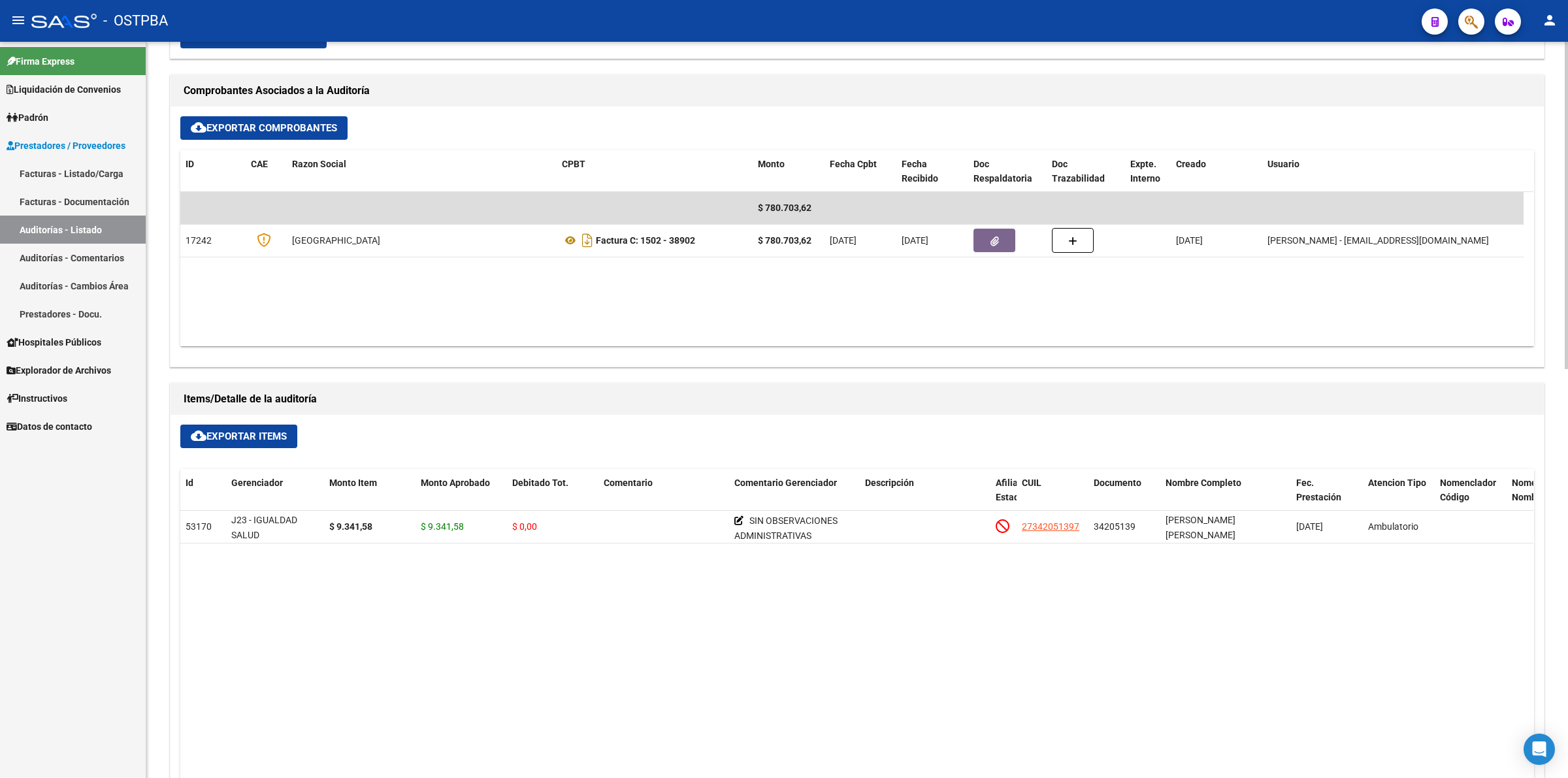
scroll to position [571, 0]
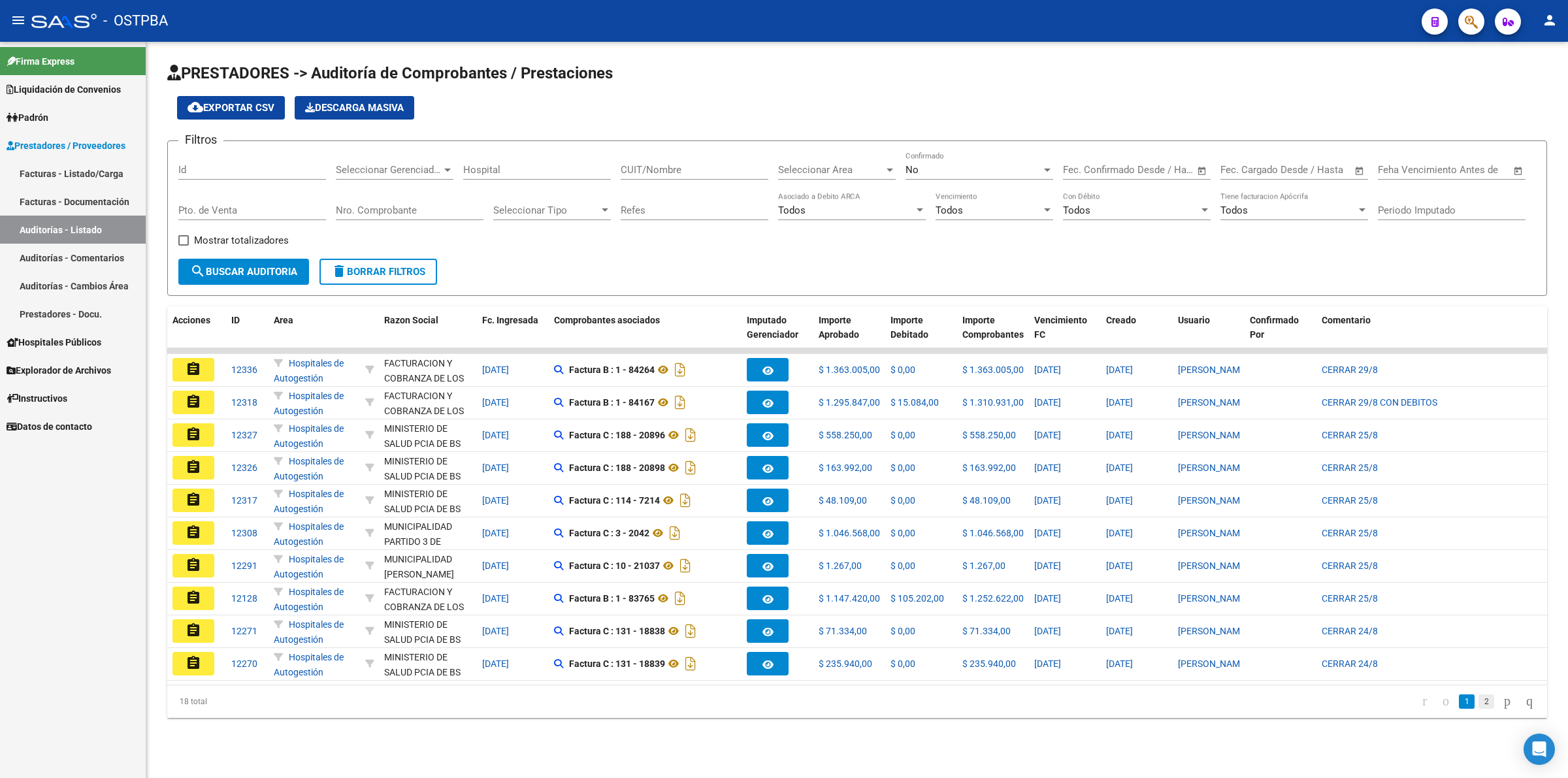
click at [1254, 622] on link "2" at bounding box center [1486, 701] width 16 height 14
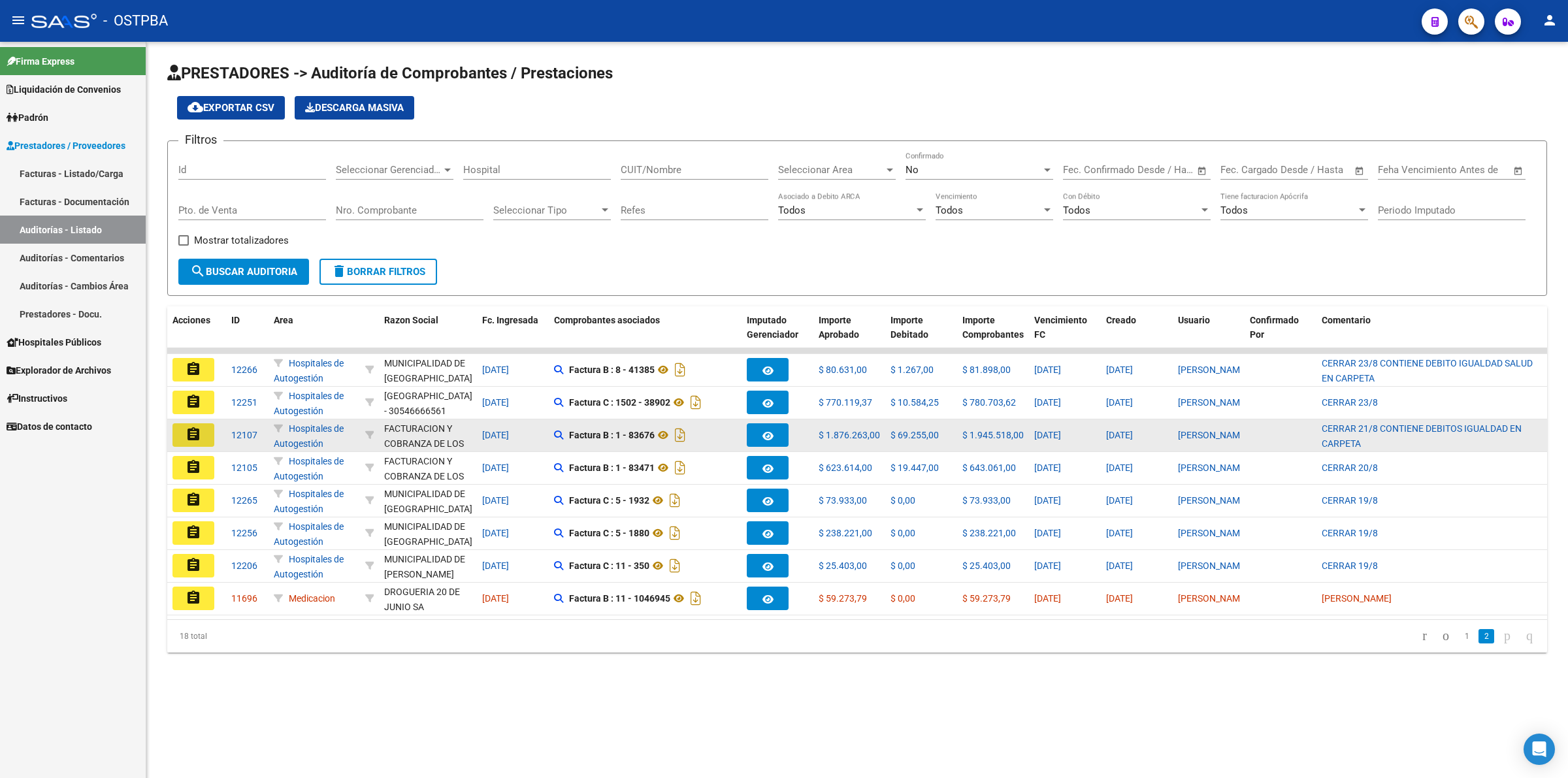
click at [201, 424] on button "assignment" at bounding box center [193, 435] width 41 height 24
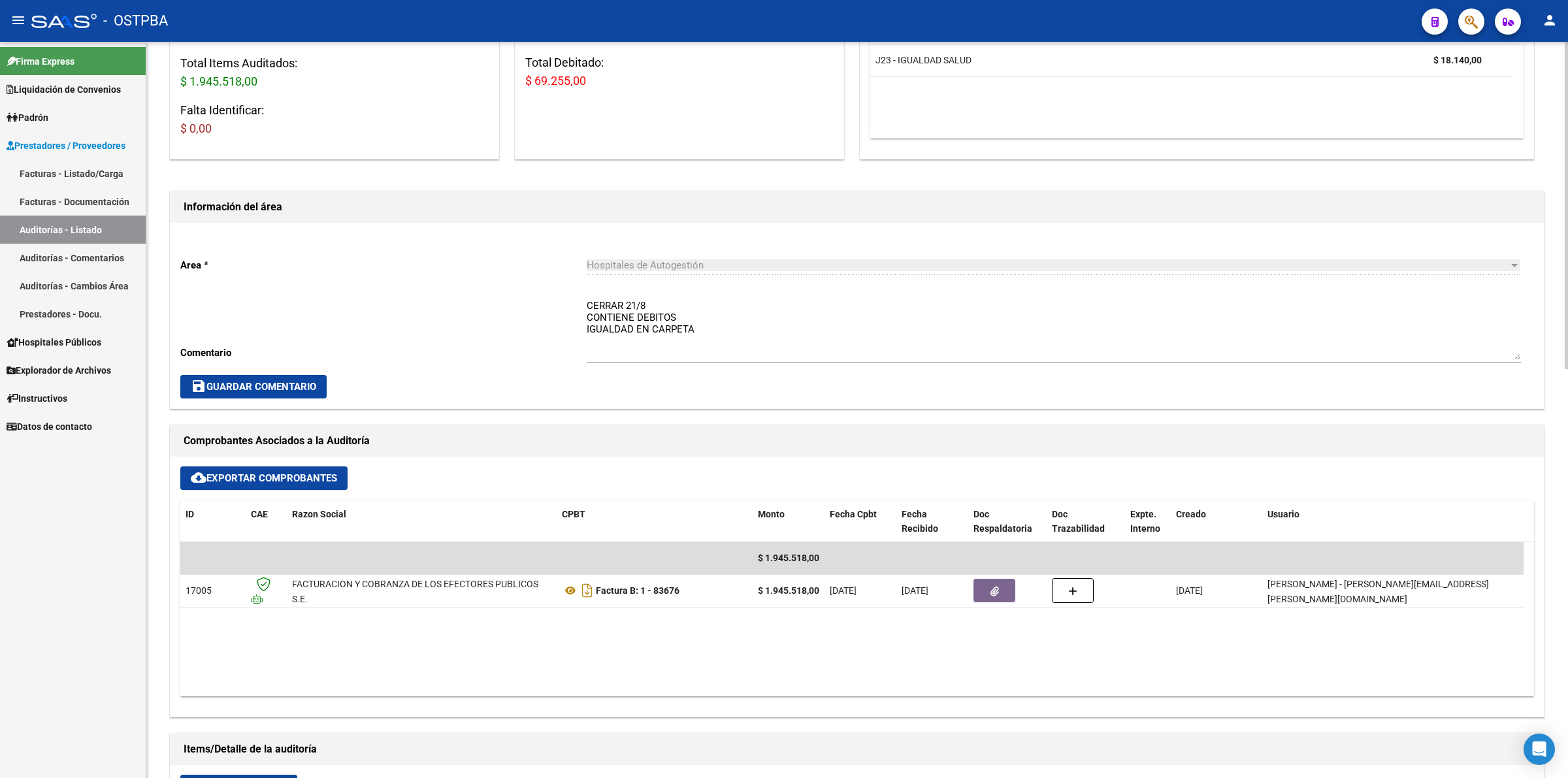
scroll to position [408, 0]
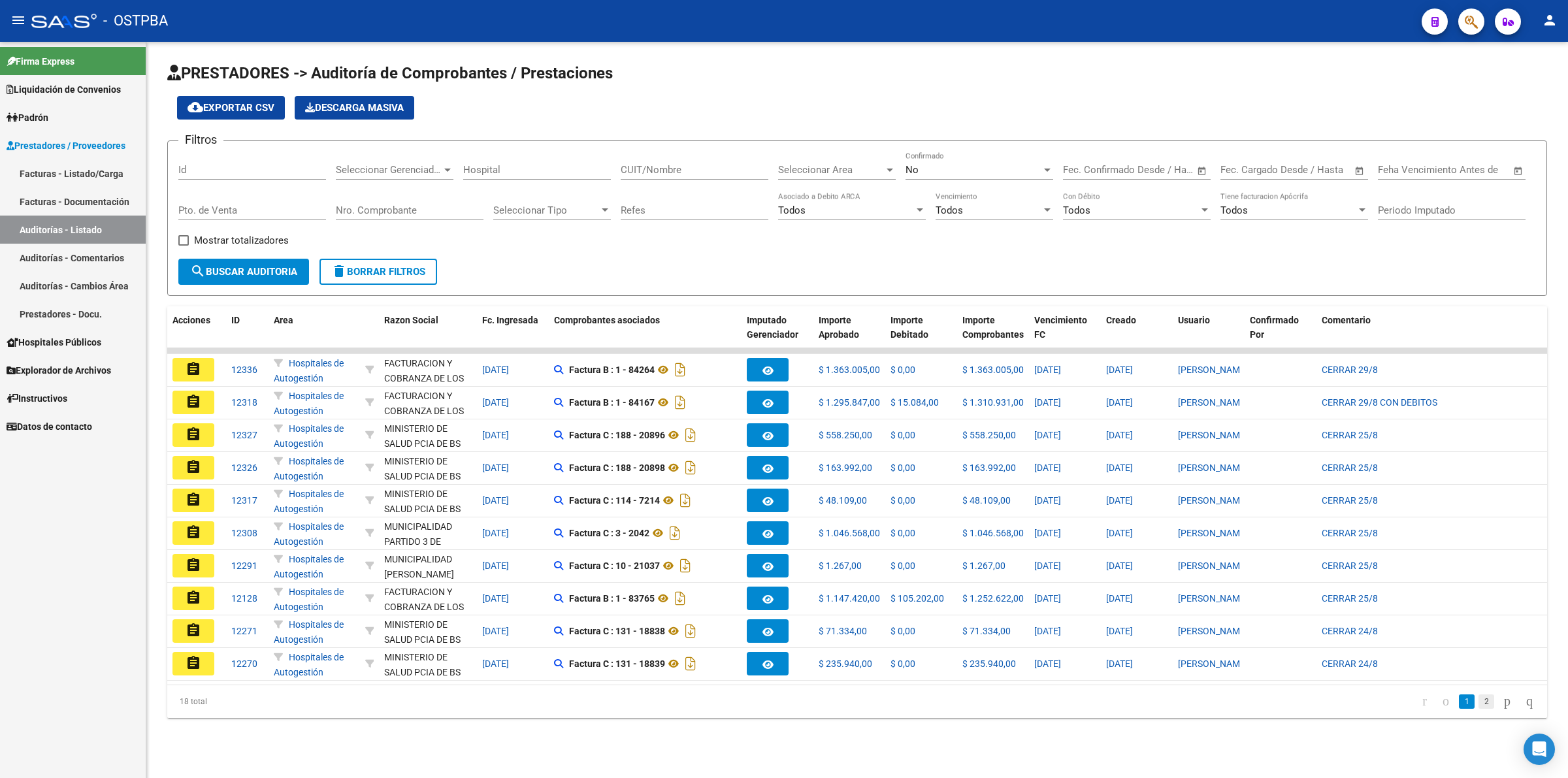
click at [1254, 622] on link "2" at bounding box center [1486, 701] width 16 height 14
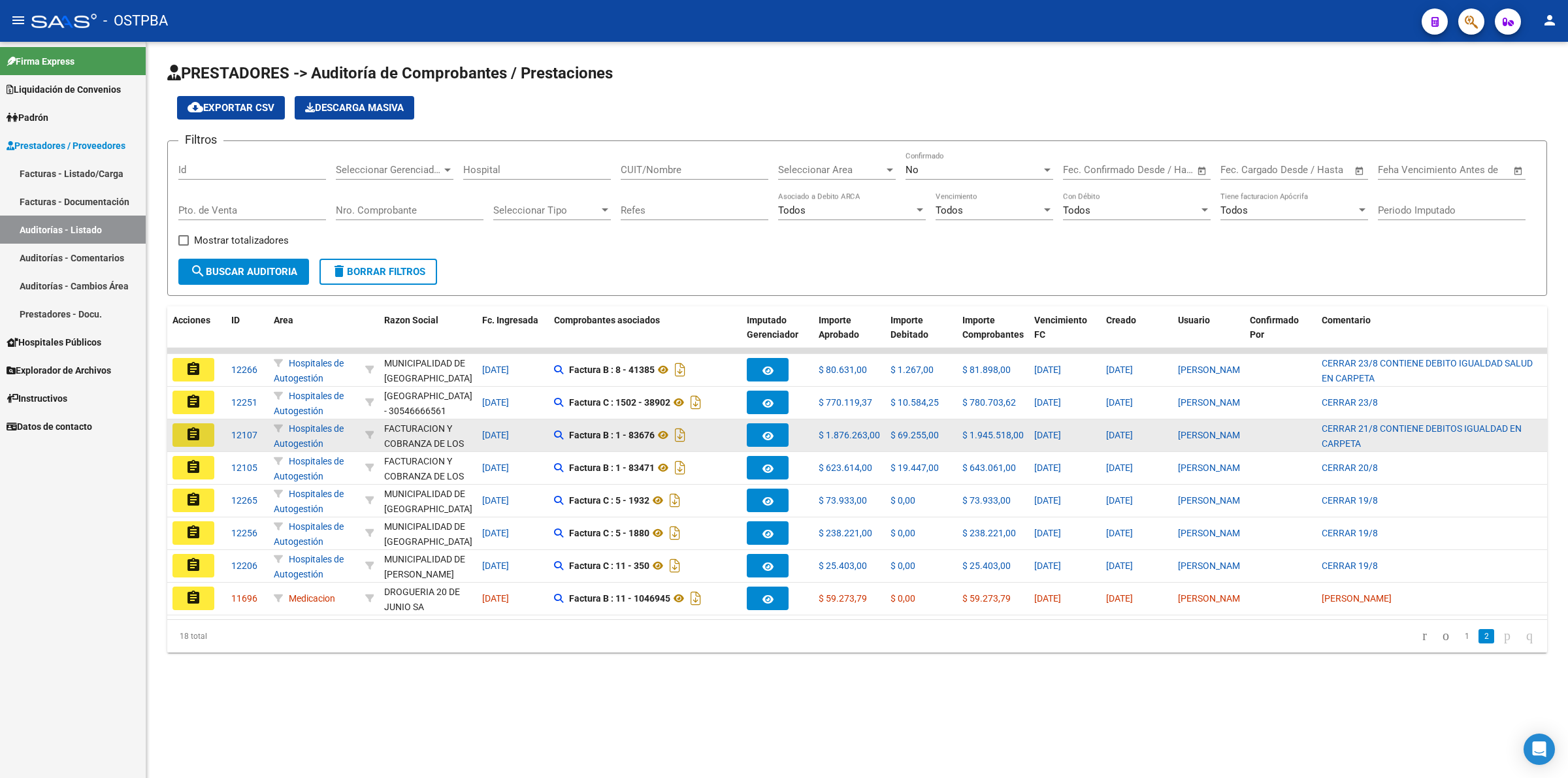
click at [193, 430] on mat-icon "assignment" at bounding box center [193, 434] width 16 height 16
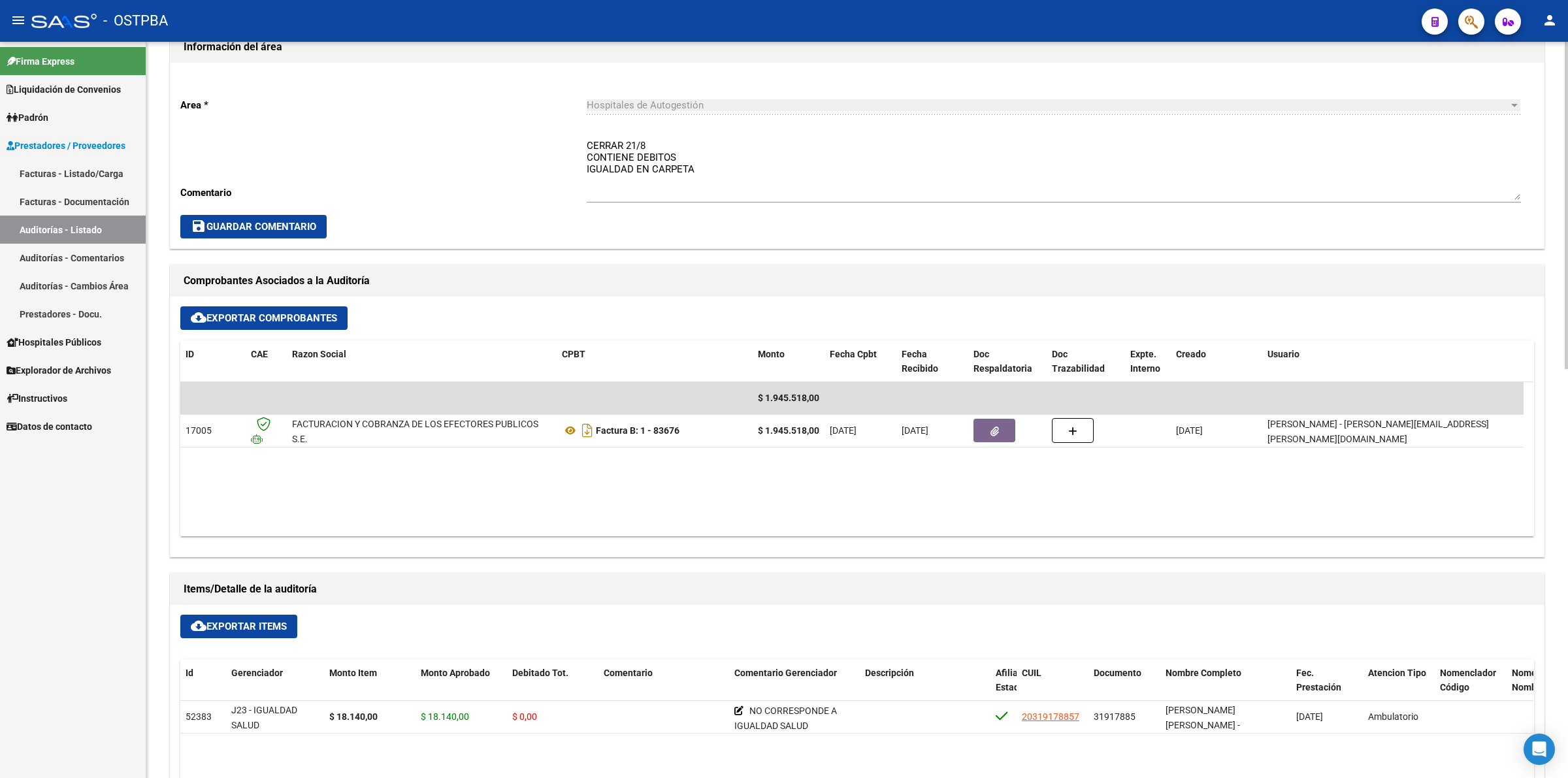
scroll to position [408, 0]
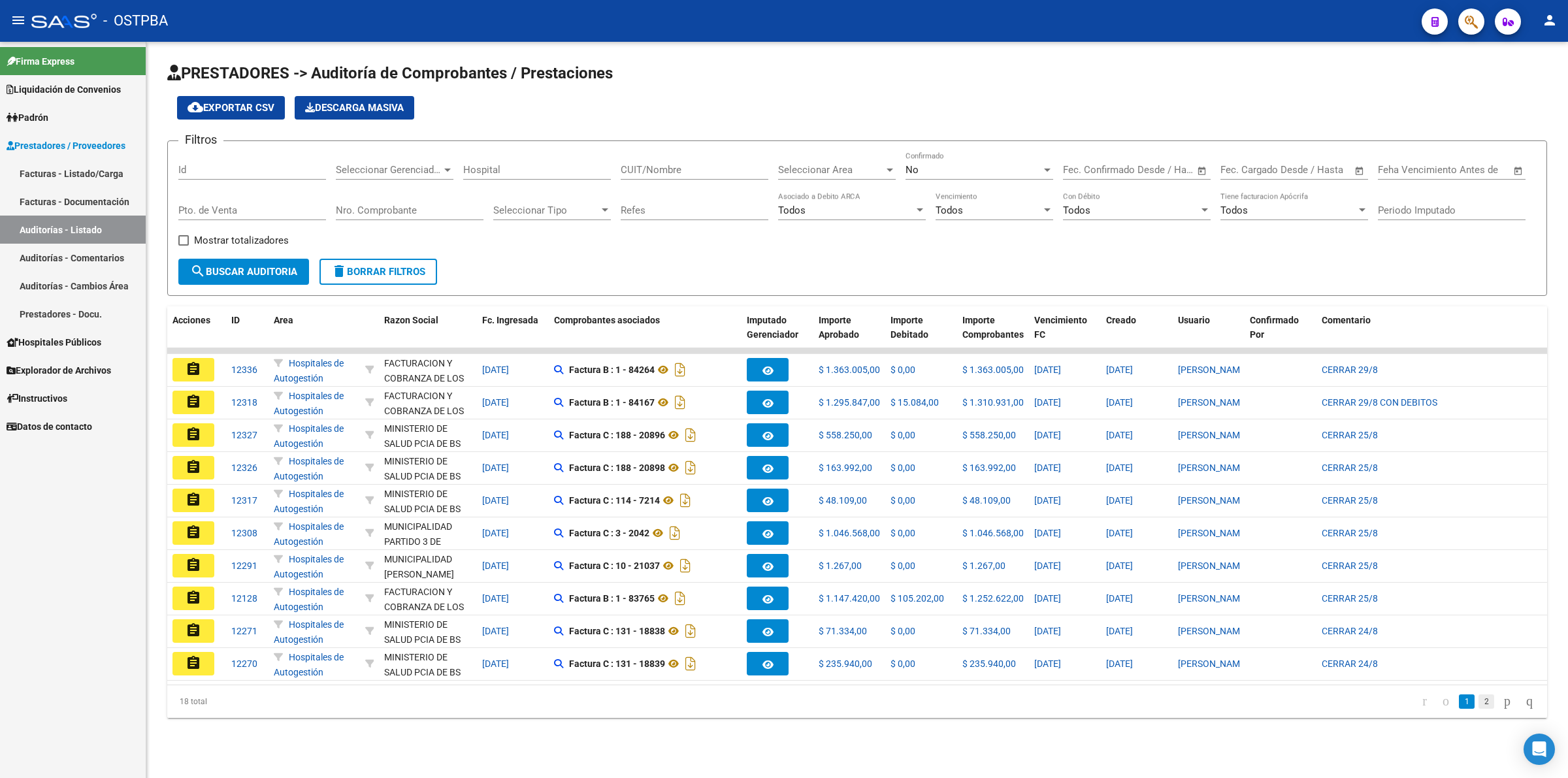
click at [1254, 622] on link "2" at bounding box center [1486, 701] width 16 height 14
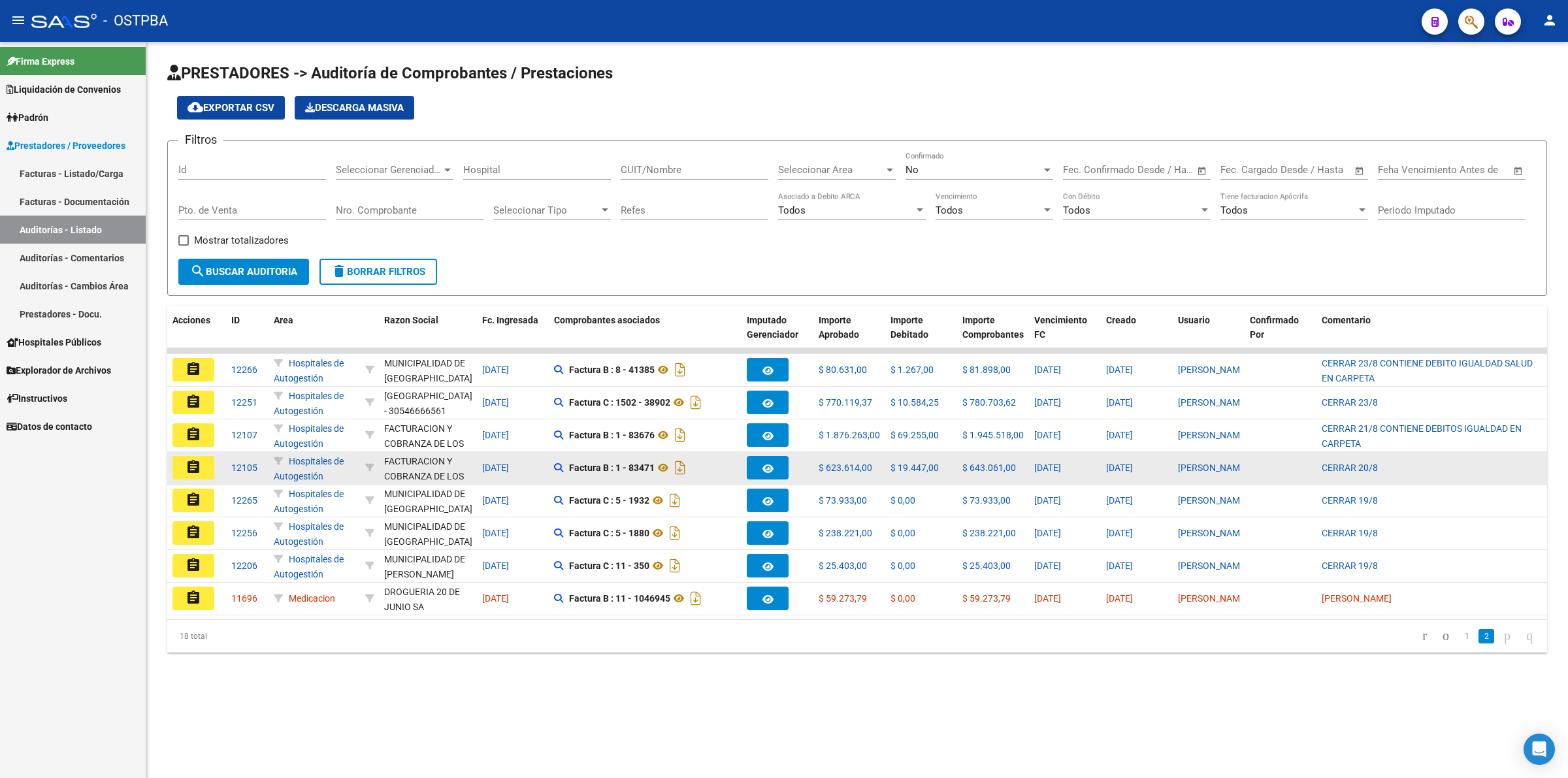
click at [197, 460] on mat-icon "assignment" at bounding box center [193, 467] width 16 height 16
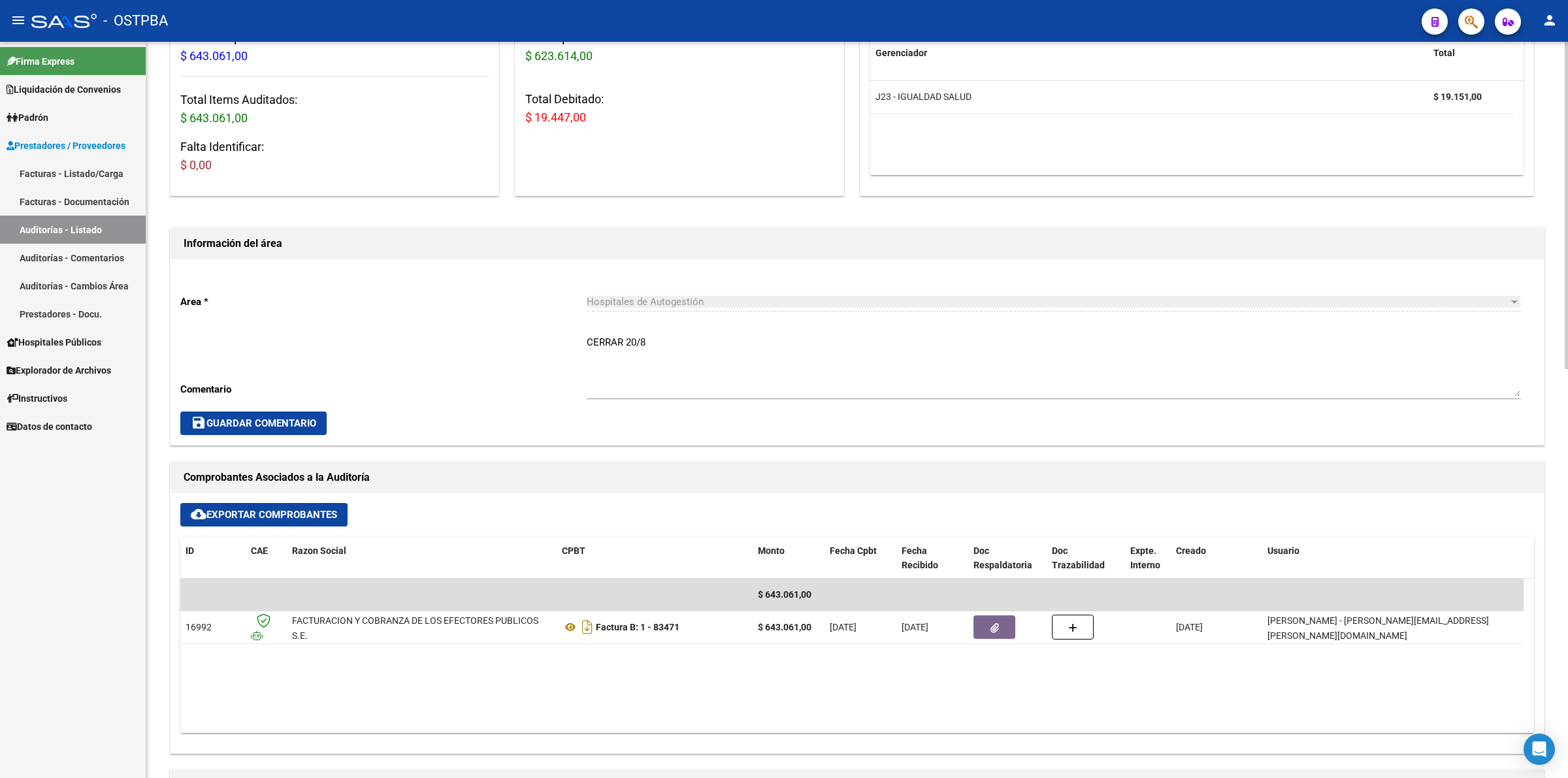
scroll to position [408, 0]
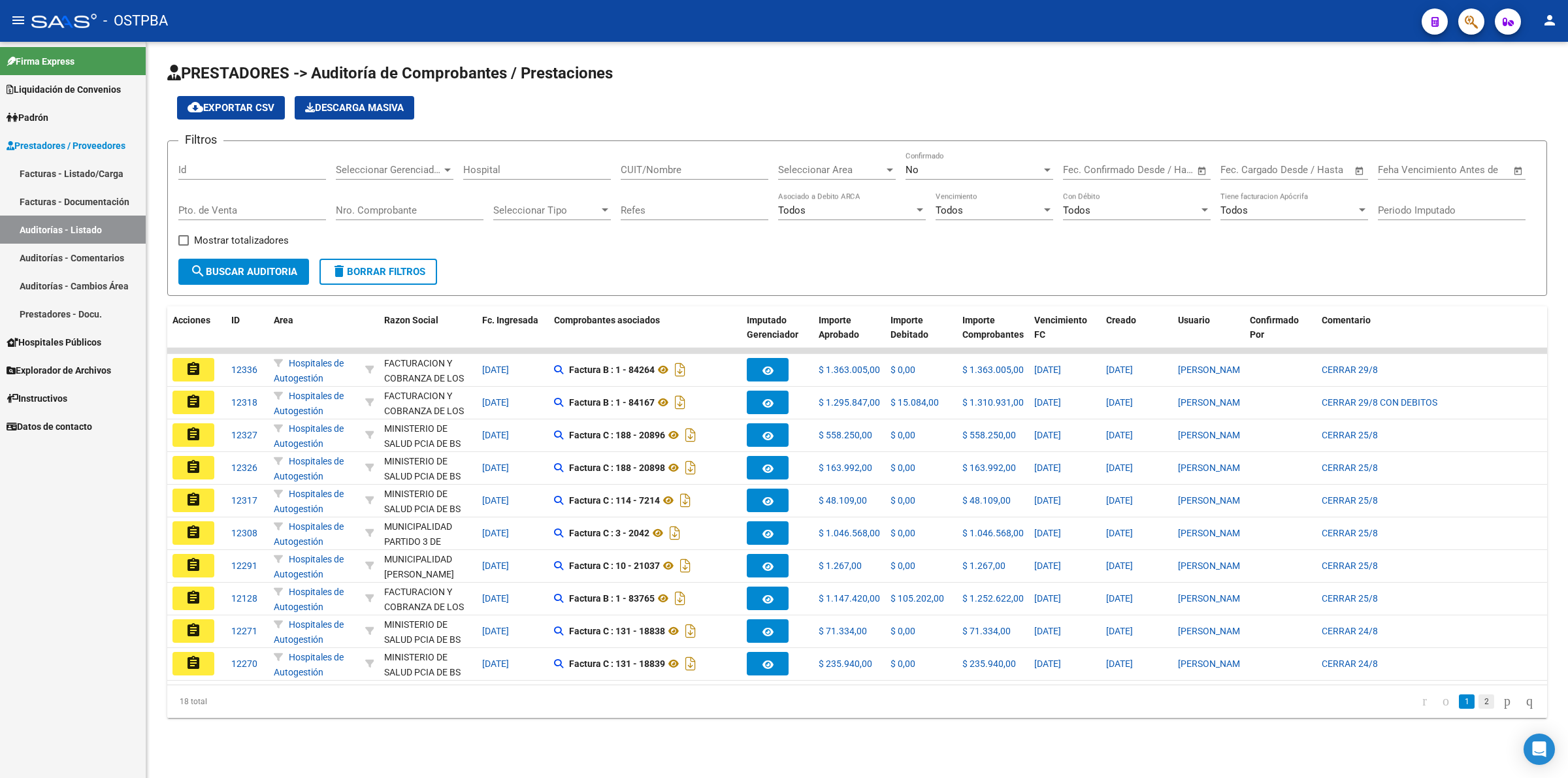
click at [1254, 622] on link "2" at bounding box center [1486, 701] width 16 height 14
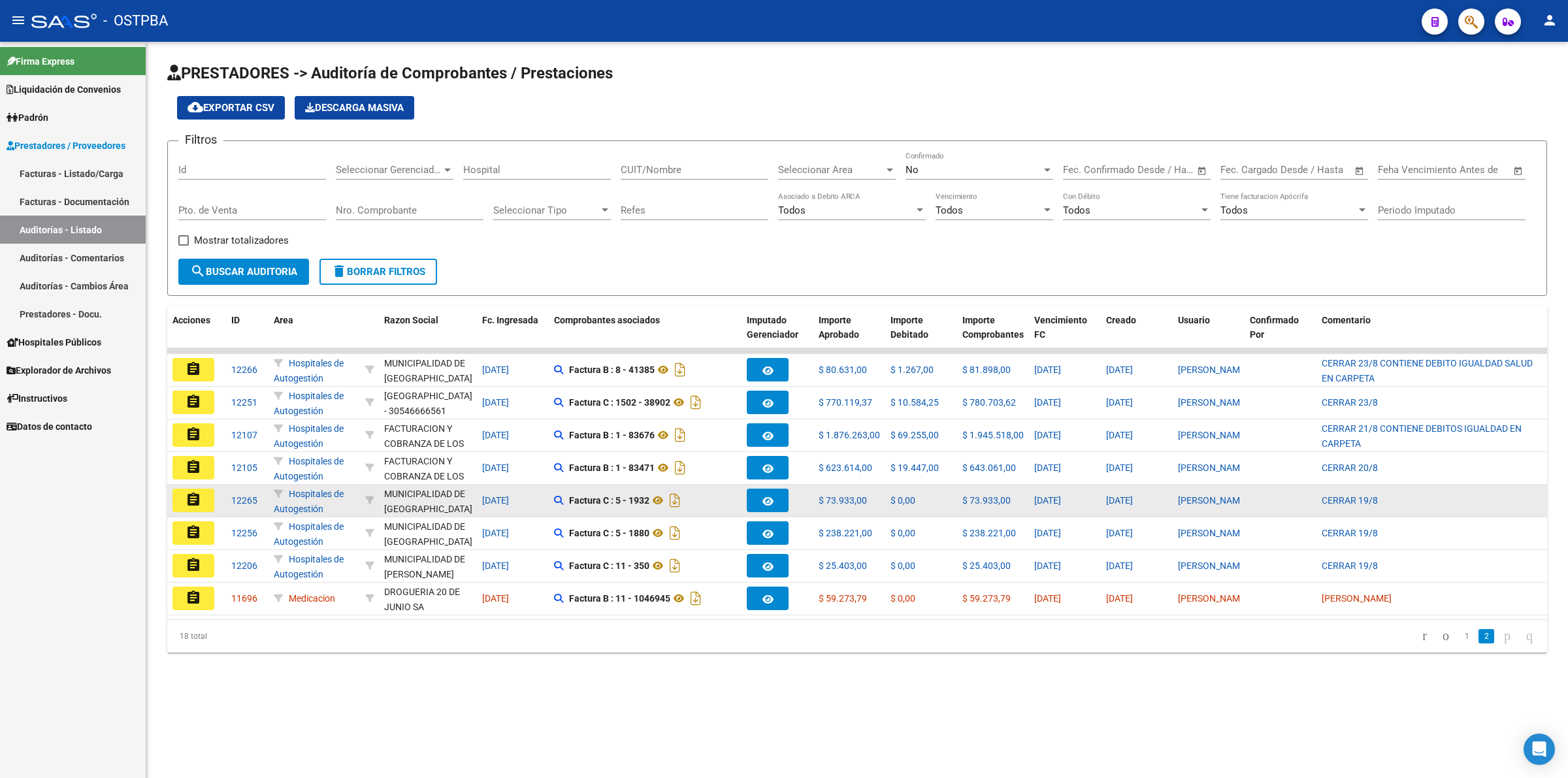
click at [188, 495] on mat-icon "assignment" at bounding box center [193, 499] width 16 height 16
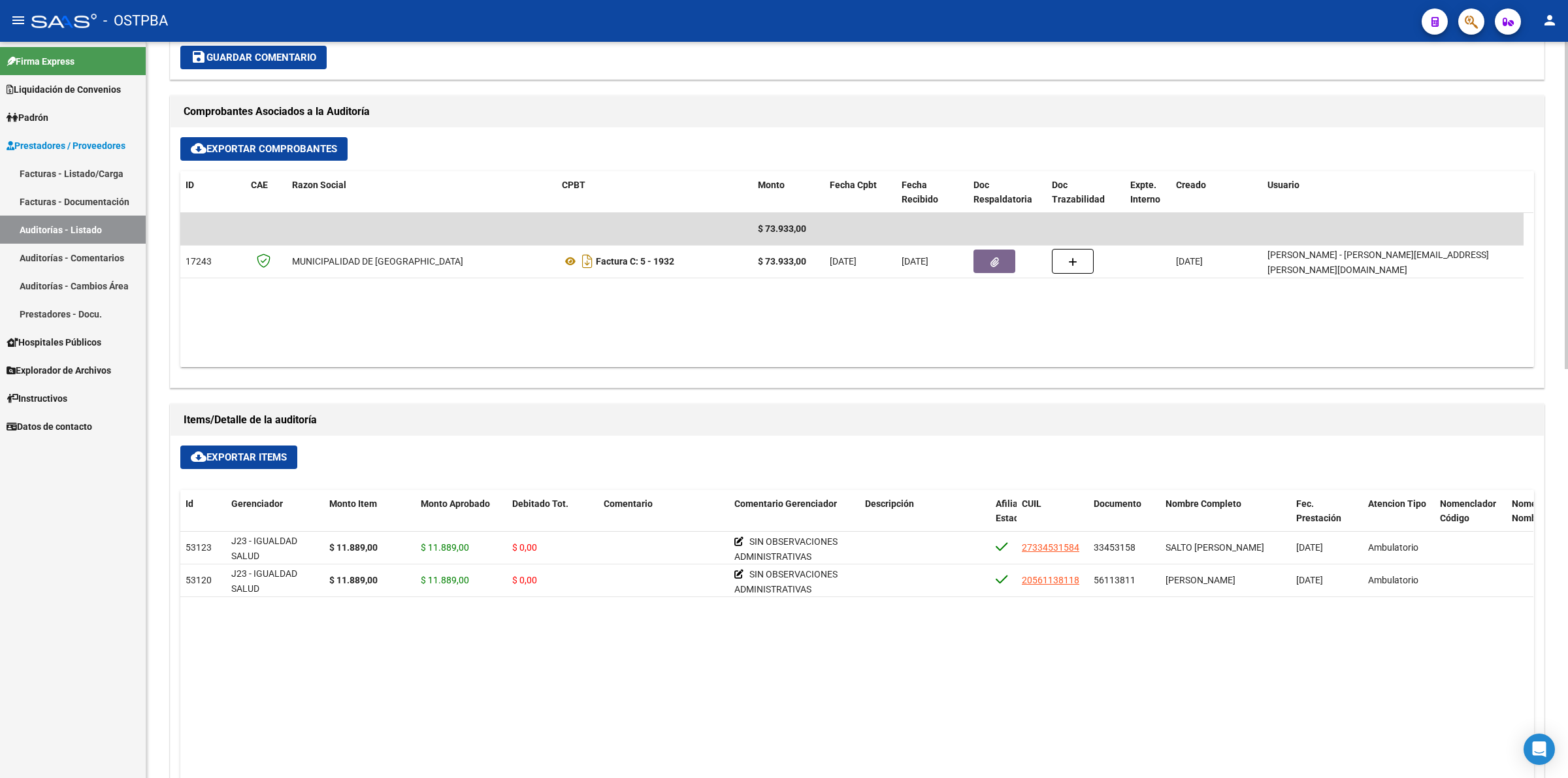
scroll to position [571, 0]
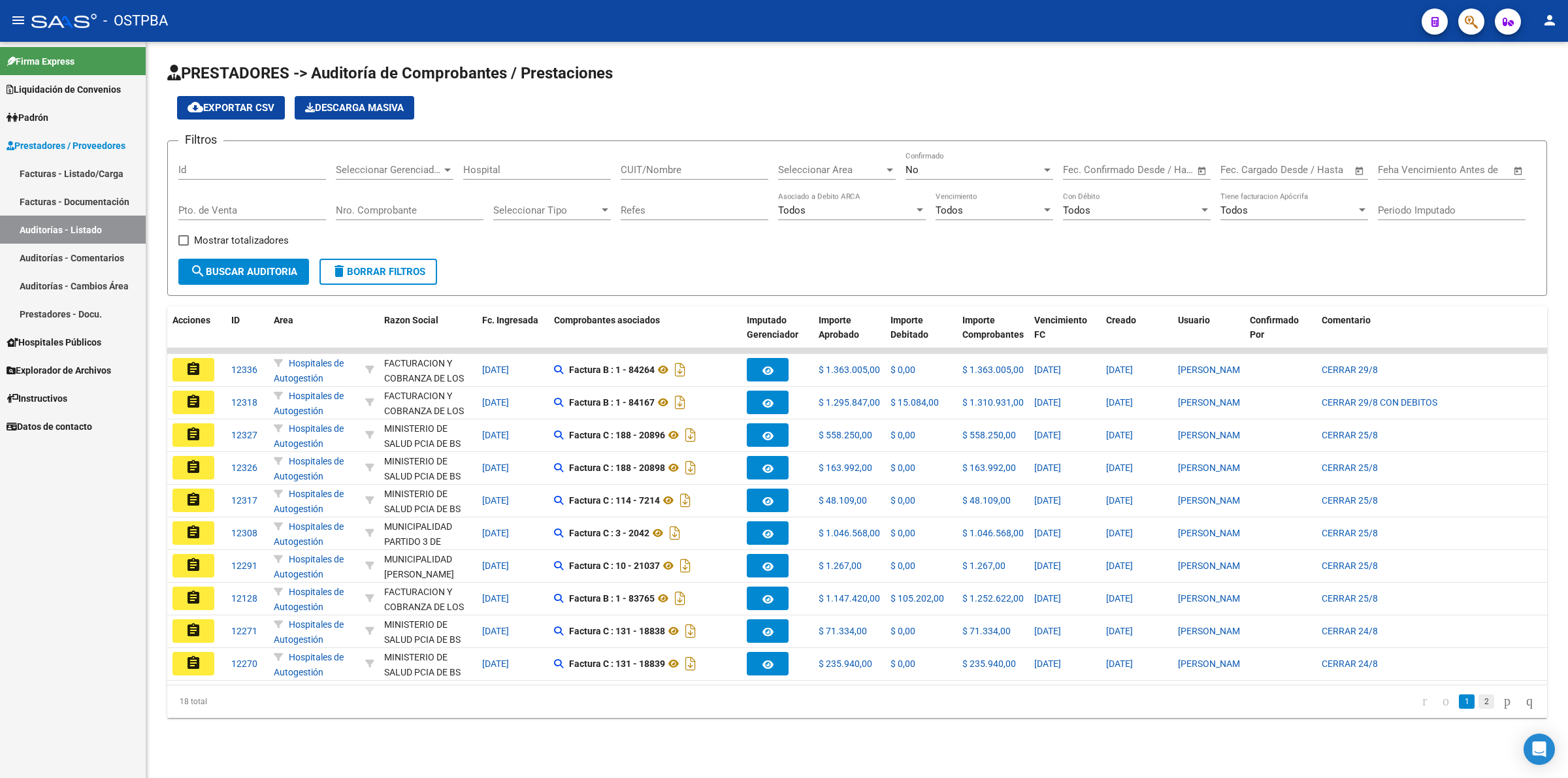
click at [1254, 622] on link "2" at bounding box center [1486, 701] width 16 height 14
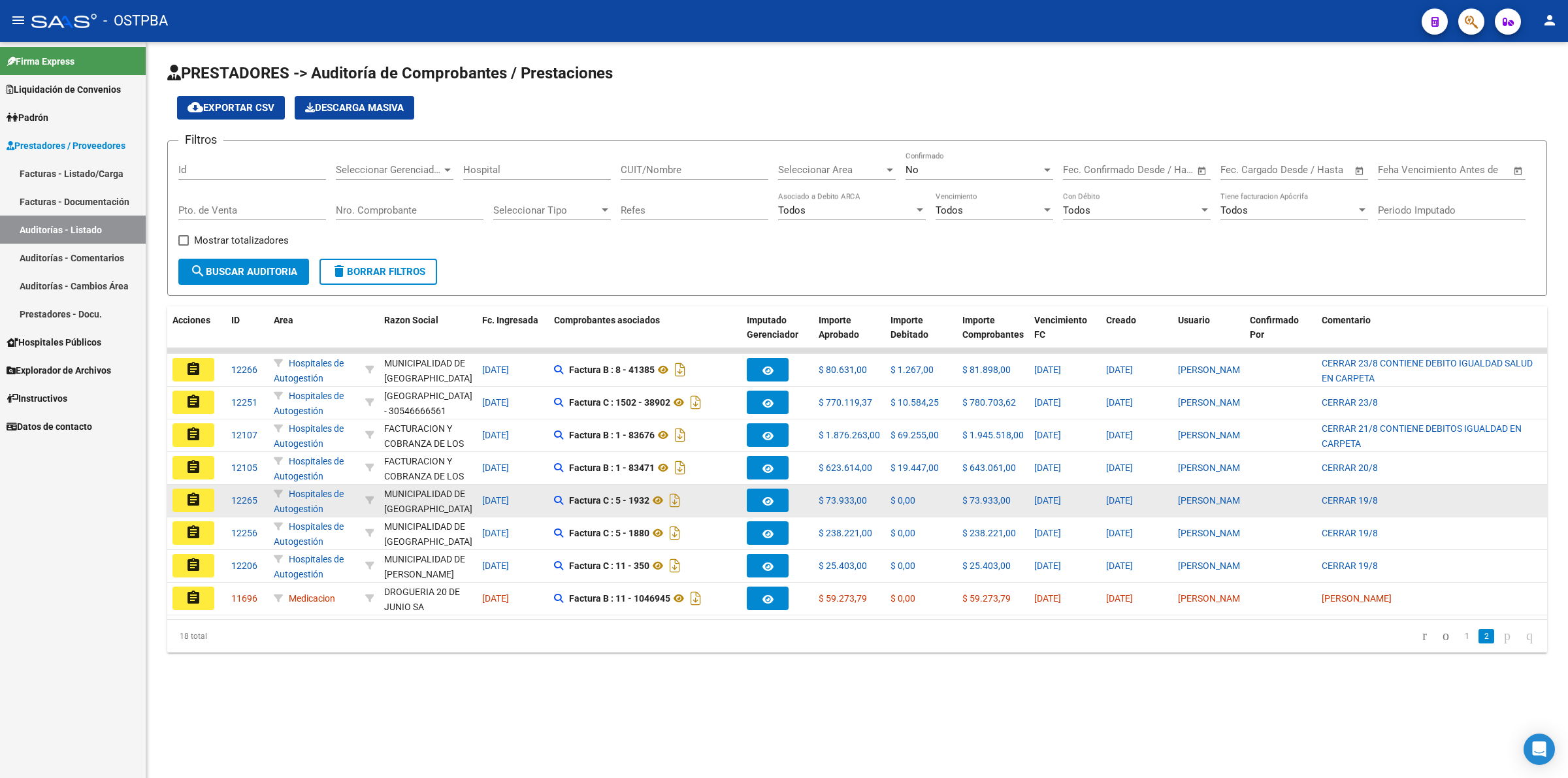
click at [190, 501] on mat-icon "assignment" at bounding box center [193, 499] width 16 height 16
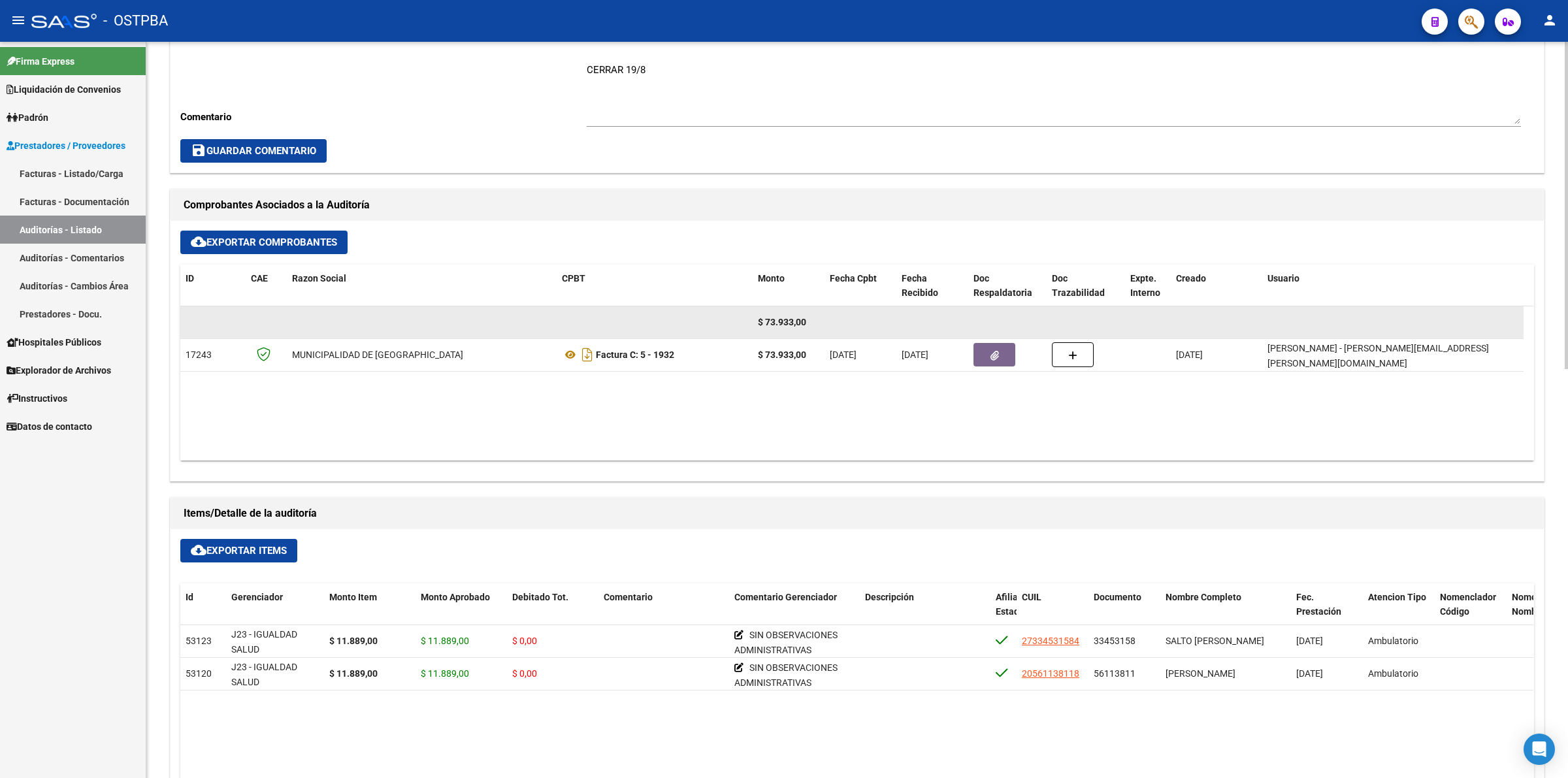
scroll to position [490, 0]
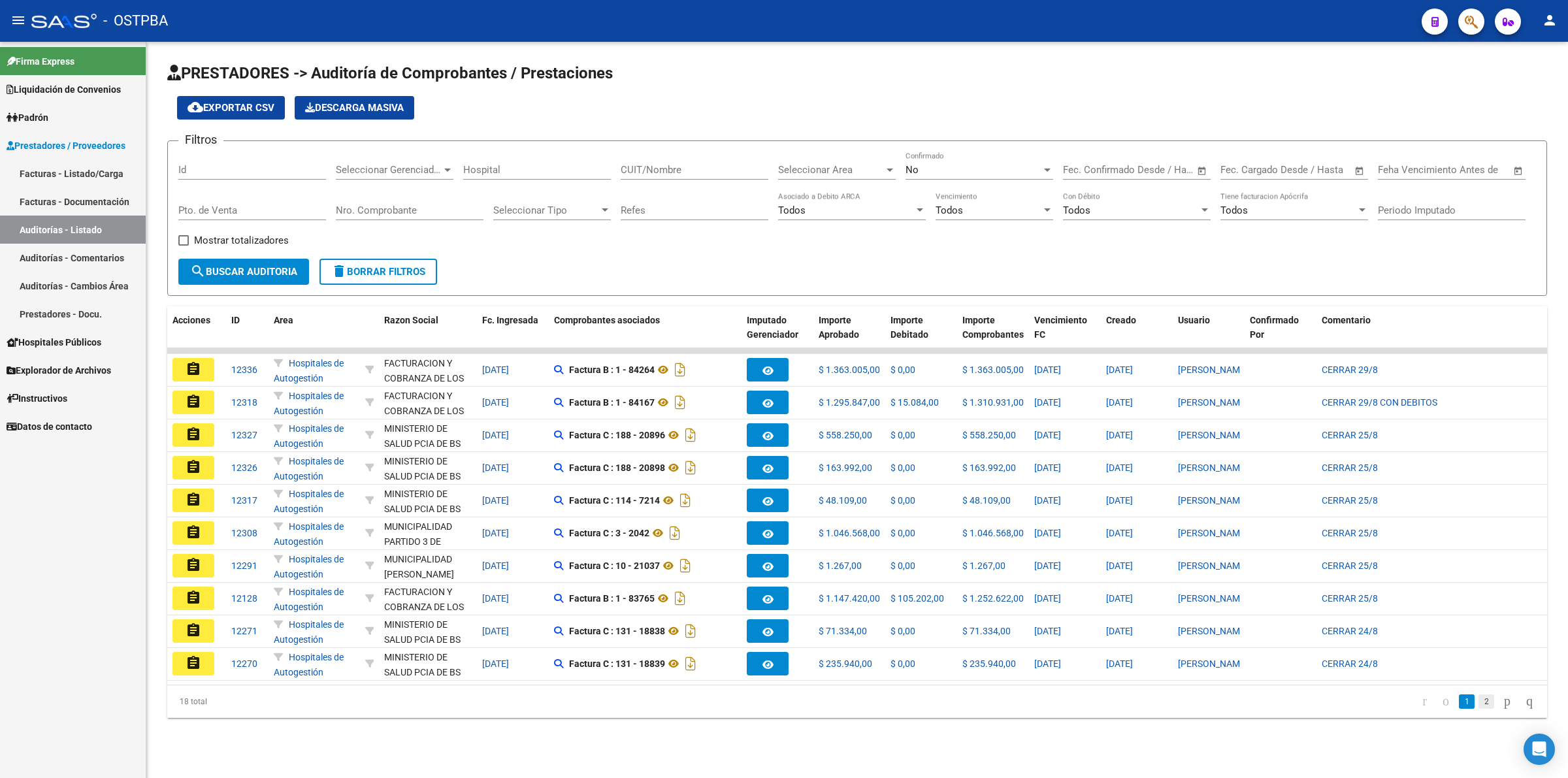
click at [1254, 622] on link "2" at bounding box center [1486, 701] width 16 height 14
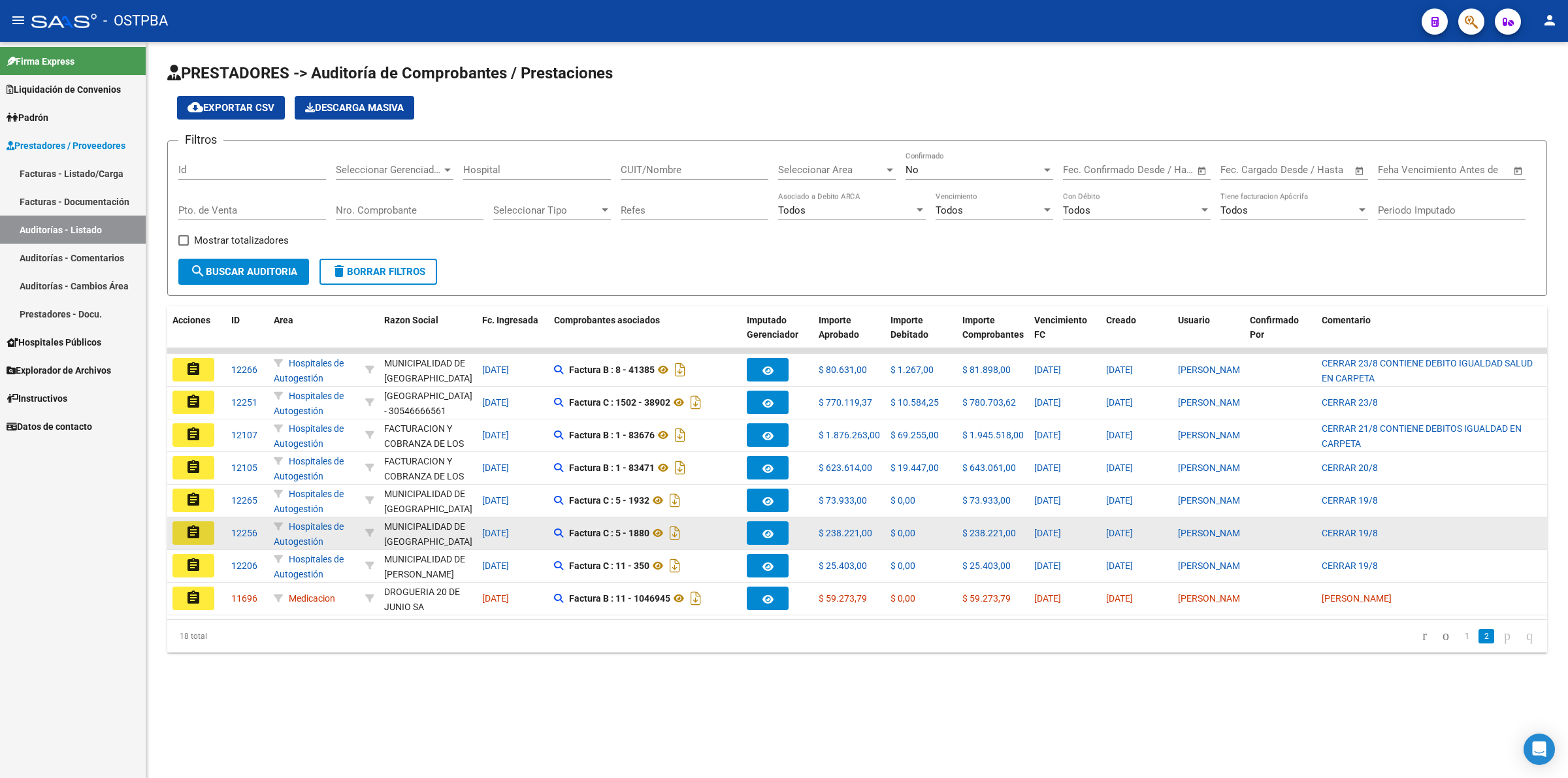
click at [175, 529] on button "assignment" at bounding box center [193, 532] width 41 height 24
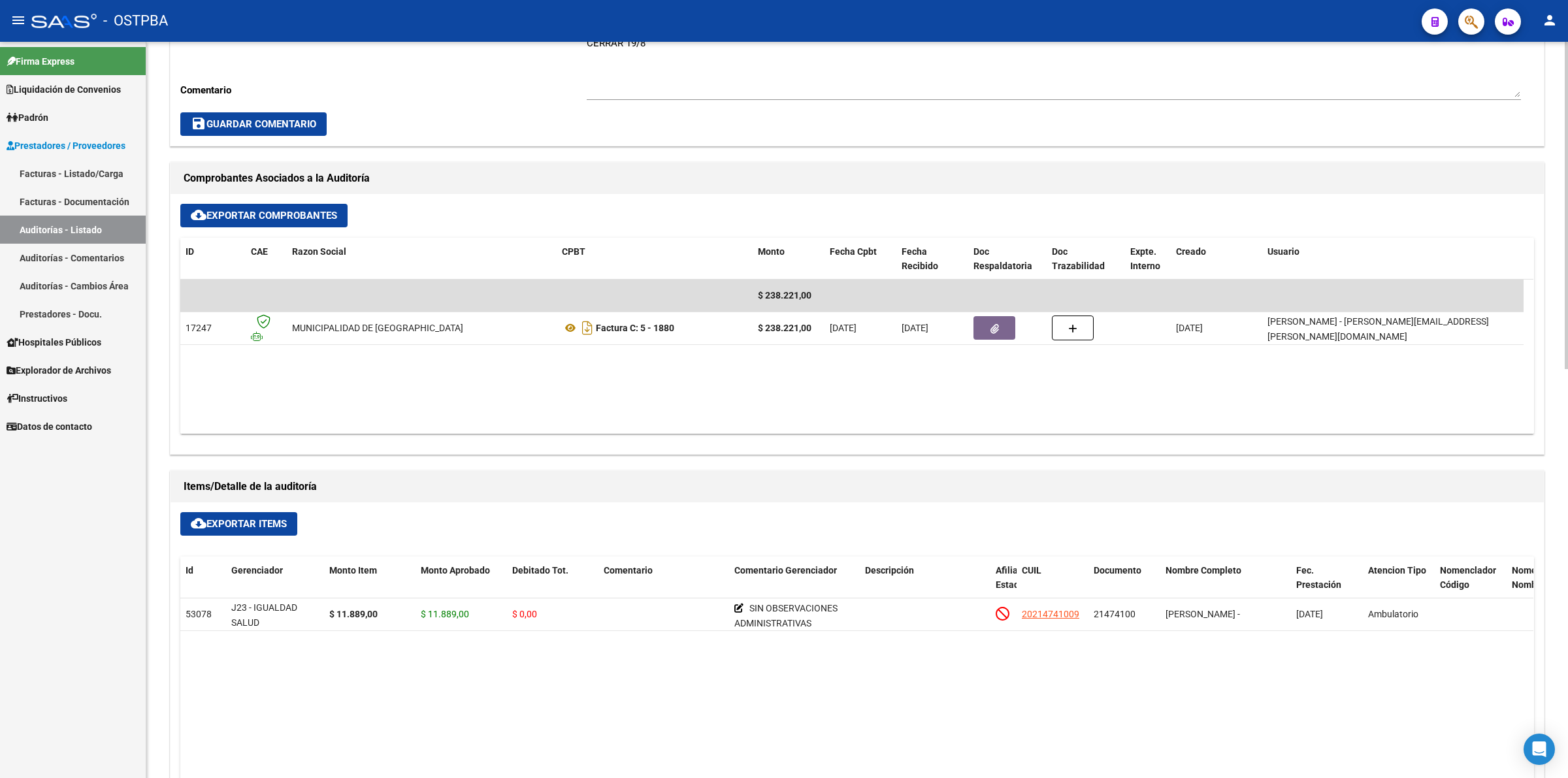
scroll to position [571, 0]
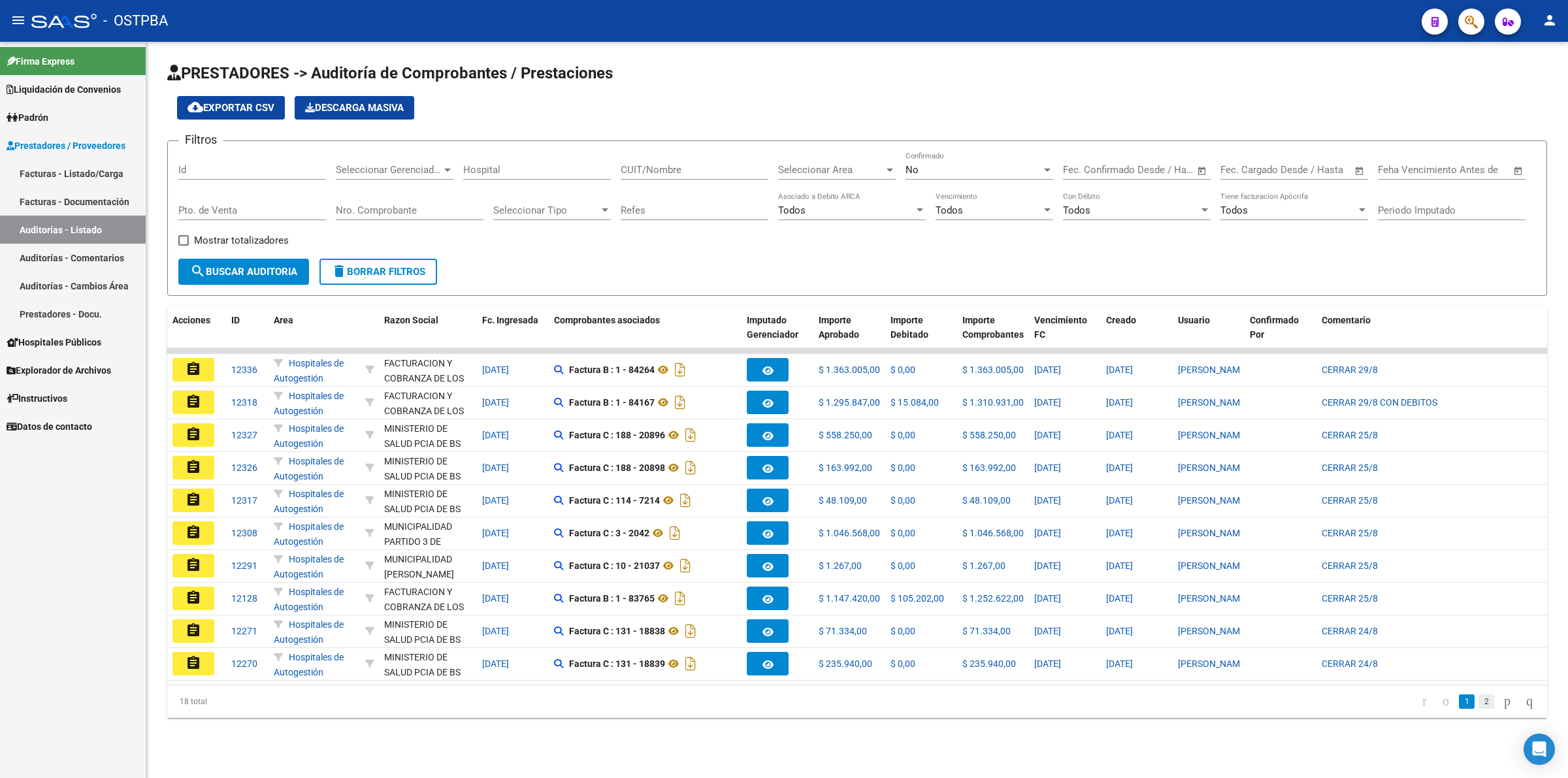
click at [1254, 622] on link "2" at bounding box center [1486, 701] width 16 height 14
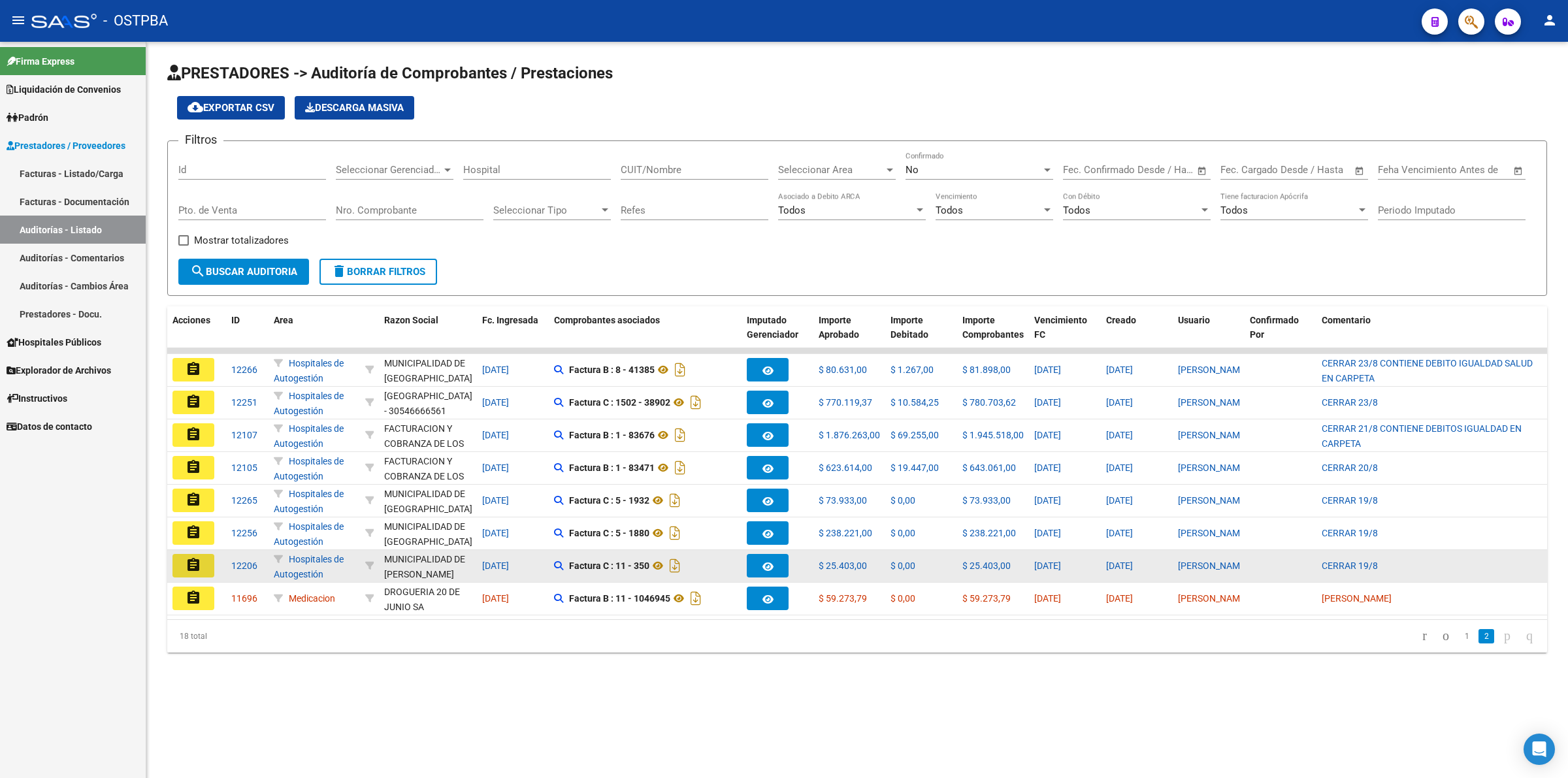
click at [190, 569] on mat-icon "assignment" at bounding box center [193, 564] width 16 height 16
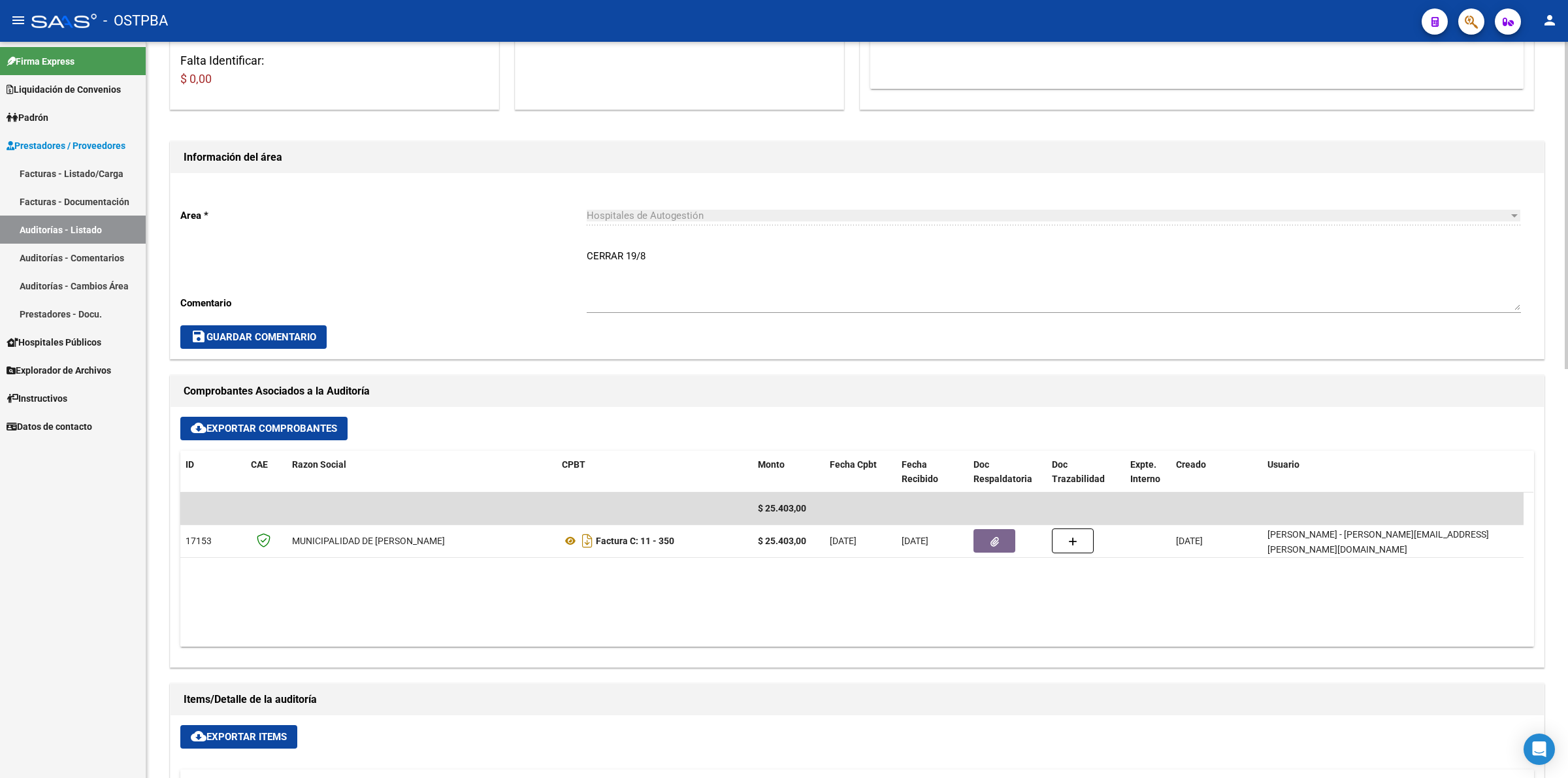
scroll to position [490, 0]
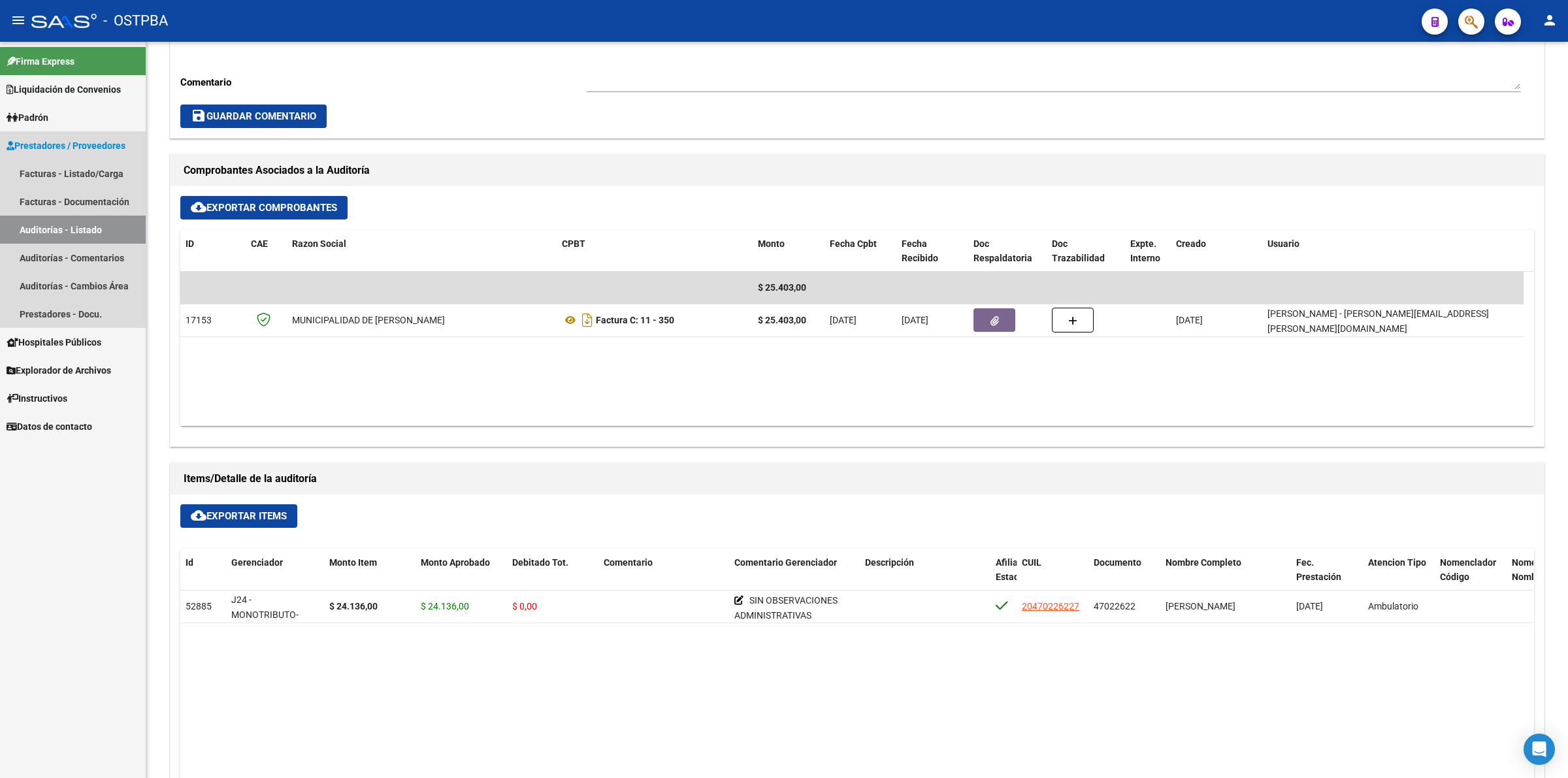
click at [73, 223] on link "Auditorías - Listado" at bounding box center [73, 229] width 146 height 28
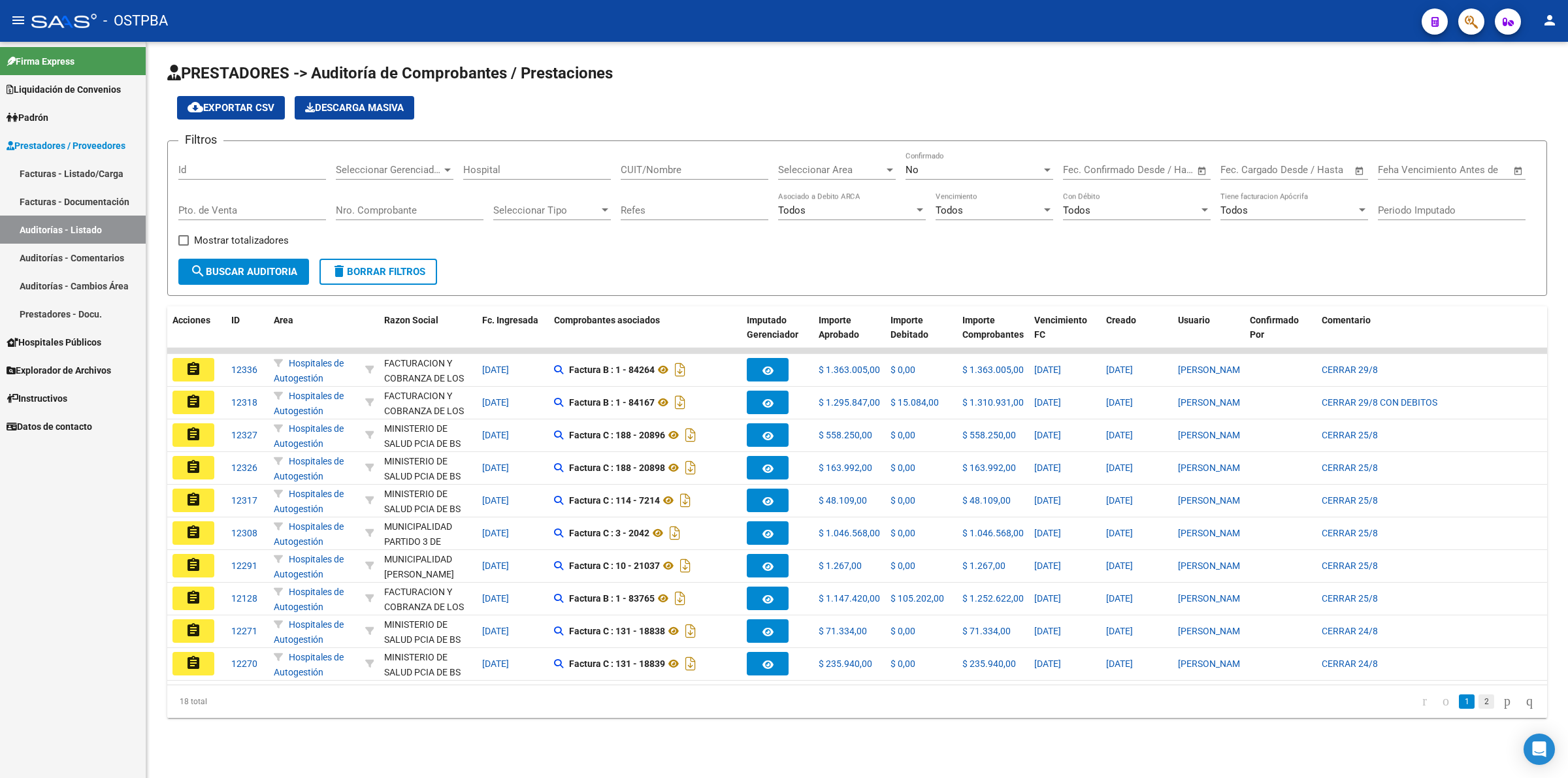
click at [1254, 622] on link "2" at bounding box center [1486, 701] width 16 height 14
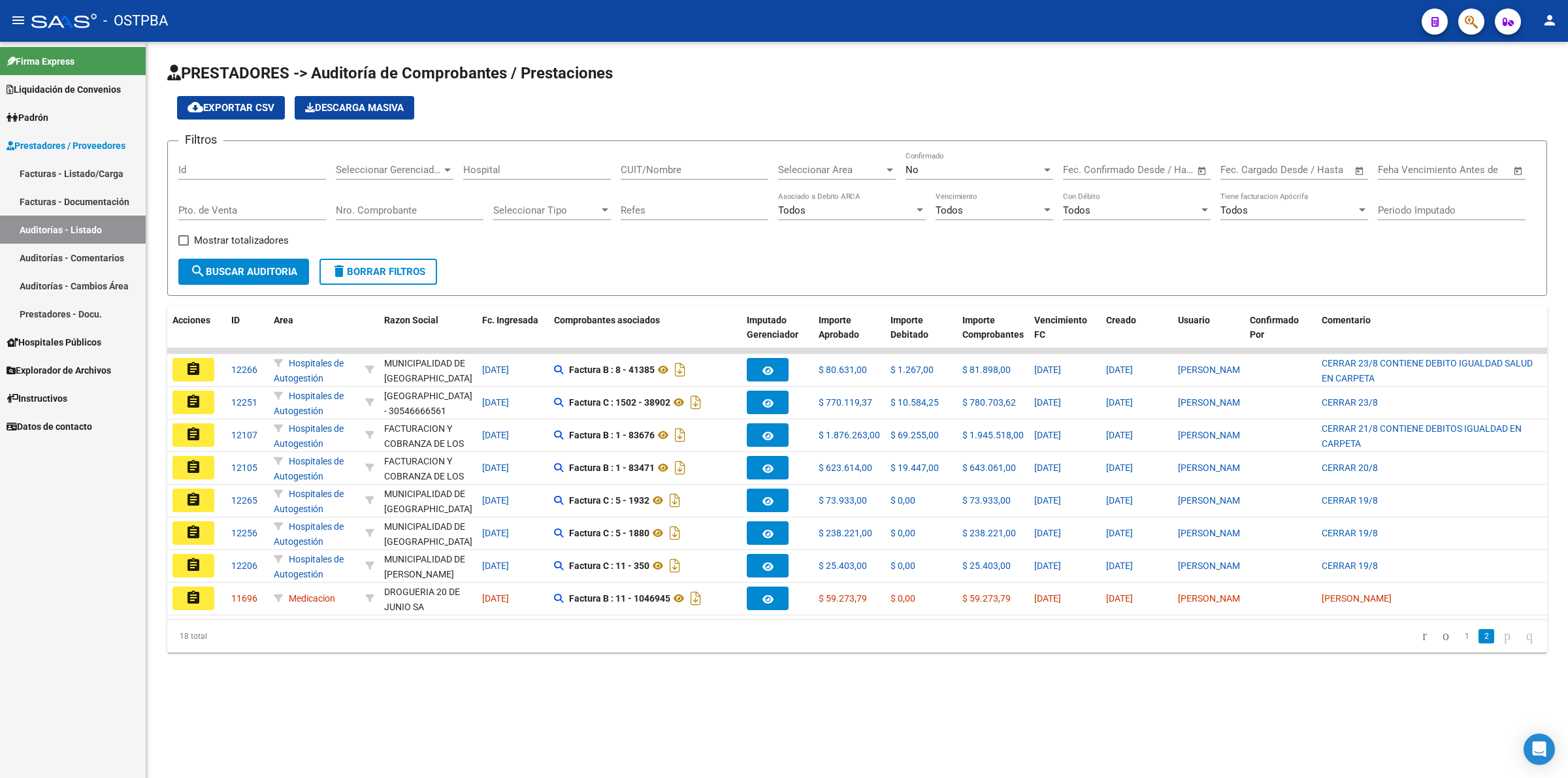
click at [207, 598] on button "assignment" at bounding box center [193, 598] width 41 height 24
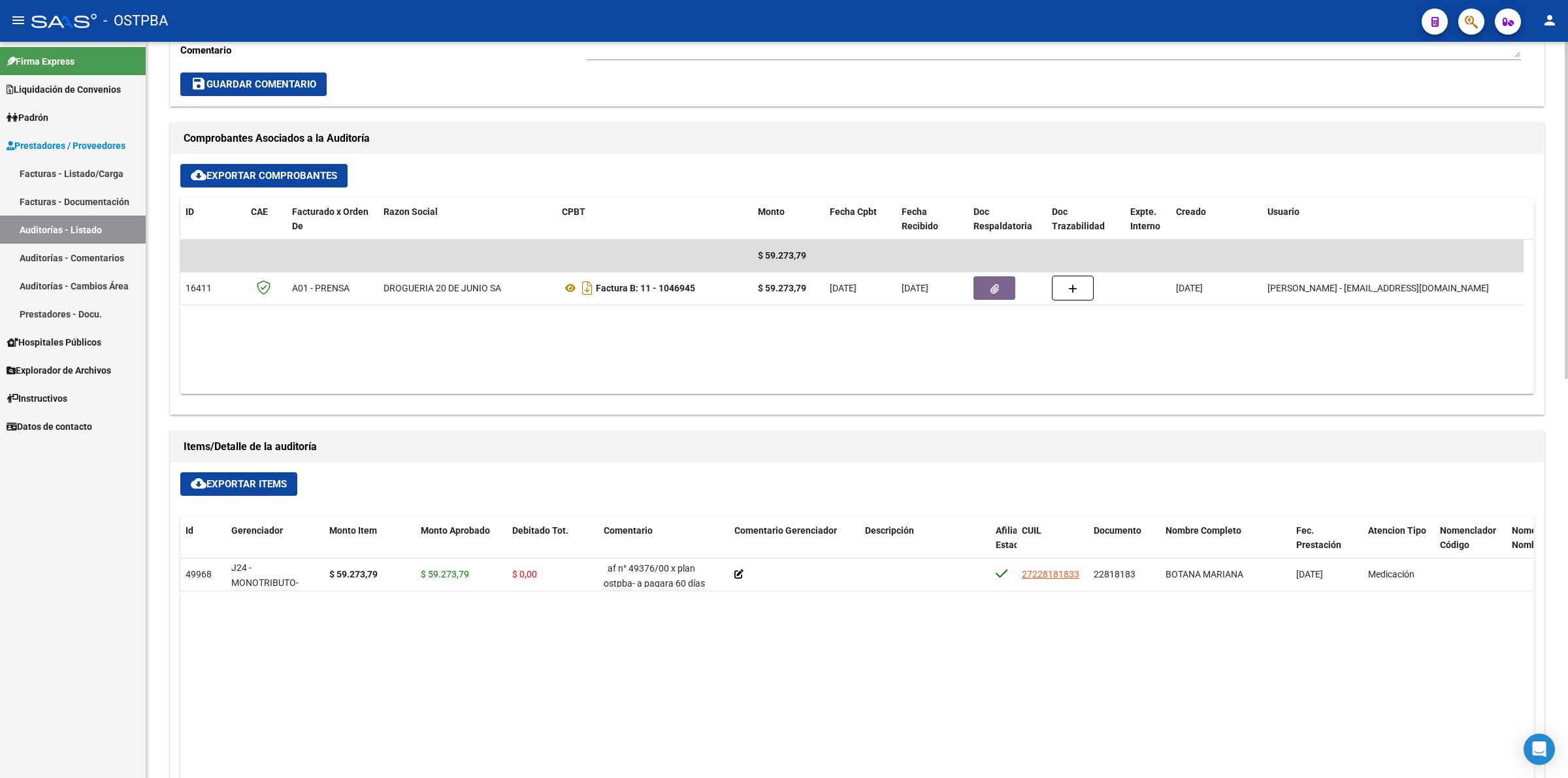
scroll to position [490, 0]
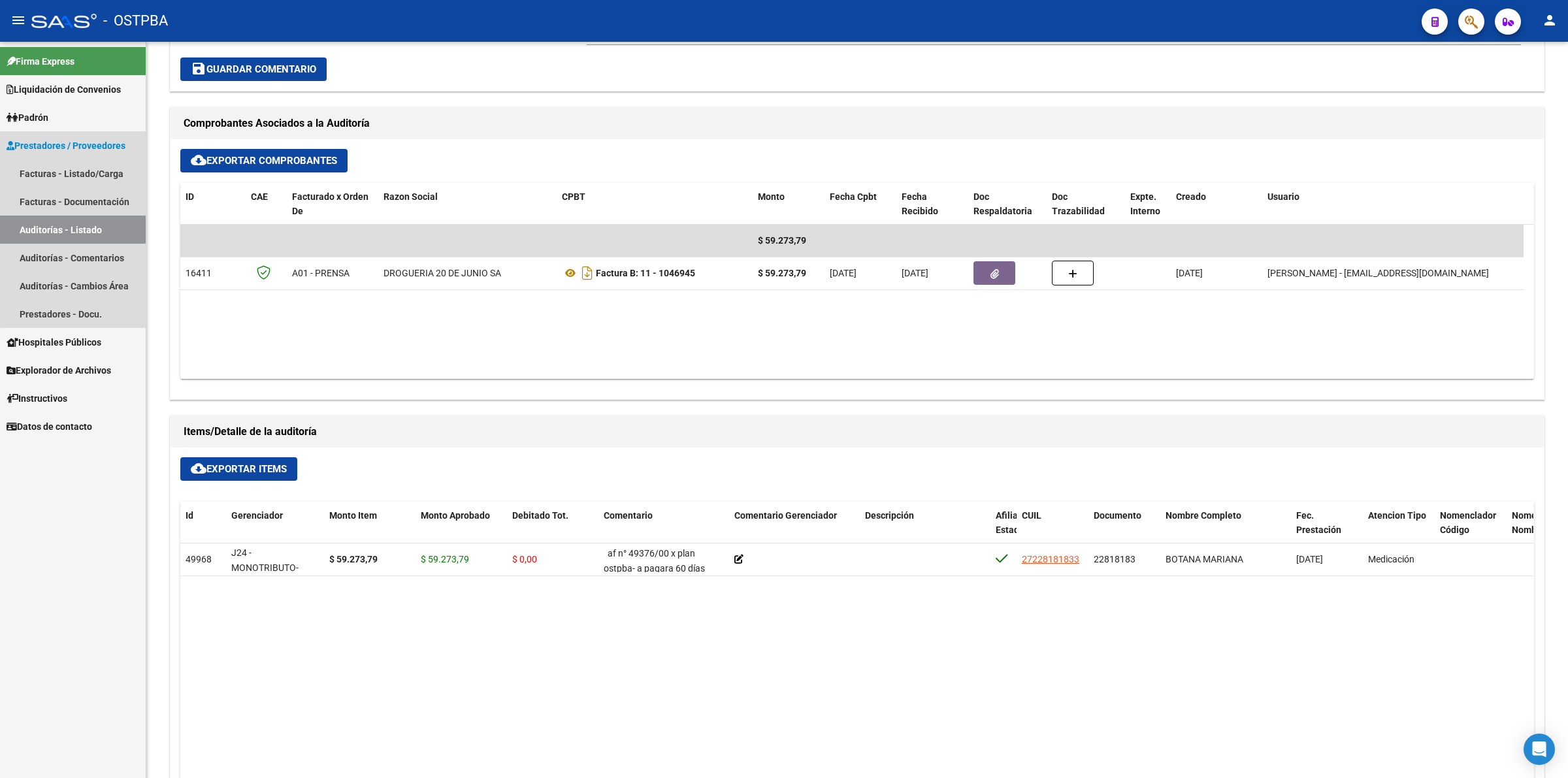
click at [108, 229] on link "Auditorías - Listado" at bounding box center [73, 229] width 146 height 28
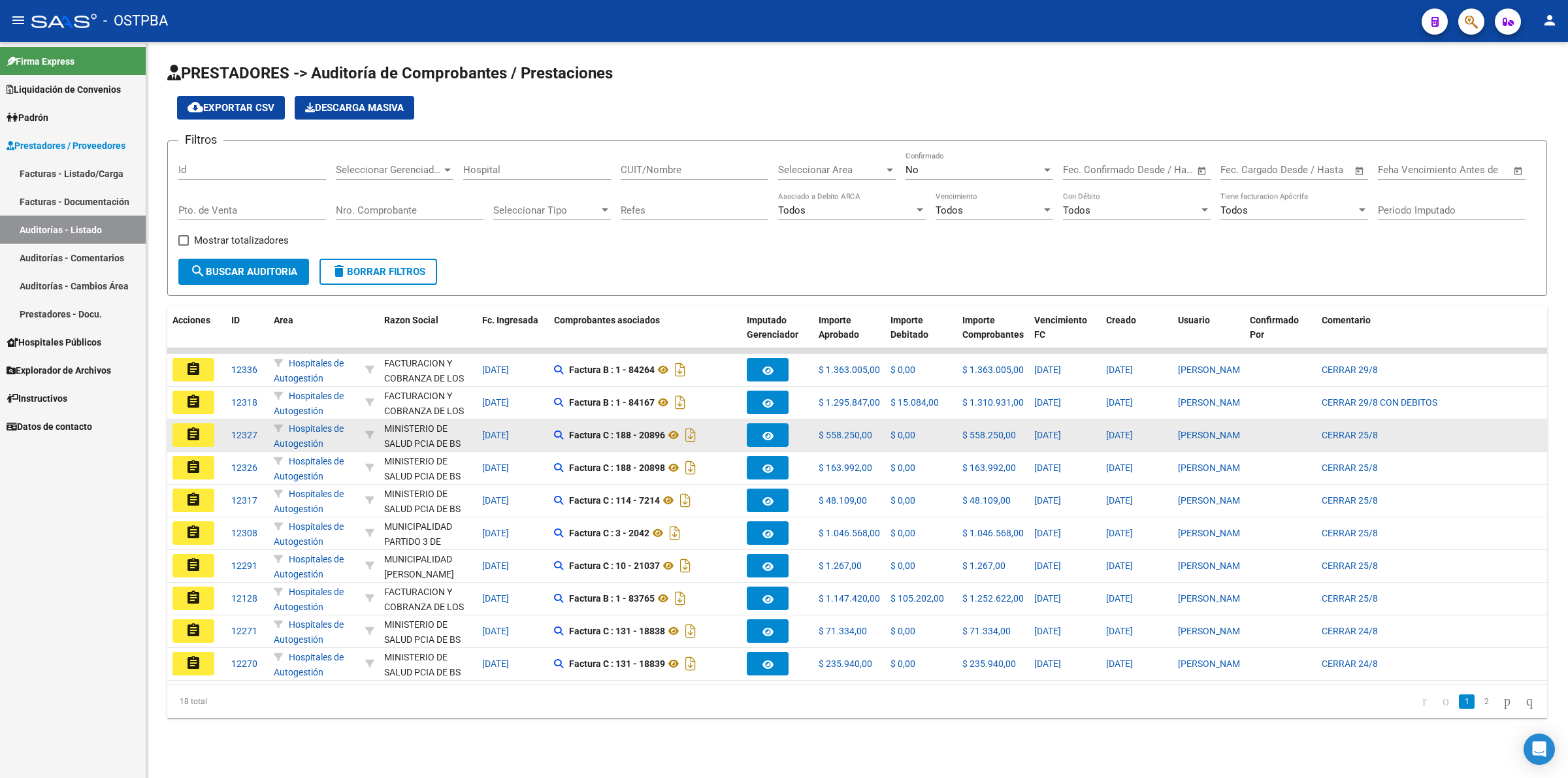
click at [189, 435] on mat-icon "assignment" at bounding box center [193, 434] width 16 height 16
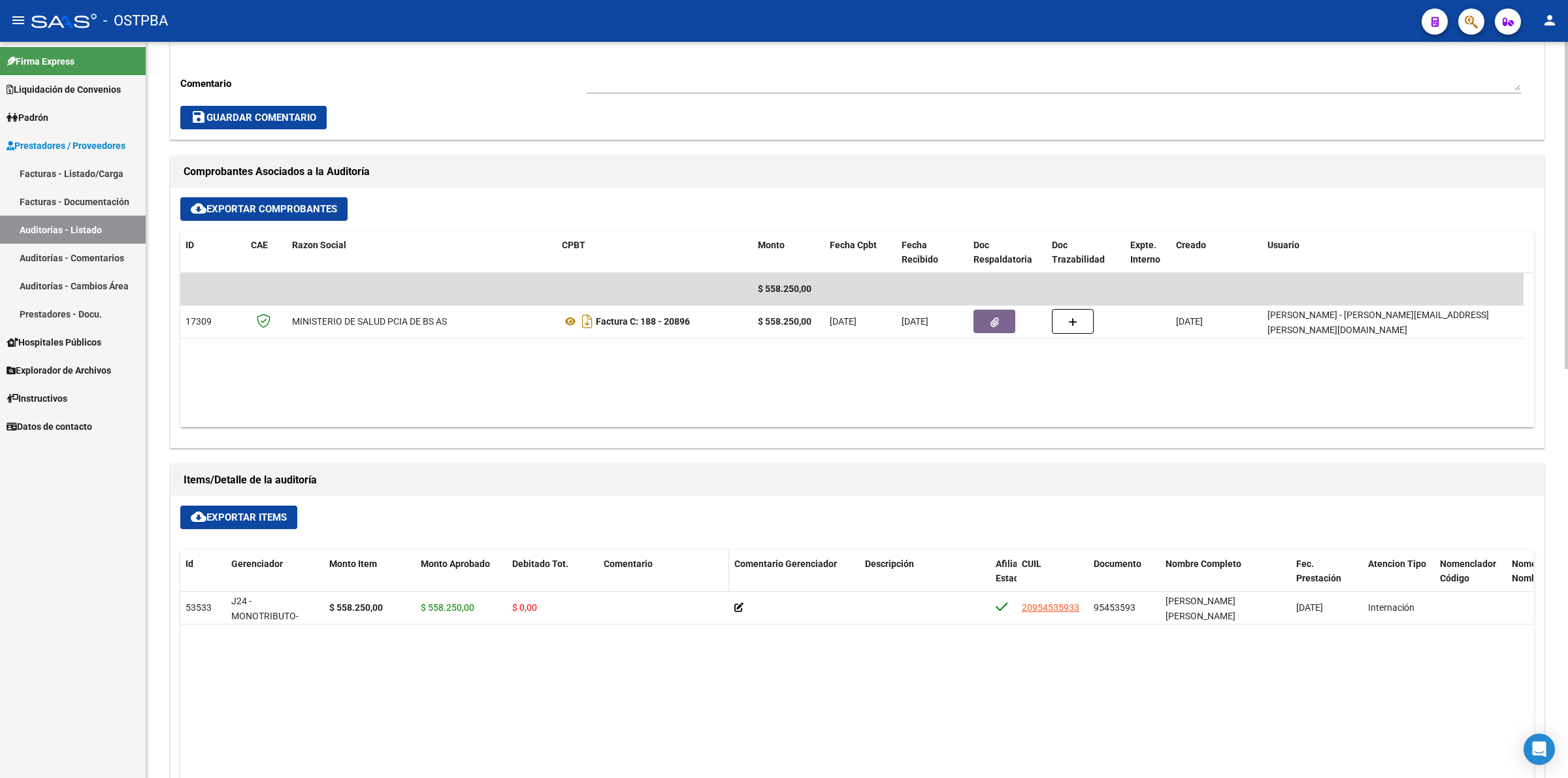
scroll to position [490, 0]
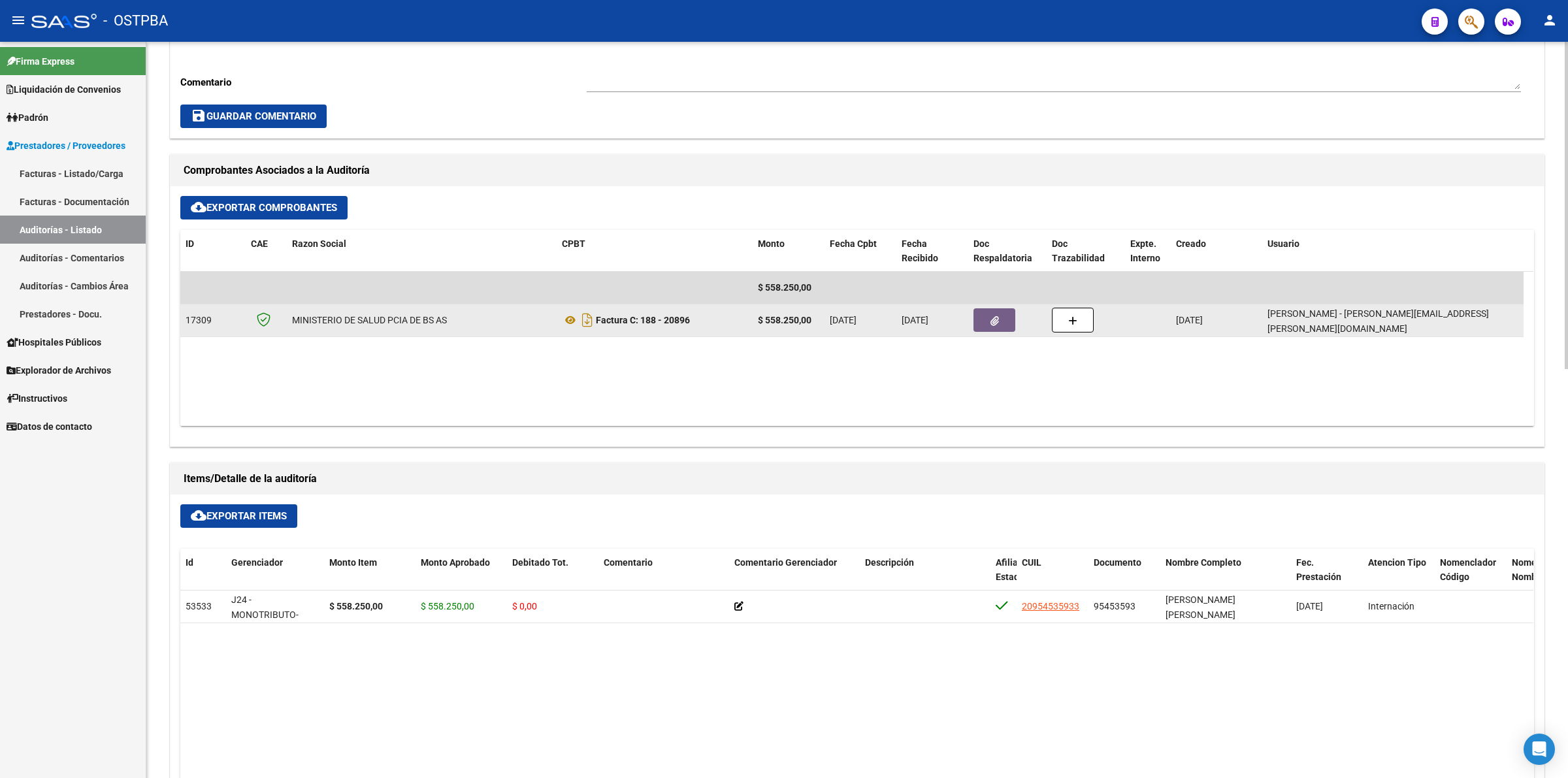
click at [985, 316] on button "button" at bounding box center [994, 320] width 41 height 24
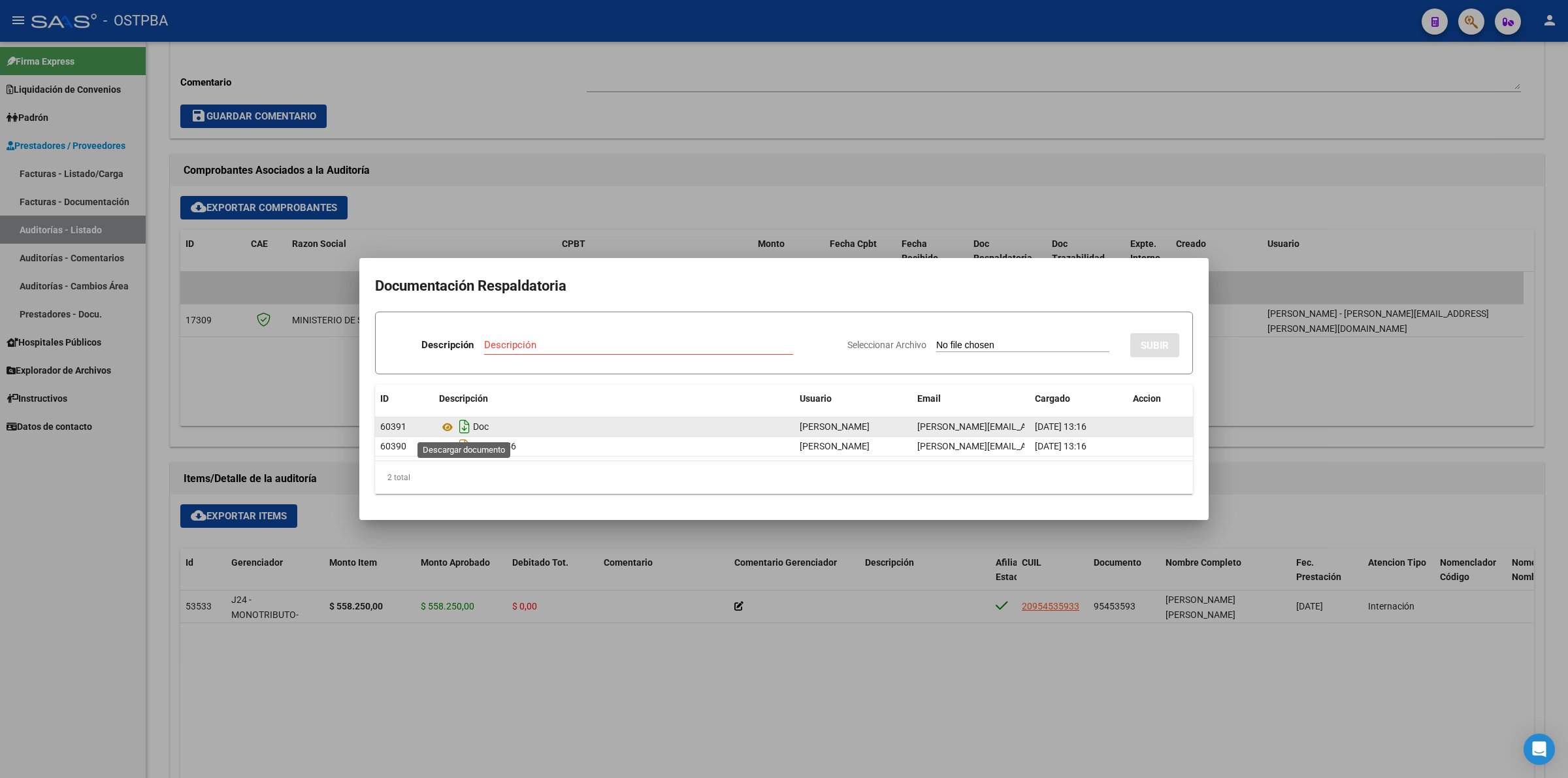
click at [466, 421] on icon "Descargar documento" at bounding box center [464, 426] width 17 height 21
click at [1101, 123] on div at bounding box center [784, 389] width 1568 height 778
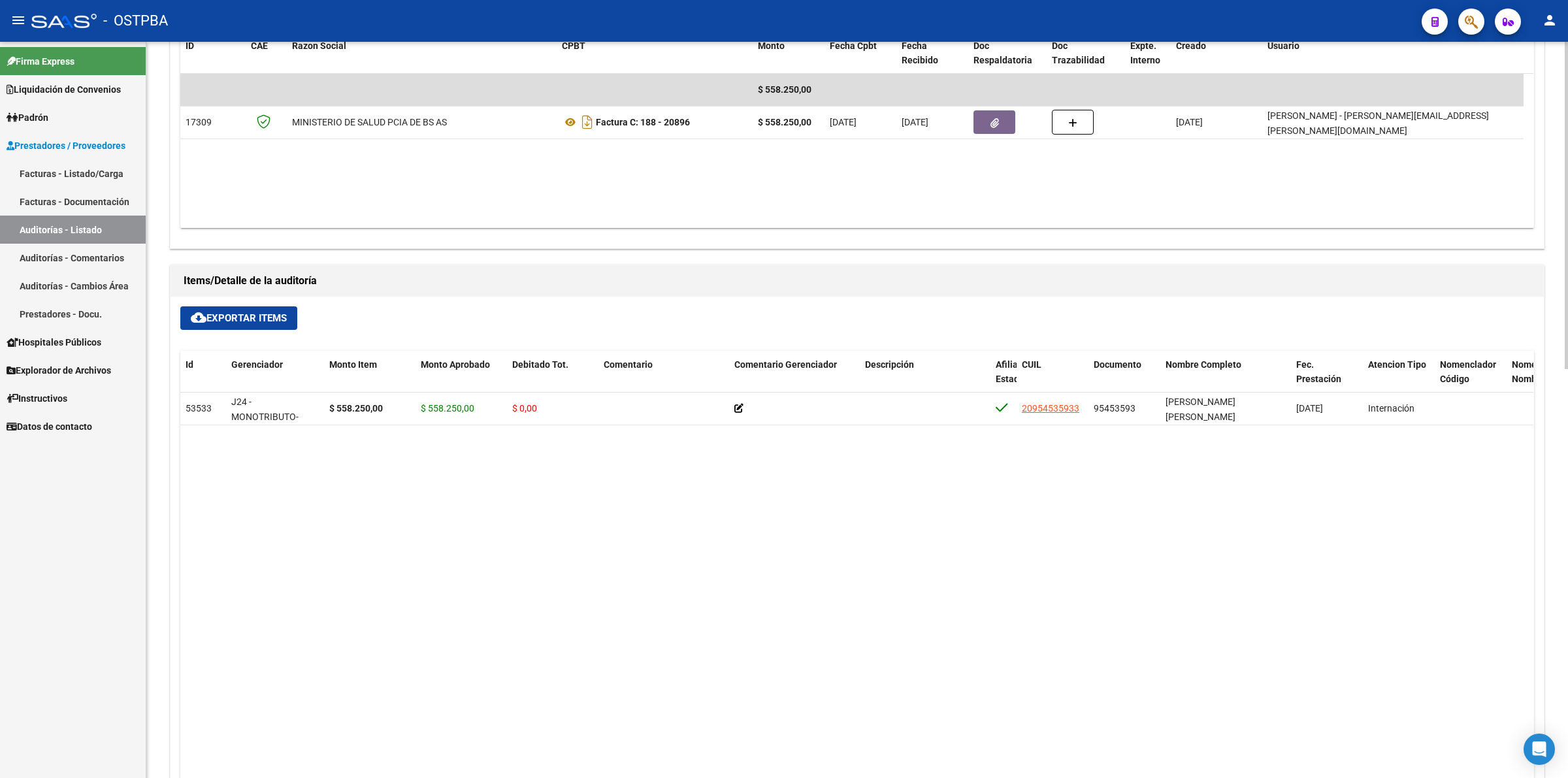
scroll to position [653, 0]
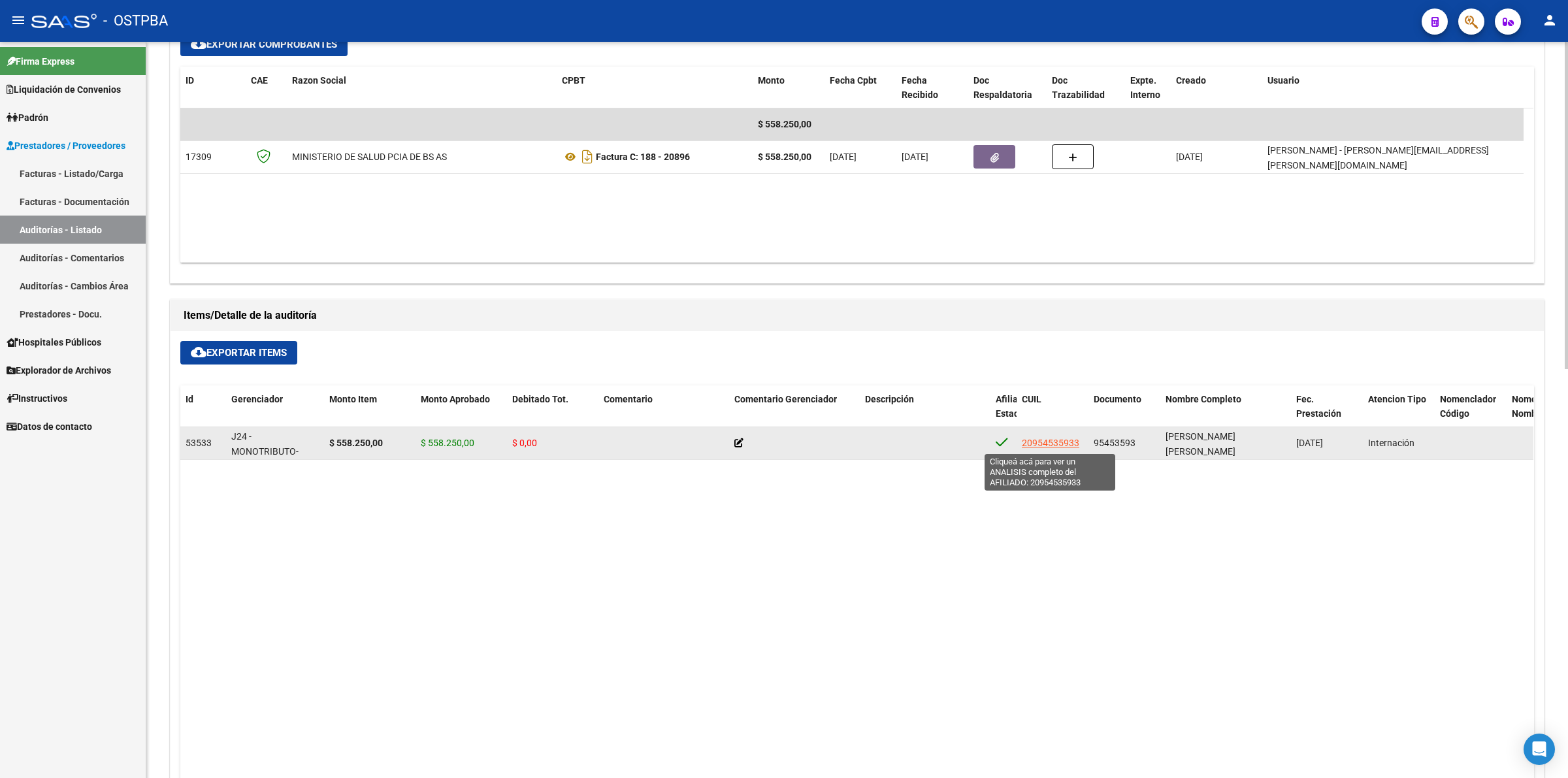
click at [1040, 443] on span "20954535933" at bounding box center [1050, 442] width 58 height 10
type textarea "20954535933"
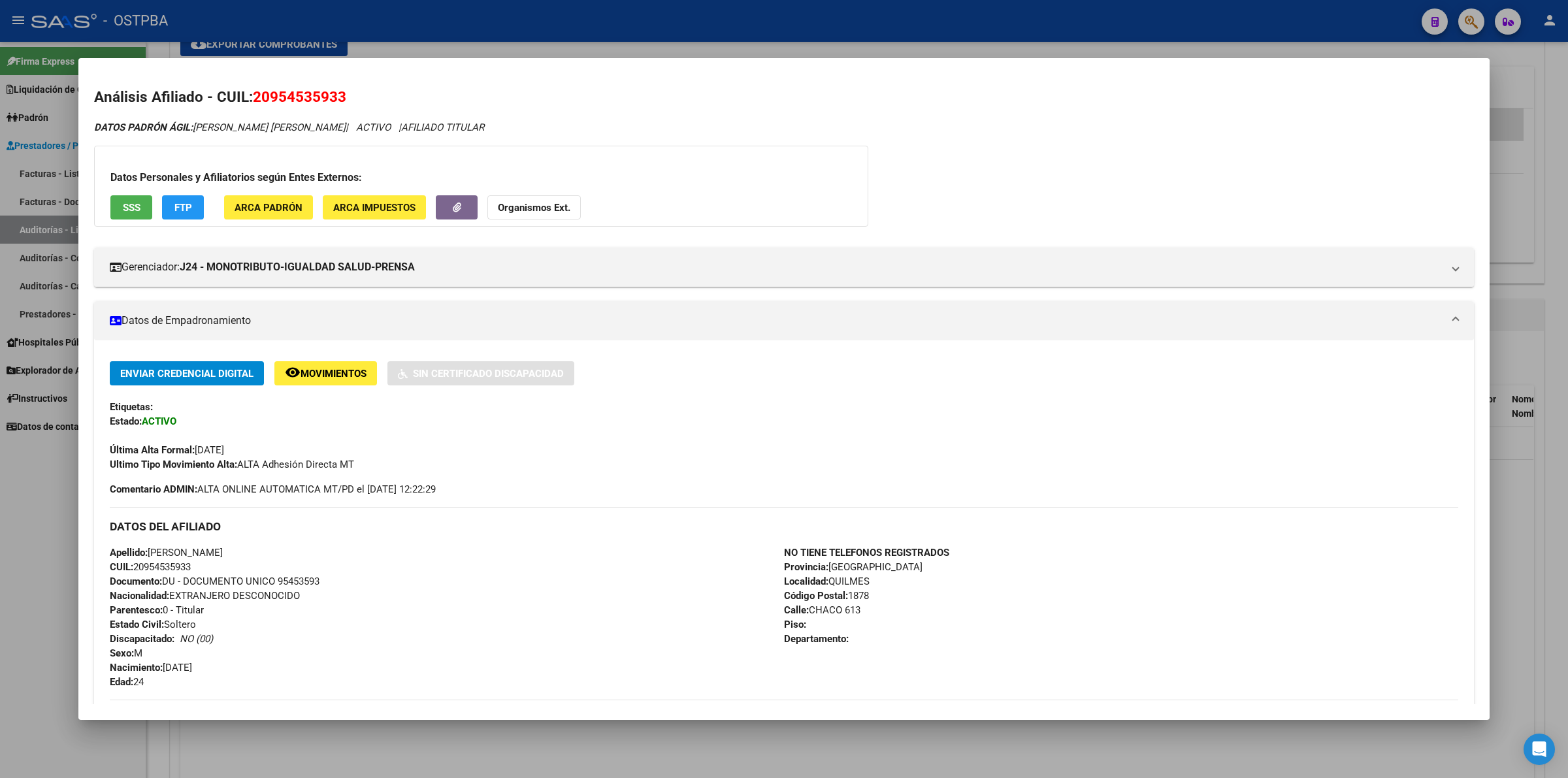
click at [1254, 191] on div "DATOS PADRÓN ÁGIL: [PERSON_NAME] [PERSON_NAME] | ACTIVO | AFILIADO TITULAR Dato…" at bounding box center [784, 572] width 1380 height 904
